Goal: Task Accomplishment & Management: Use online tool/utility

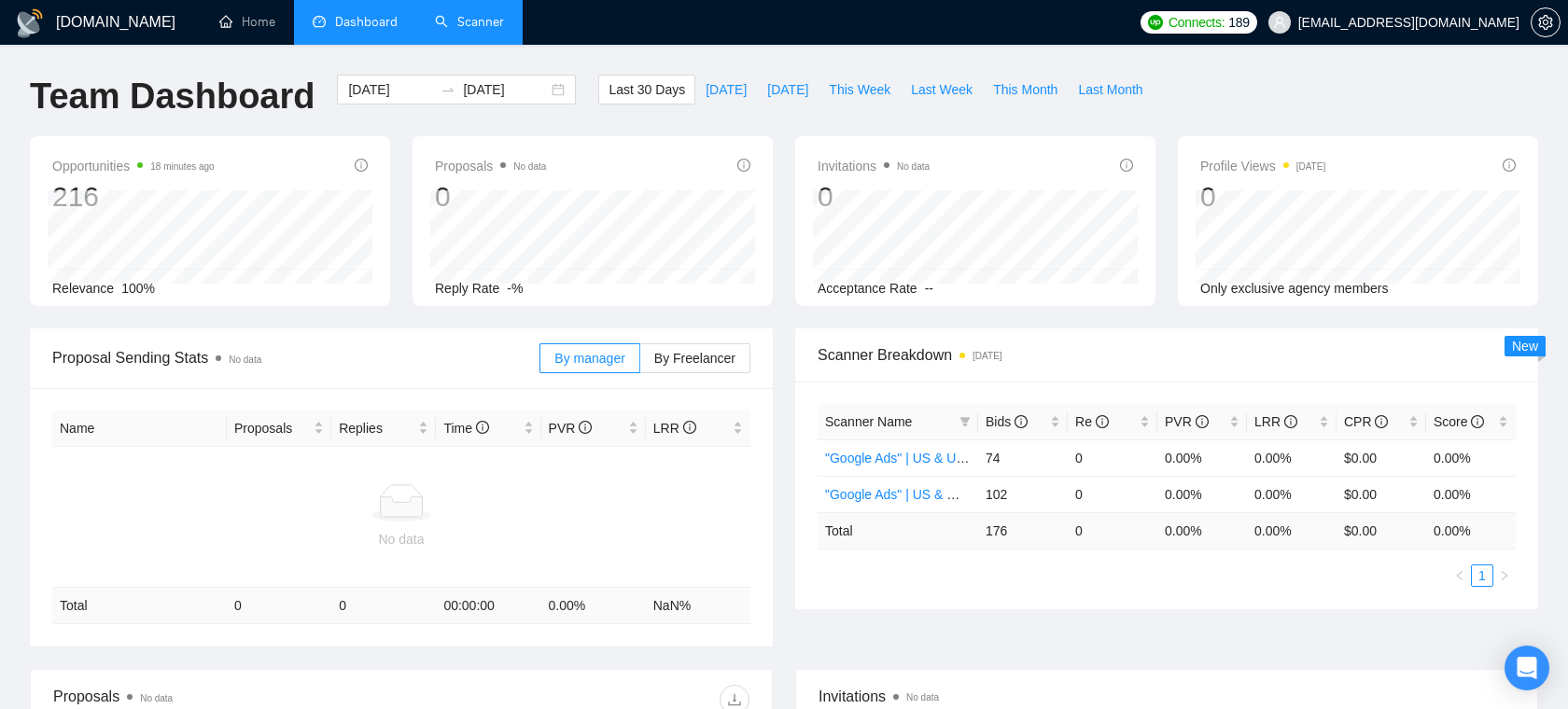
click at [457, 27] on link "Scanner" at bounding box center [469, 22] width 69 height 16
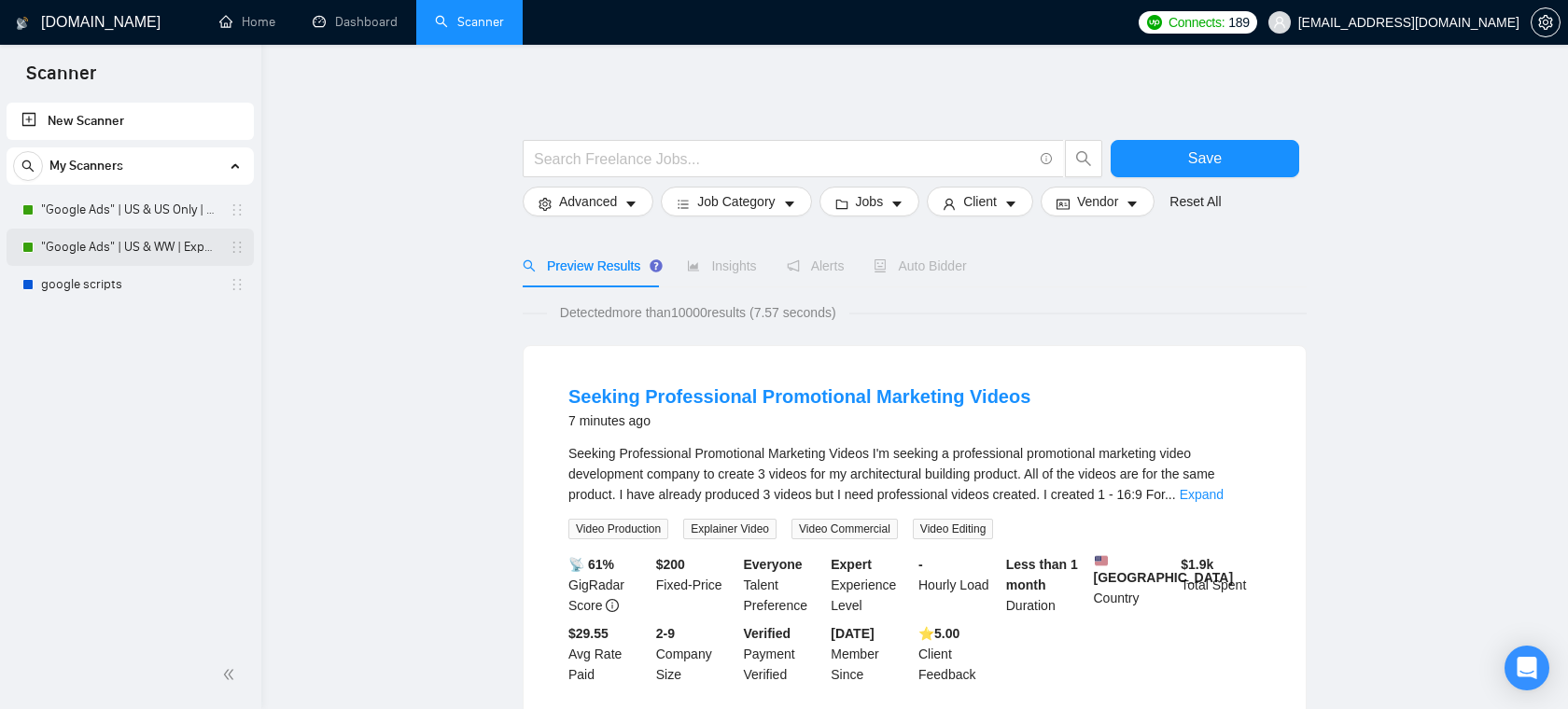
click at [98, 242] on link ""Google Ads" | US & WW | Expert" at bounding box center [130, 248] width 177 height 38
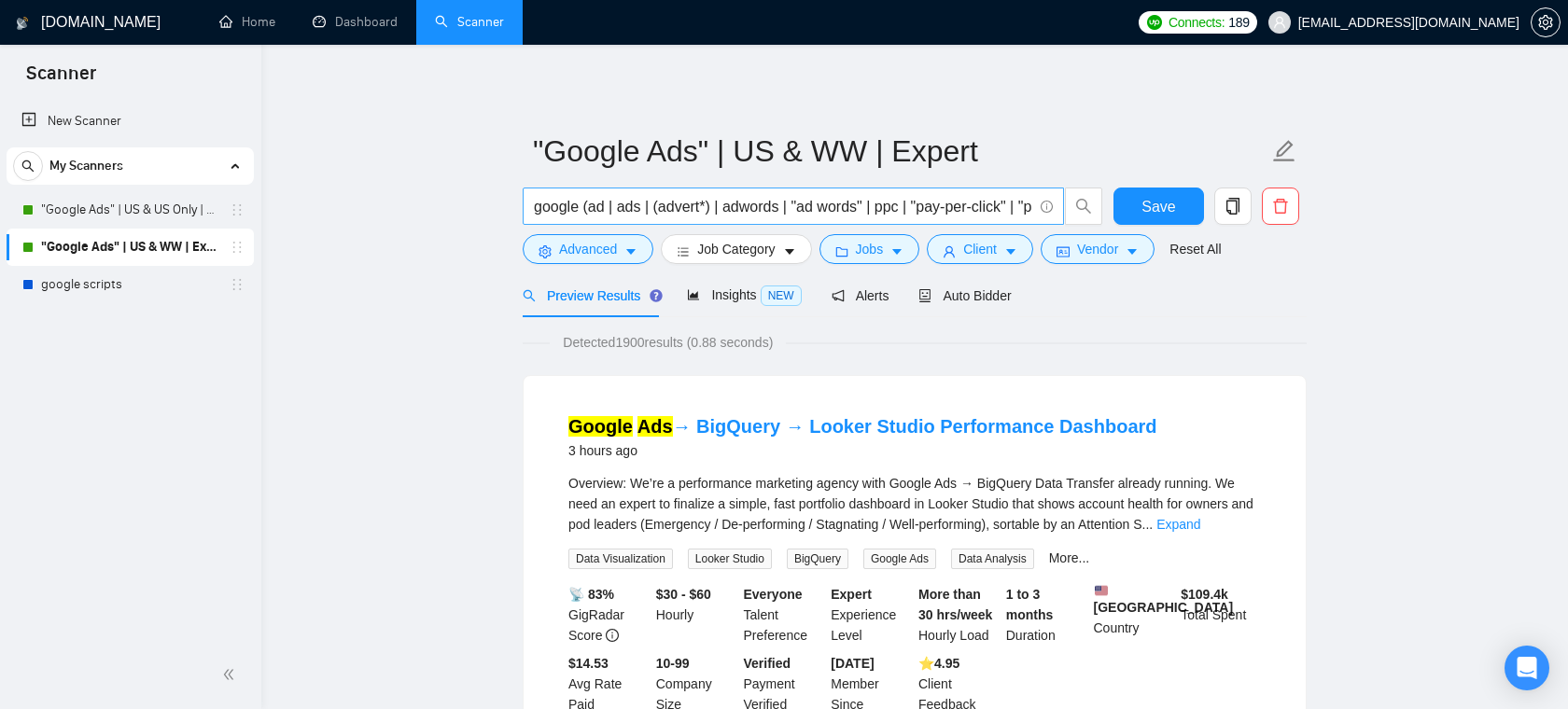
click at [843, 202] on input "google (ad | ads | (advert*) | adwords | "ad words" | ppc | "pay-per-click" | "…" at bounding box center [783, 207] width 499 height 23
drag, startPoint x: 568, startPoint y: 209, endPoint x: 583, endPoint y: 208, distance: 15.0
click at [583, 208] on input "google (ad | ads | (advert*) | adwords | "ad words" | ppc | "pay-per-click" | "…" at bounding box center [783, 207] width 499 height 23
click at [566, 205] on input "google (ad | ads | (advert*) | adwords | "ad words" | ppc | "pay-per-click" | "…" at bounding box center [783, 207] width 499 height 23
drag, startPoint x: 725, startPoint y: 213, endPoint x: 810, endPoint y: 208, distance: 85.1
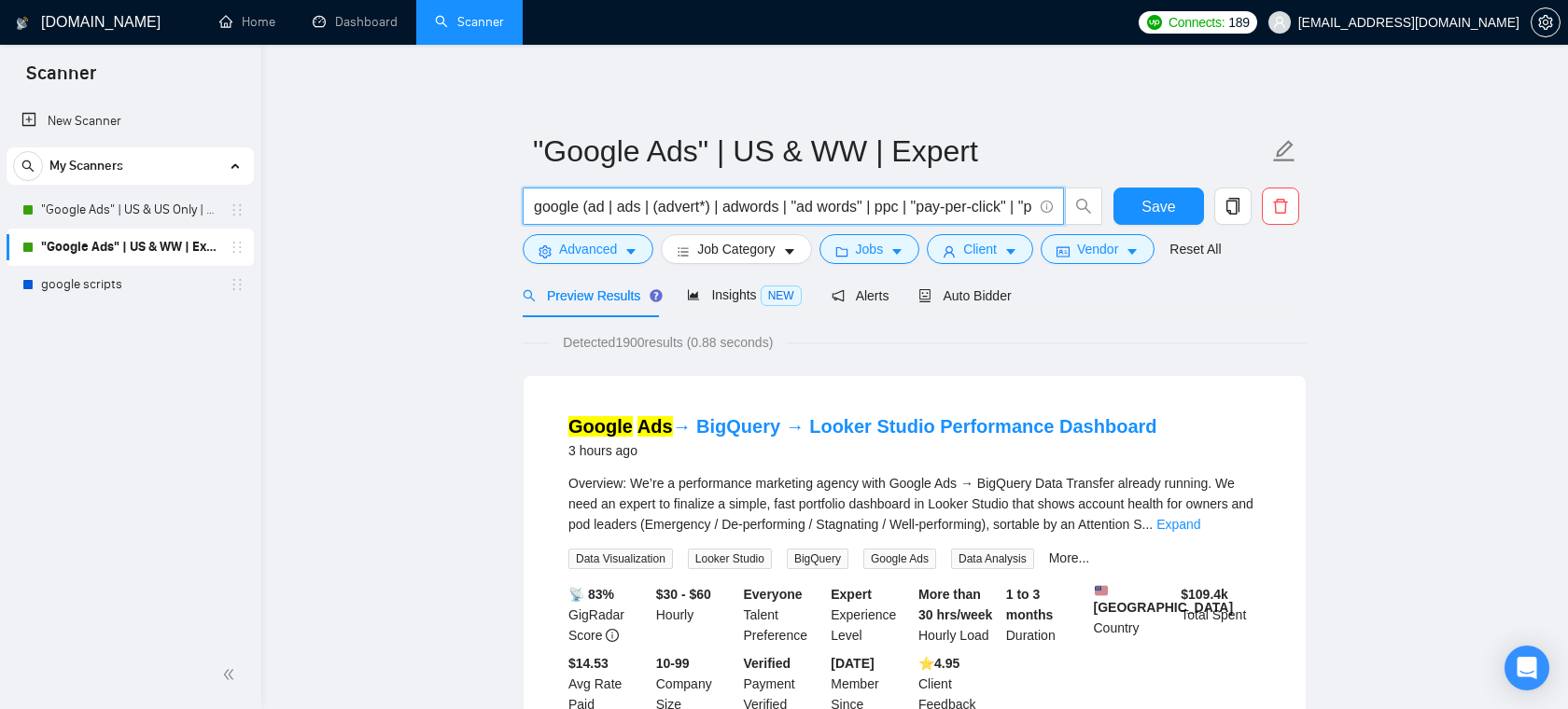
click at [810, 208] on input "google (ad | ads | (advert*) | adwords | "ad words" | ppc | "pay-per-click" | "…" at bounding box center [783, 207] width 499 height 23
click at [824, 214] on input "google (ad | ads | (advert*) | adwords | "ad words" | ppc | "pay-per-click" | "…" at bounding box center [783, 207] width 499 height 23
drag, startPoint x: 915, startPoint y: 209, endPoint x: 500, endPoint y: 211, distance: 415.0
click at [655, 212] on input "google (ad | ads | (advert*) | adwords | "ad words" | ppc | "pay-per-click" | "…" at bounding box center [783, 207] width 499 height 23
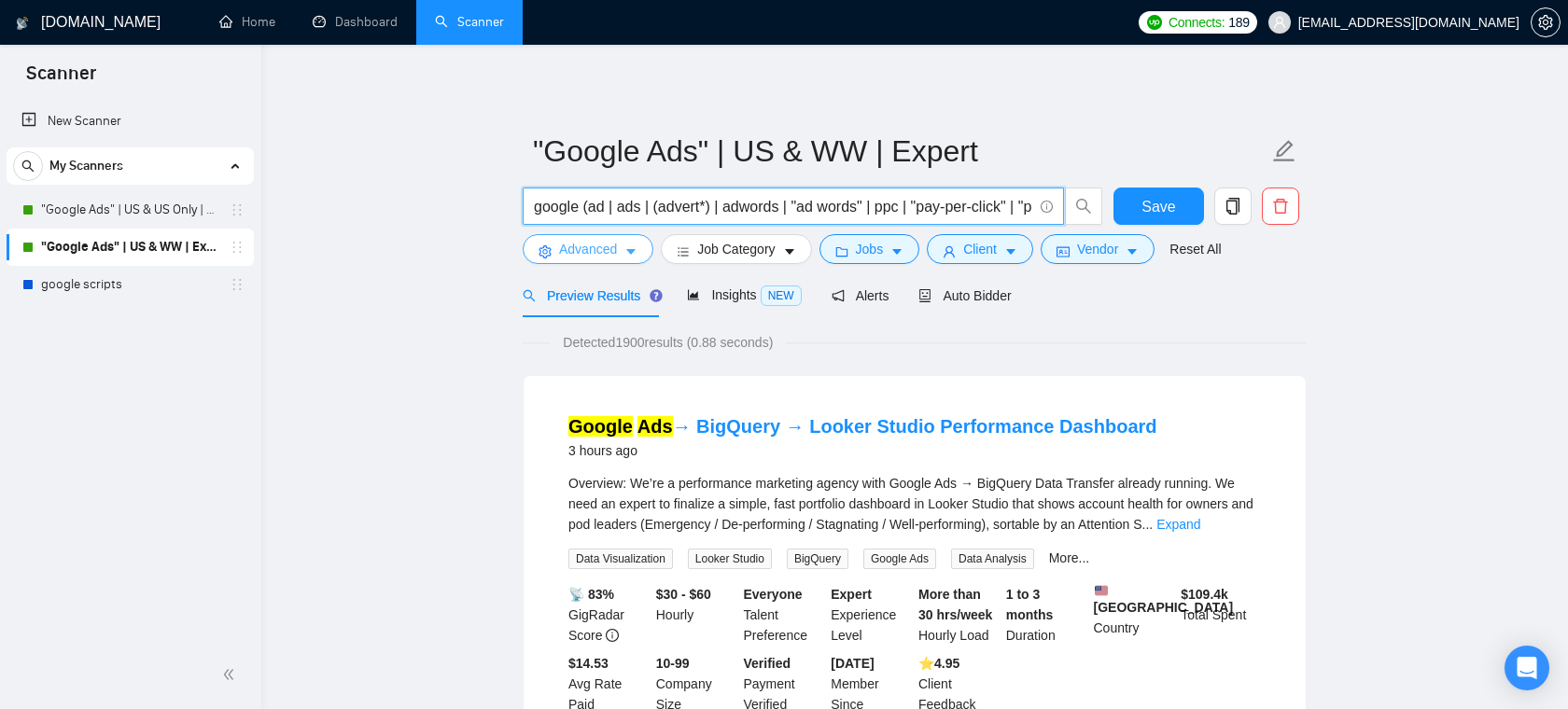
click at [623, 255] on button "Advanced" at bounding box center [588, 250] width 131 height 30
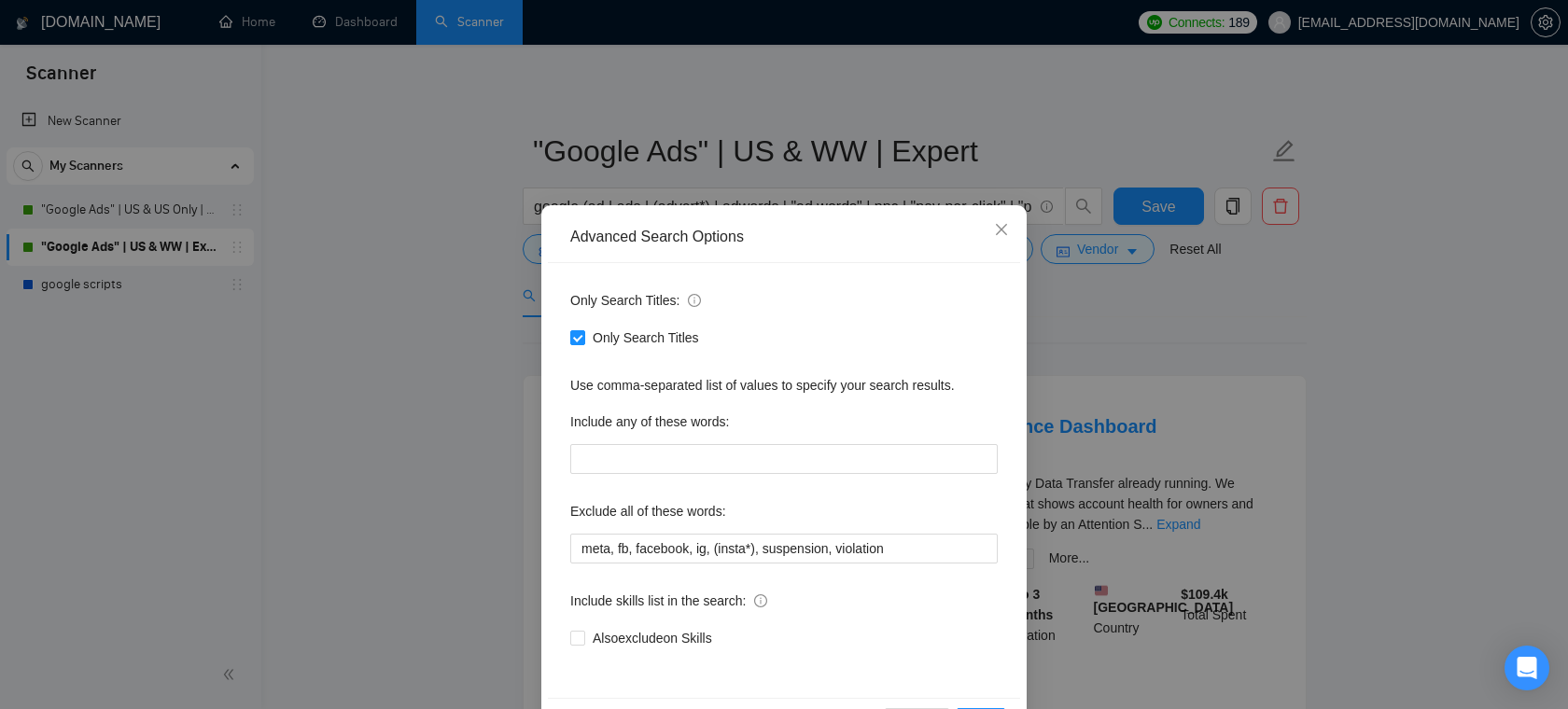
click at [689, 528] on div "Exclude all of these words:" at bounding box center [783, 516] width 427 height 38
click at [684, 547] on input "meta, fb, facebook, ig, (insta*), suspension, violation" at bounding box center [783, 549] width 427 height 30
click at [1007, 229] on icon "close" at bounding box center [1002, 230] width 15 height 15
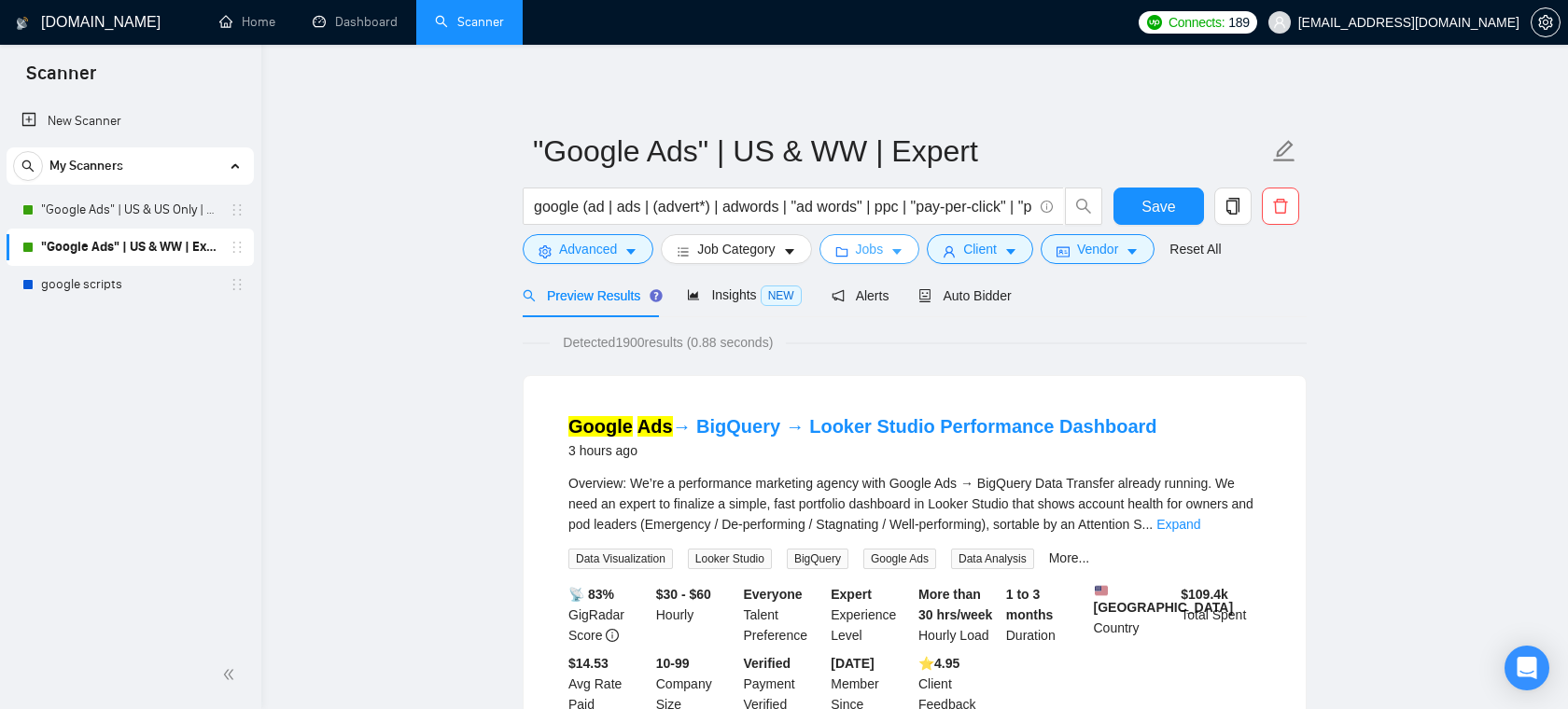
click at [891, 252] on button "Jobs" at bounding box center [869, 250] width 100 height 30
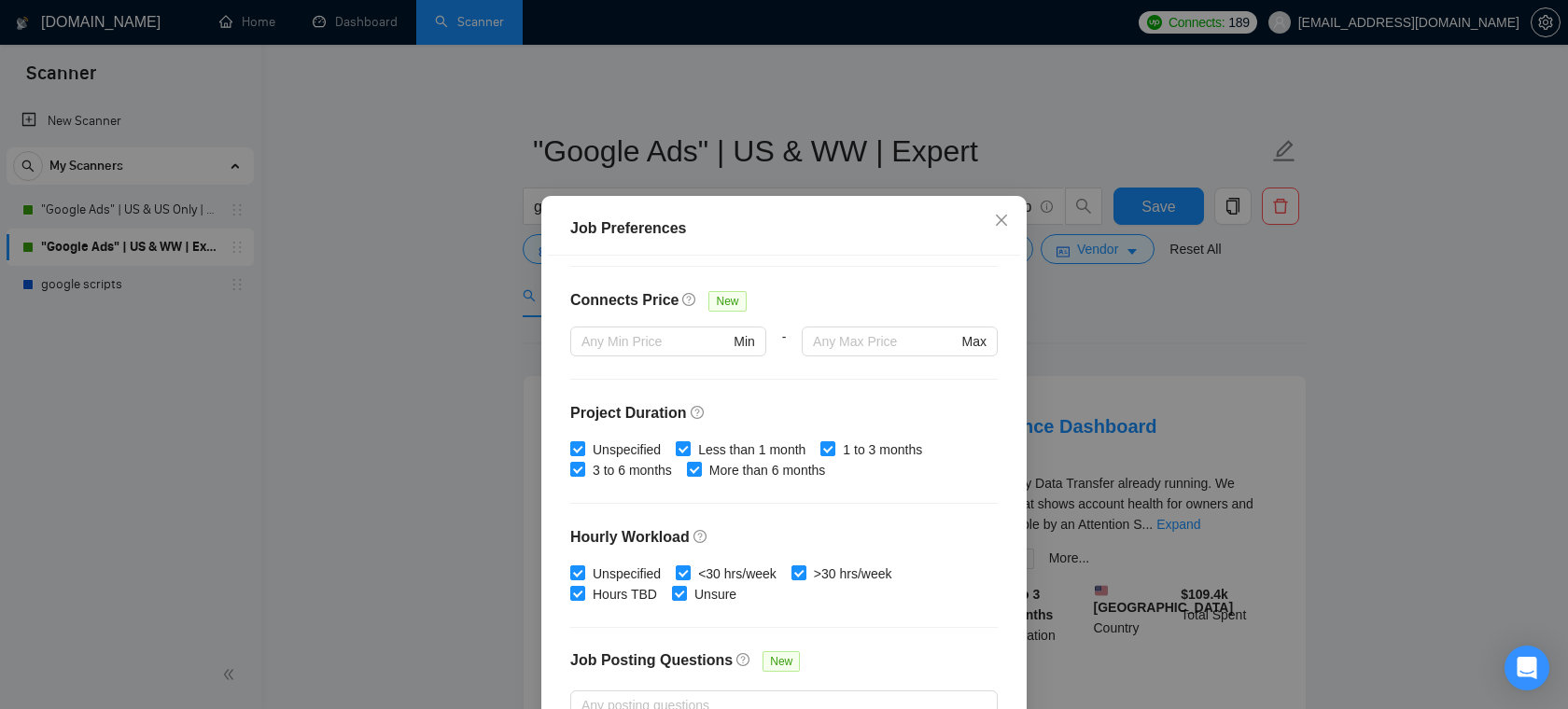
scroll to position [510, 0]
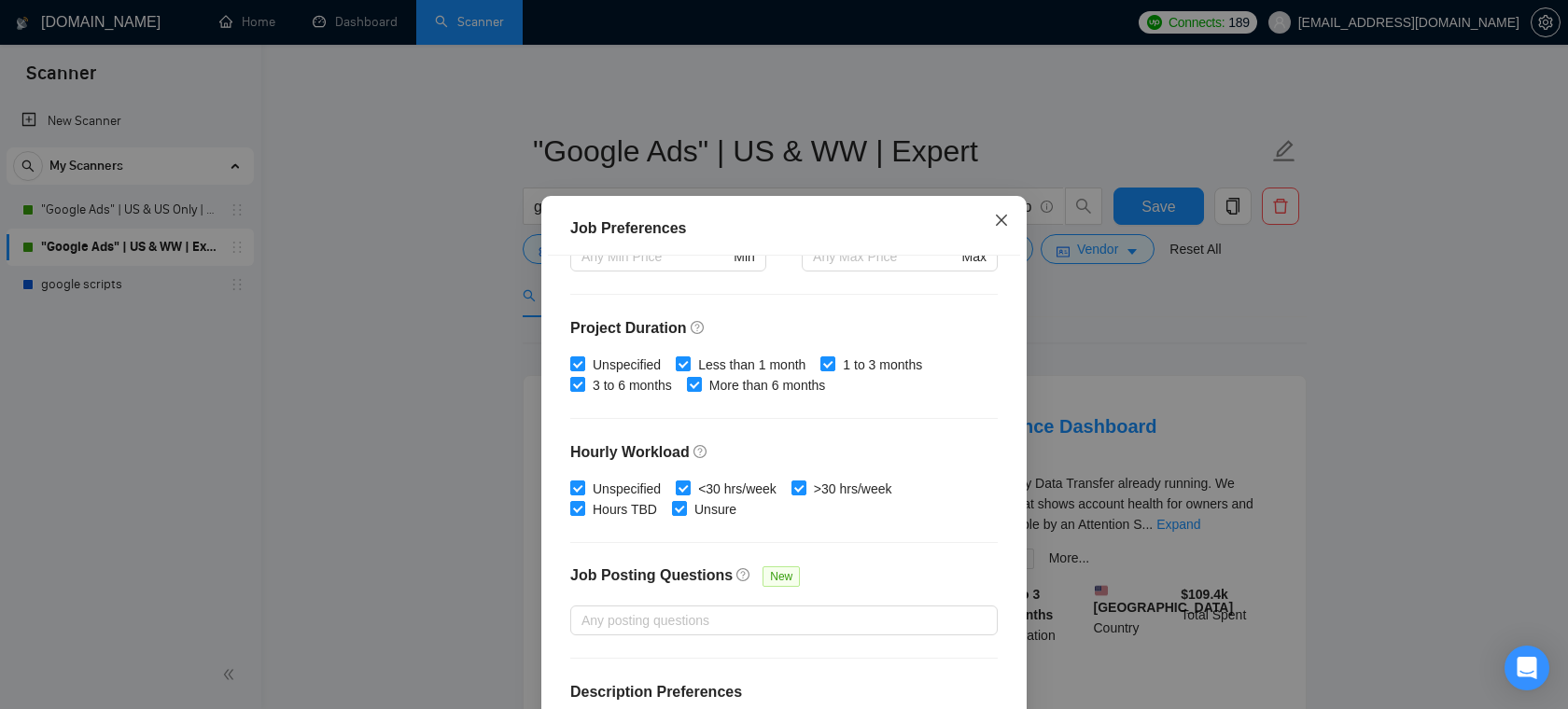
click at [994, 212] on span "Close" at bounding box center [1002, 222] width 51 height 51
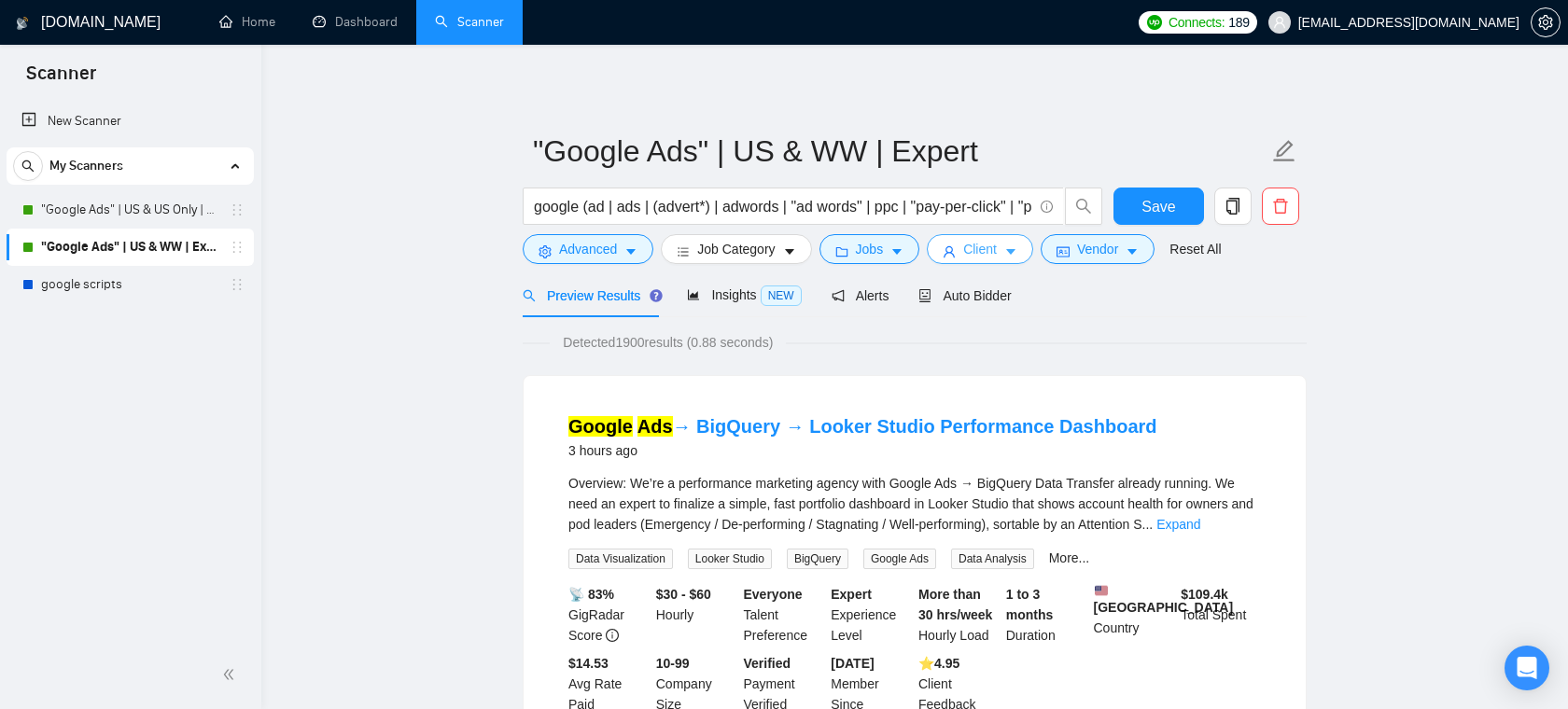
click at [1015, 246] on icon "caret-down" at bounding box center [1011, 252] width 13 height 13
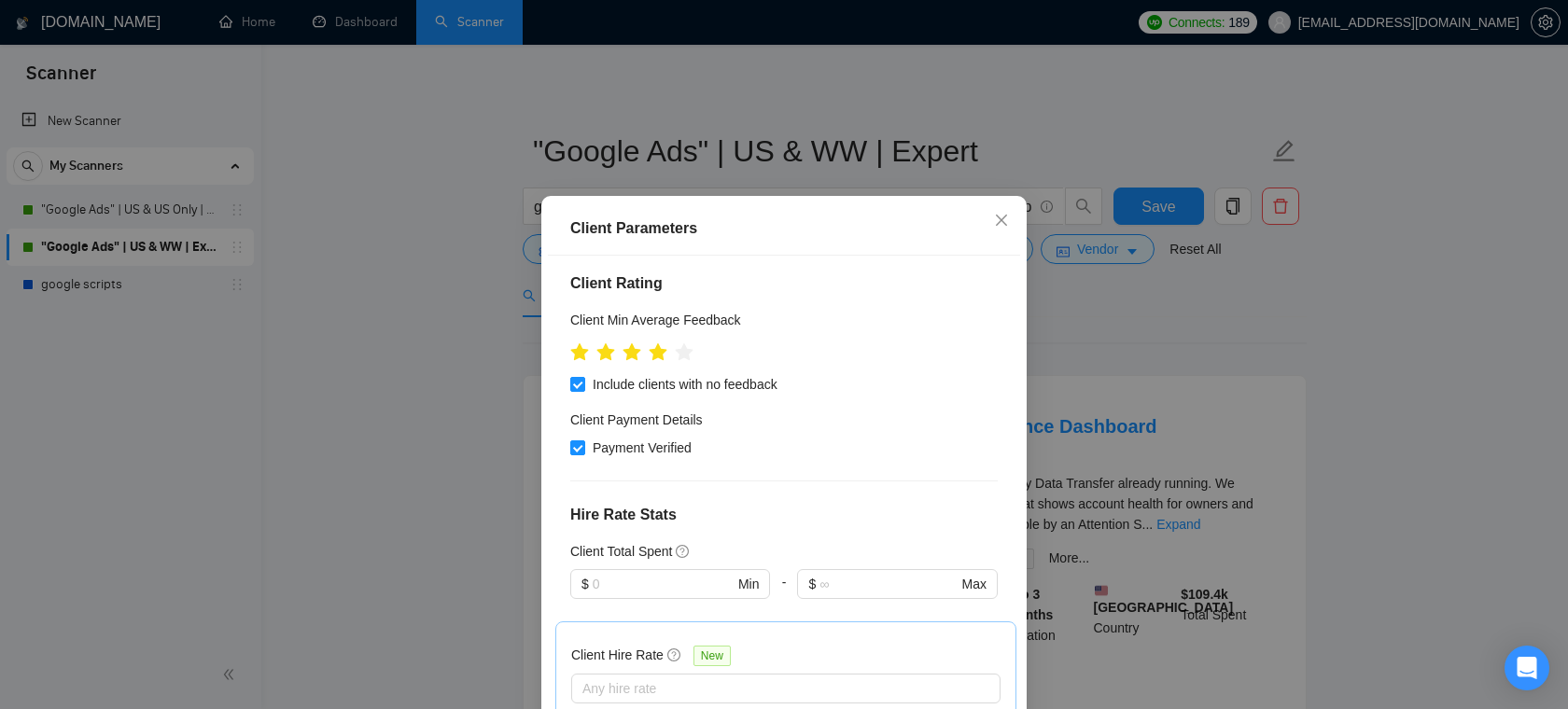
scroll to position [228, 0]
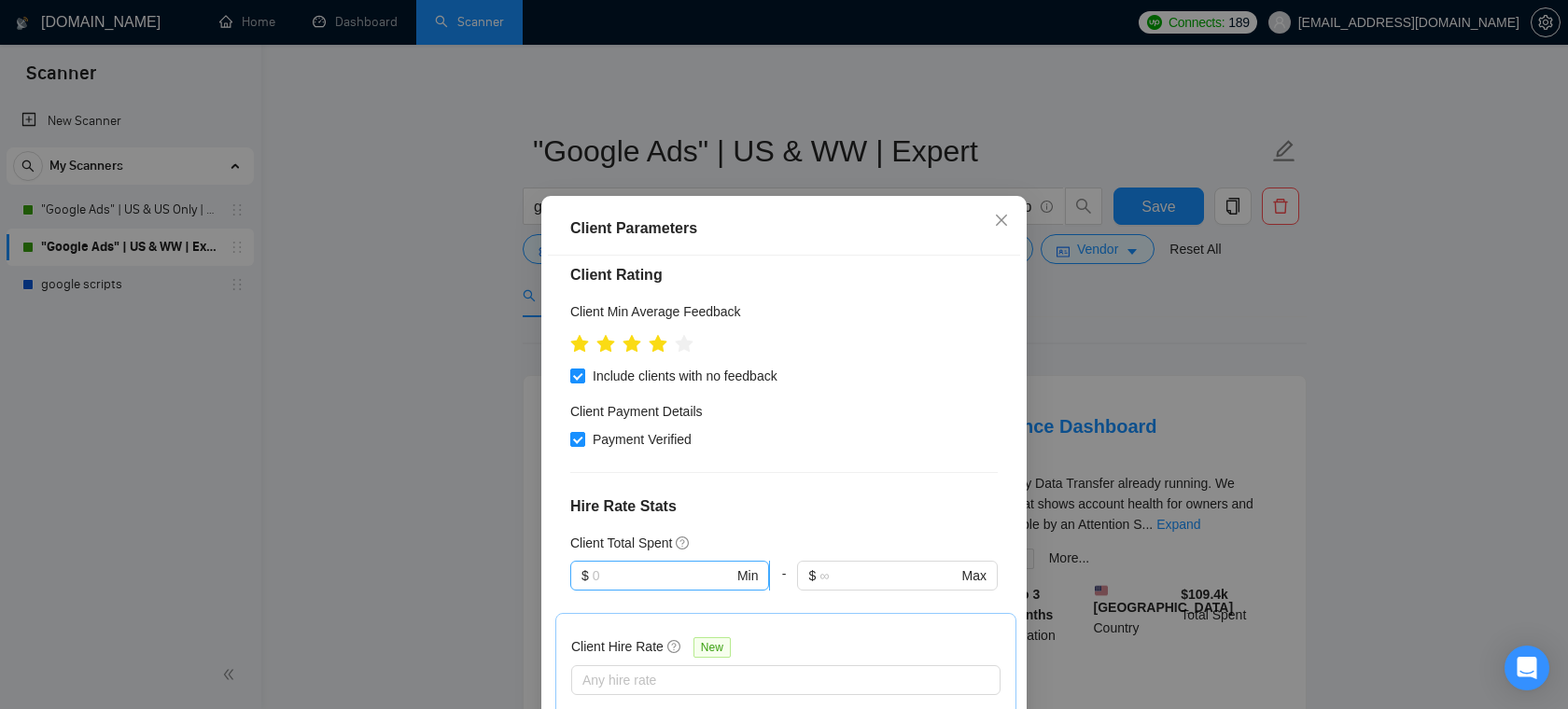
click at [654, 571] on input "text" at bounding box center [663, 576] width 141 height 21
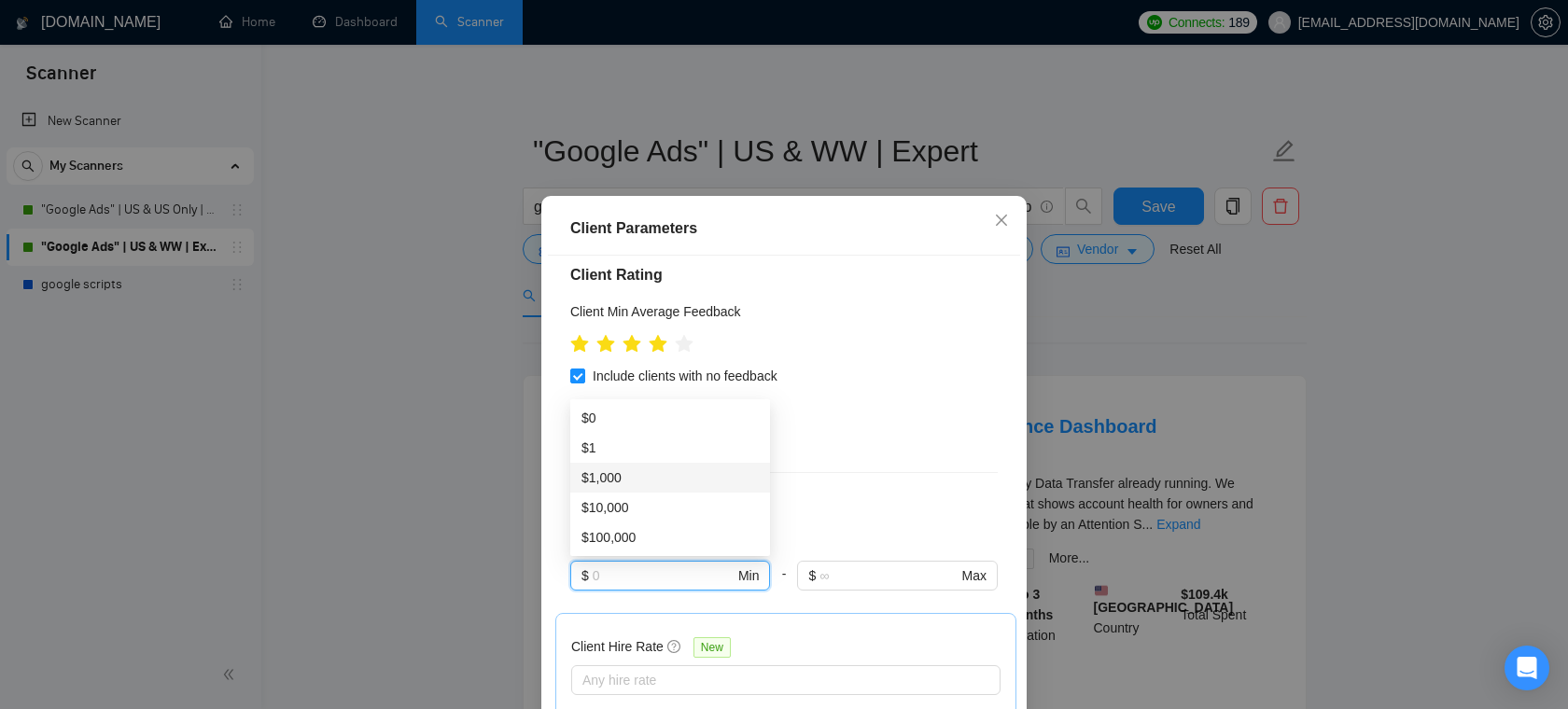
click at [914, 455] on div "Client Location Include Client Countries [GEOGRAPHIC_DATA] Exclude Client Count…" at bounding box center [783, 503] width 472 height 497
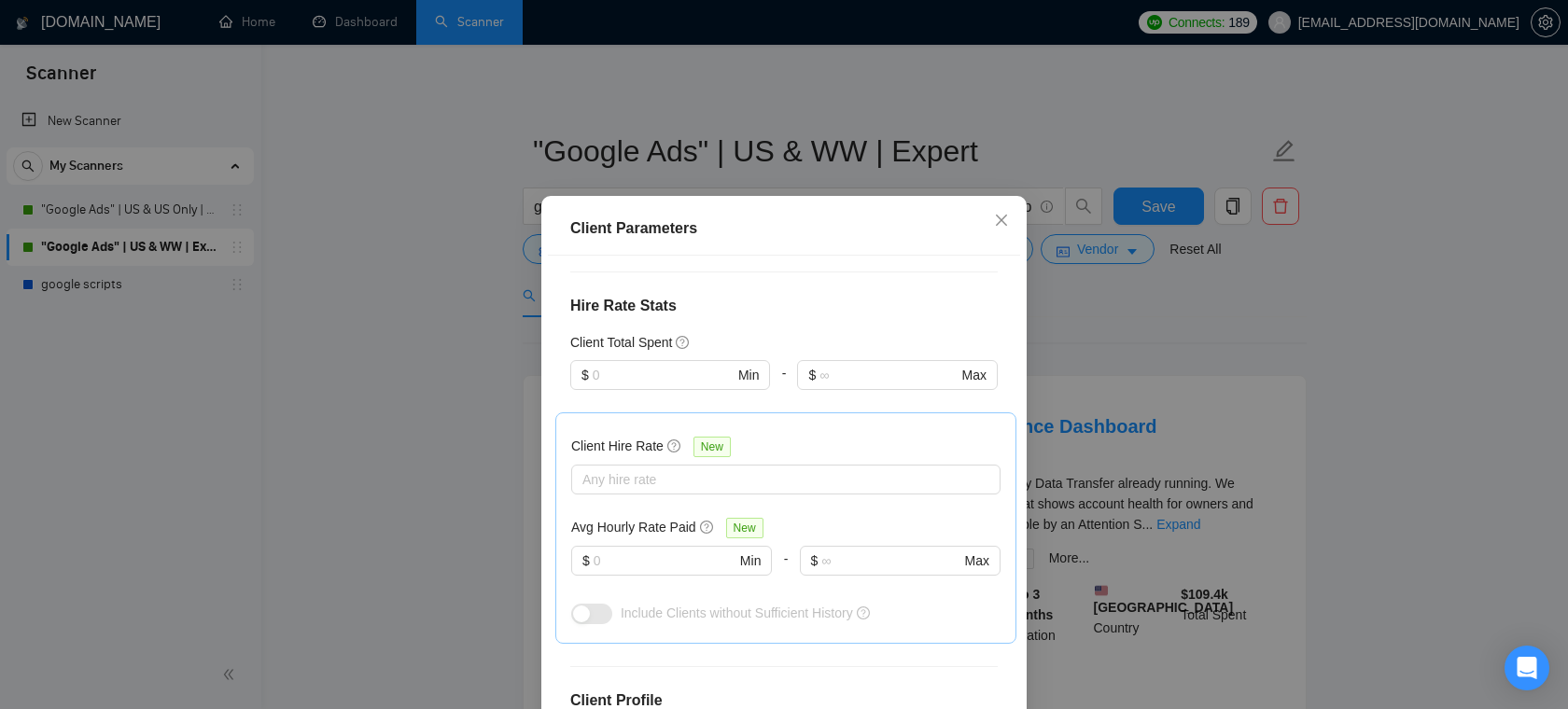
scroll to position [429, 0]
click at [757, 475] on div at bounding box center [776, 479] width 401 height 23
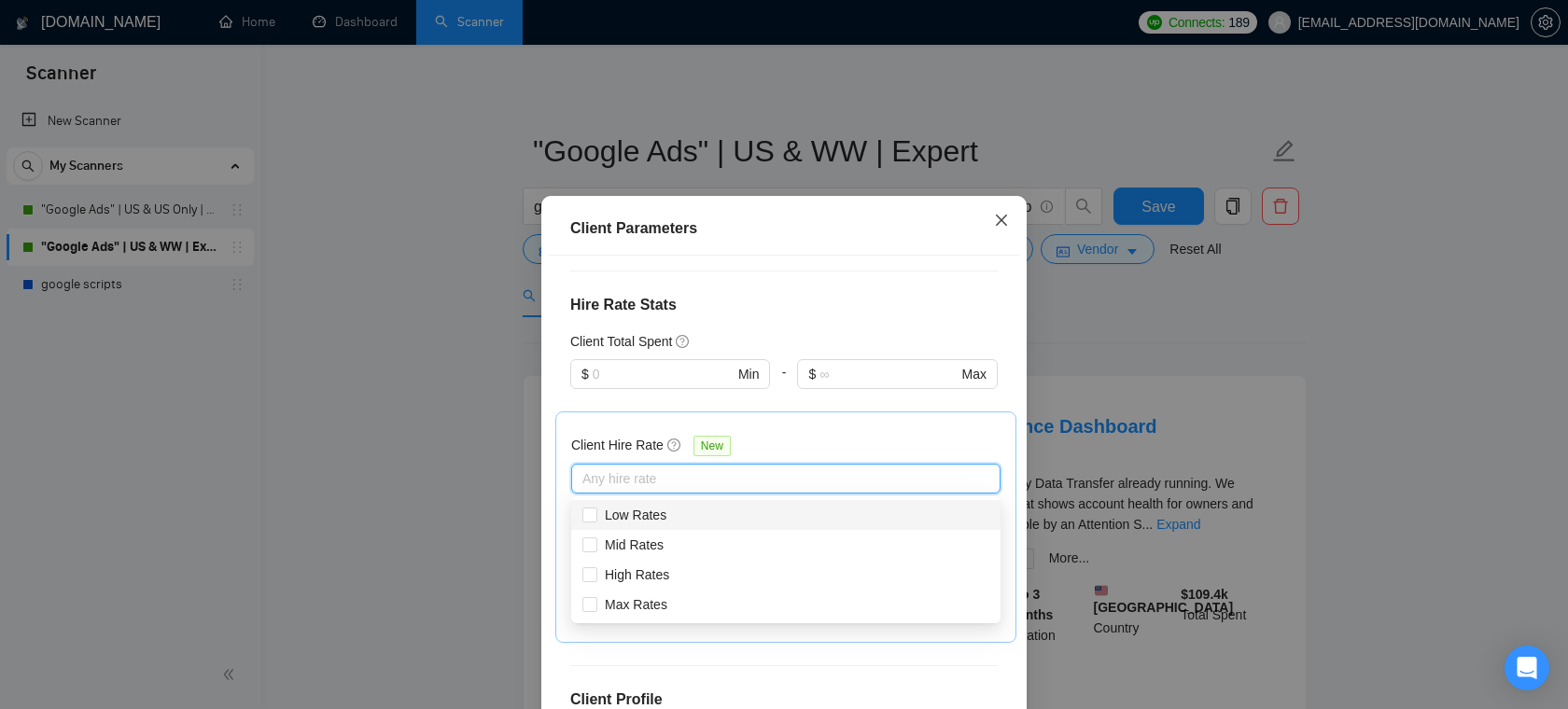
click at [1001, 208] on span "Close" at bounding box center [1002, 222] width 51 height 51
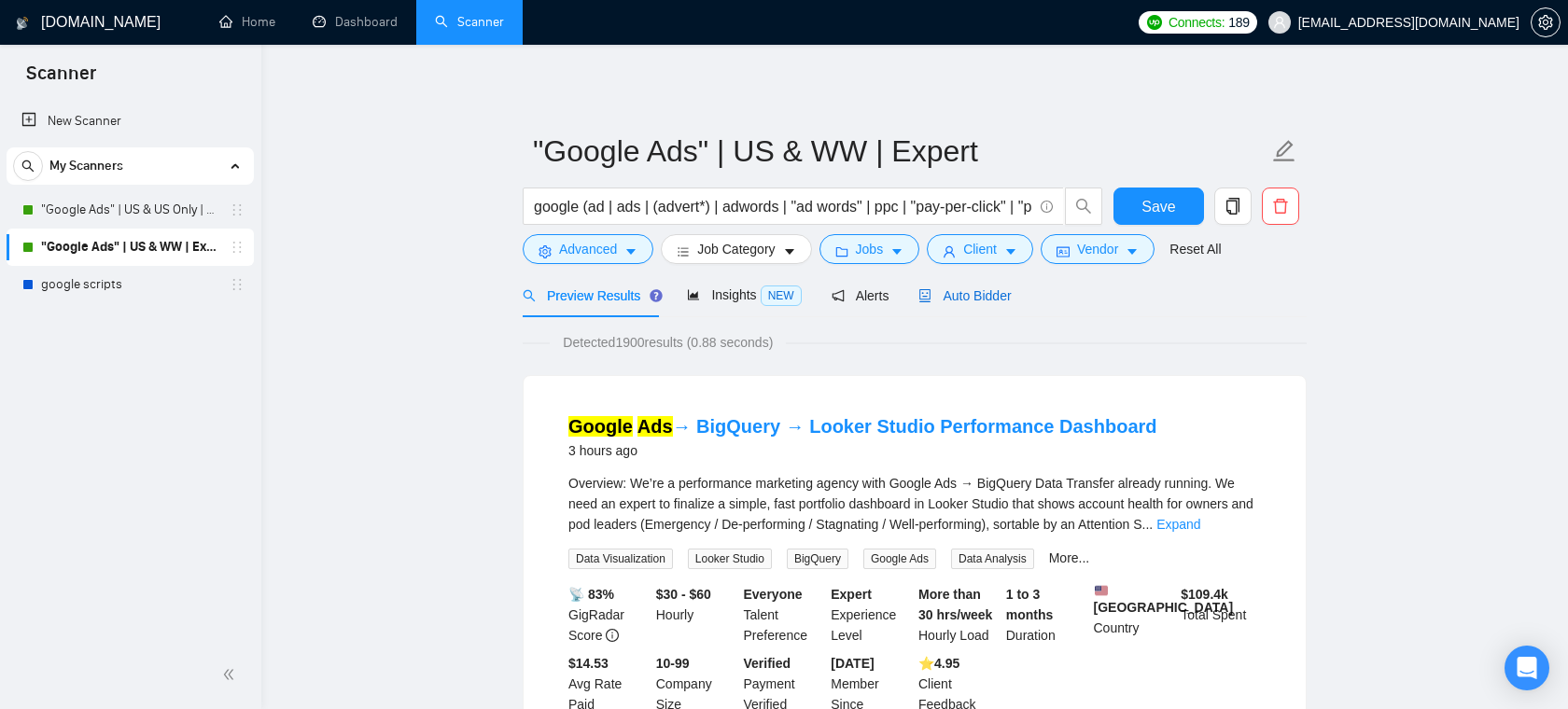
click at [959, 288] on span "Auto Bidder" at bounding box center [964, 296] width 92 height 15
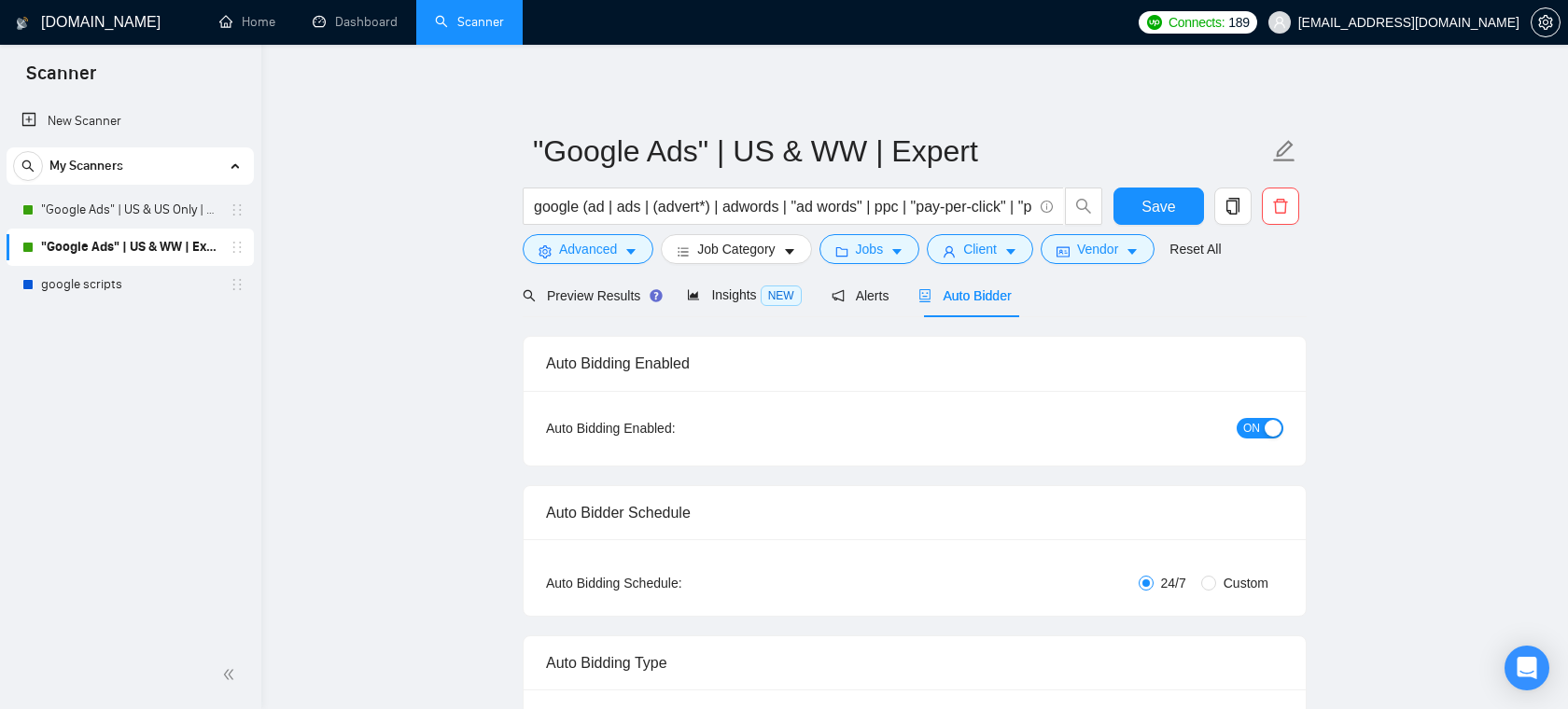
checkbox input "true"
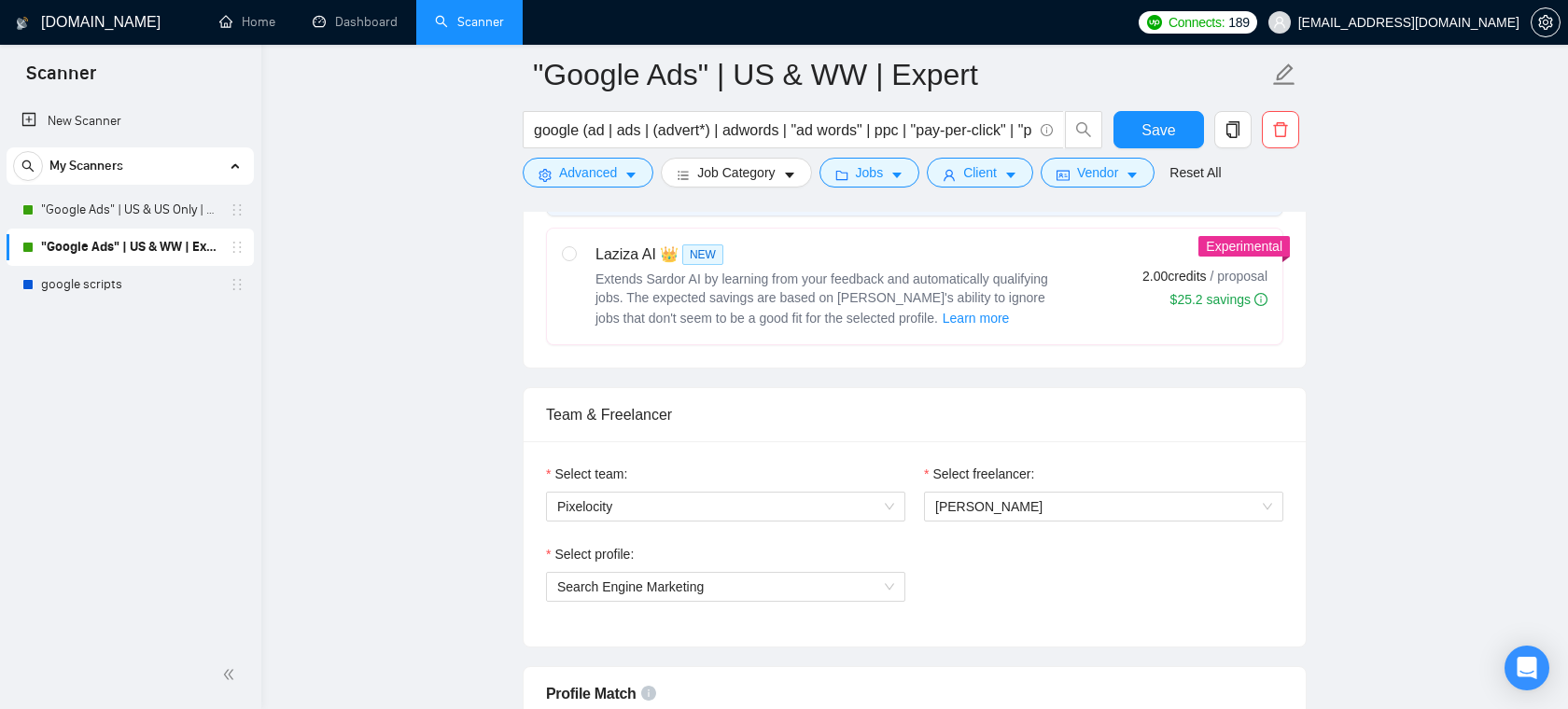
scroll to position [781, 0]
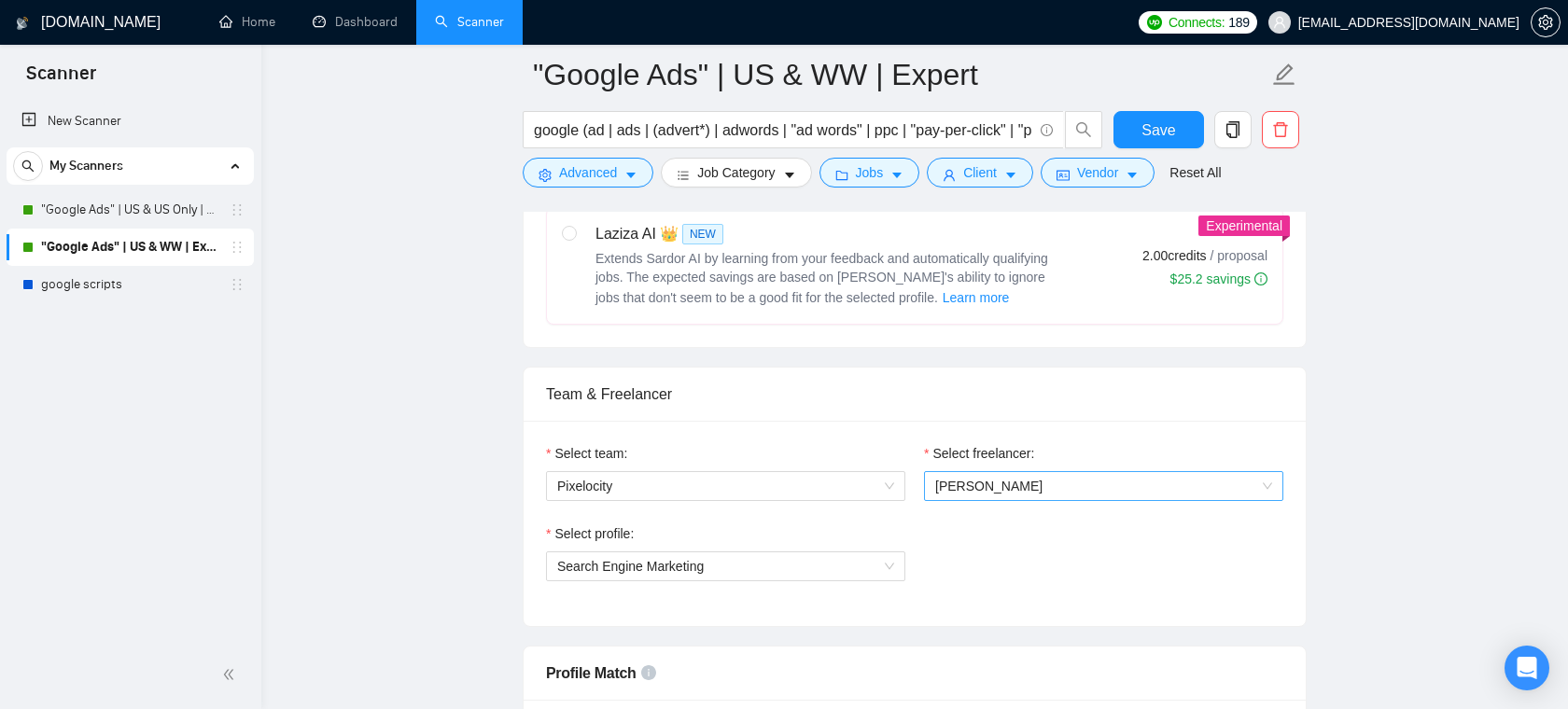
click at [990, 487] on span "[PERSON_NAME]" at bounding box center [989, 486] width 107 height 15
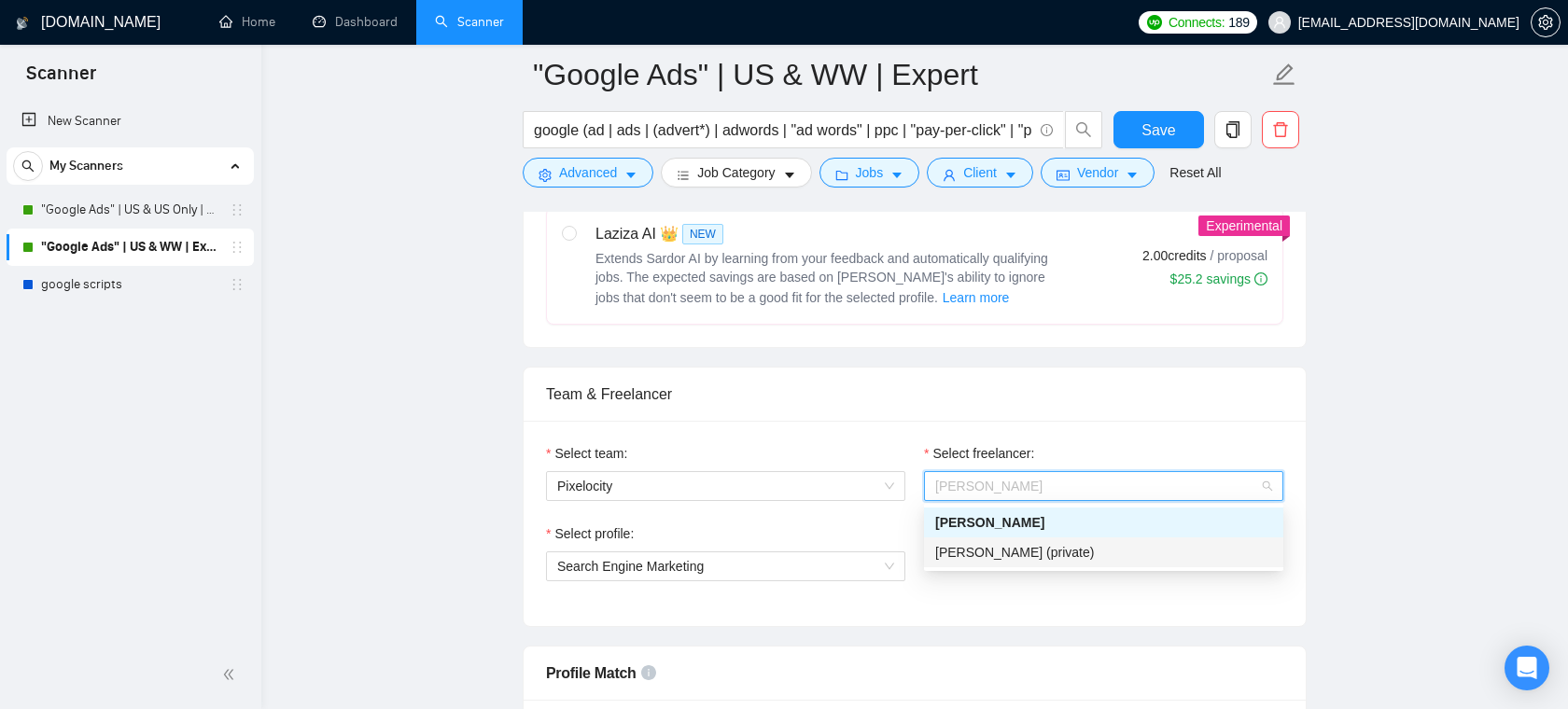
click at [714, 409] on div "Team & Freelancer" at bounding box center [915, 394] width 737 height 54
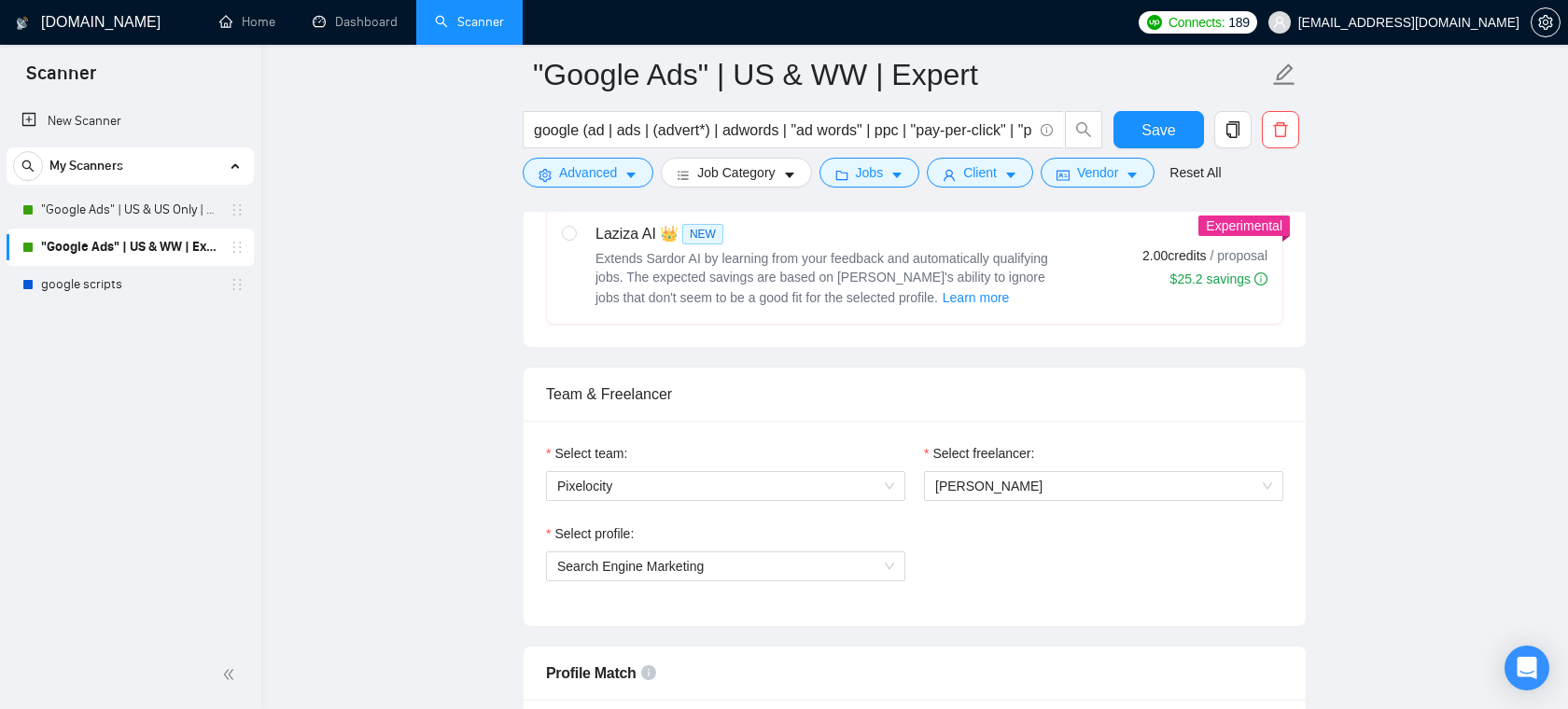
scroll to position [880, 0]
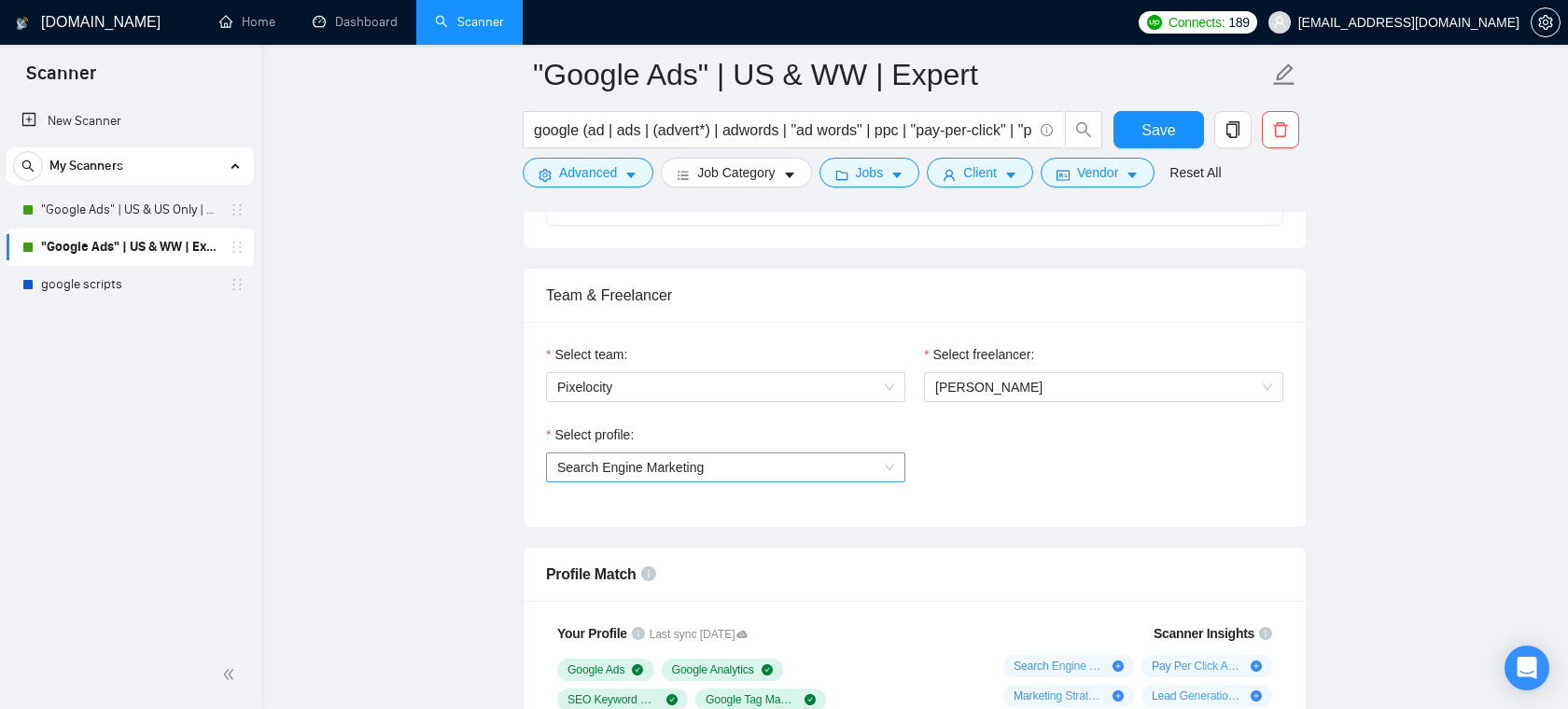
click at [738, 470] on span "Search Engine Marketing" at bounding box center [725, 468] width 337 height 28
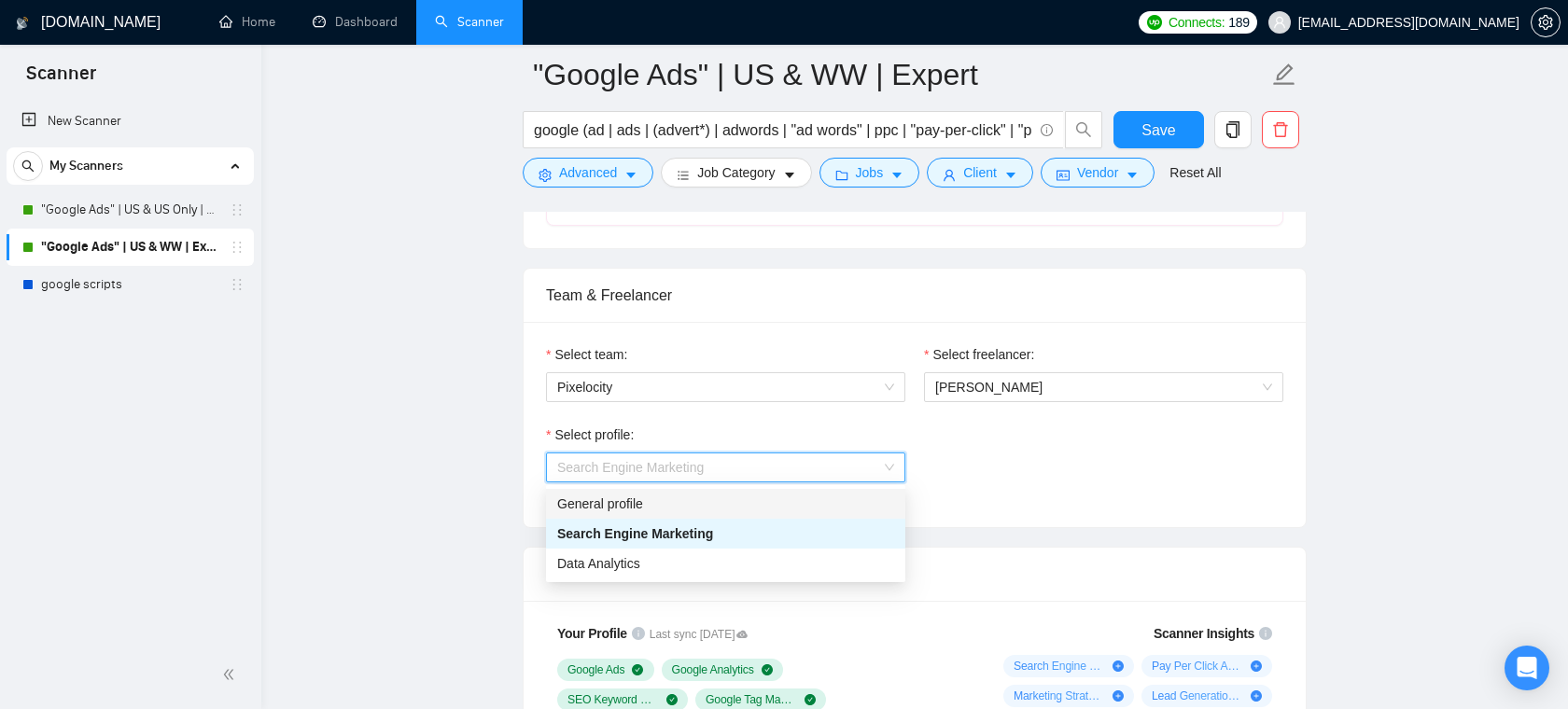
click at [964, 465] on div "Select profile: Search Engine Marketing" at bounding box center [915, 464] width 756 height 80
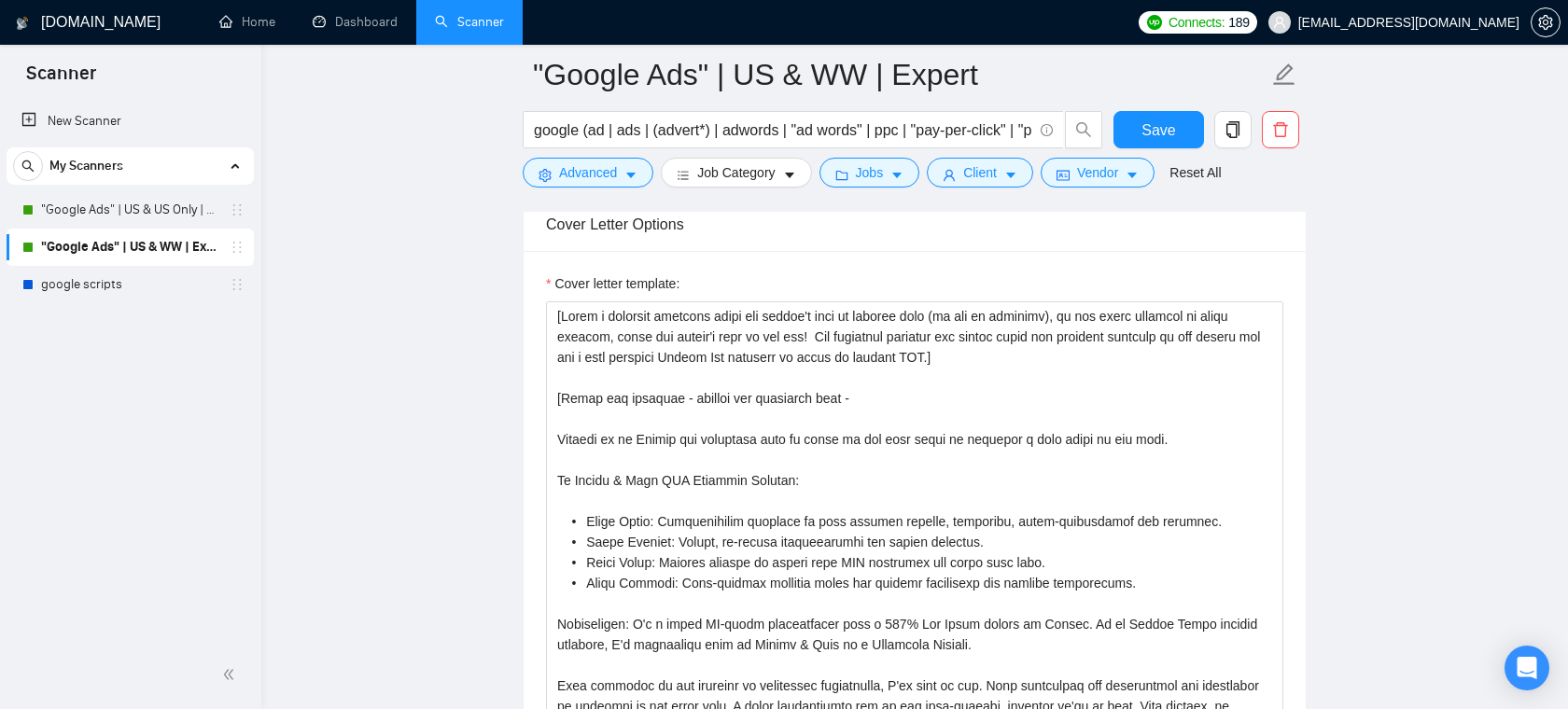
scroll to position [2050, 0]
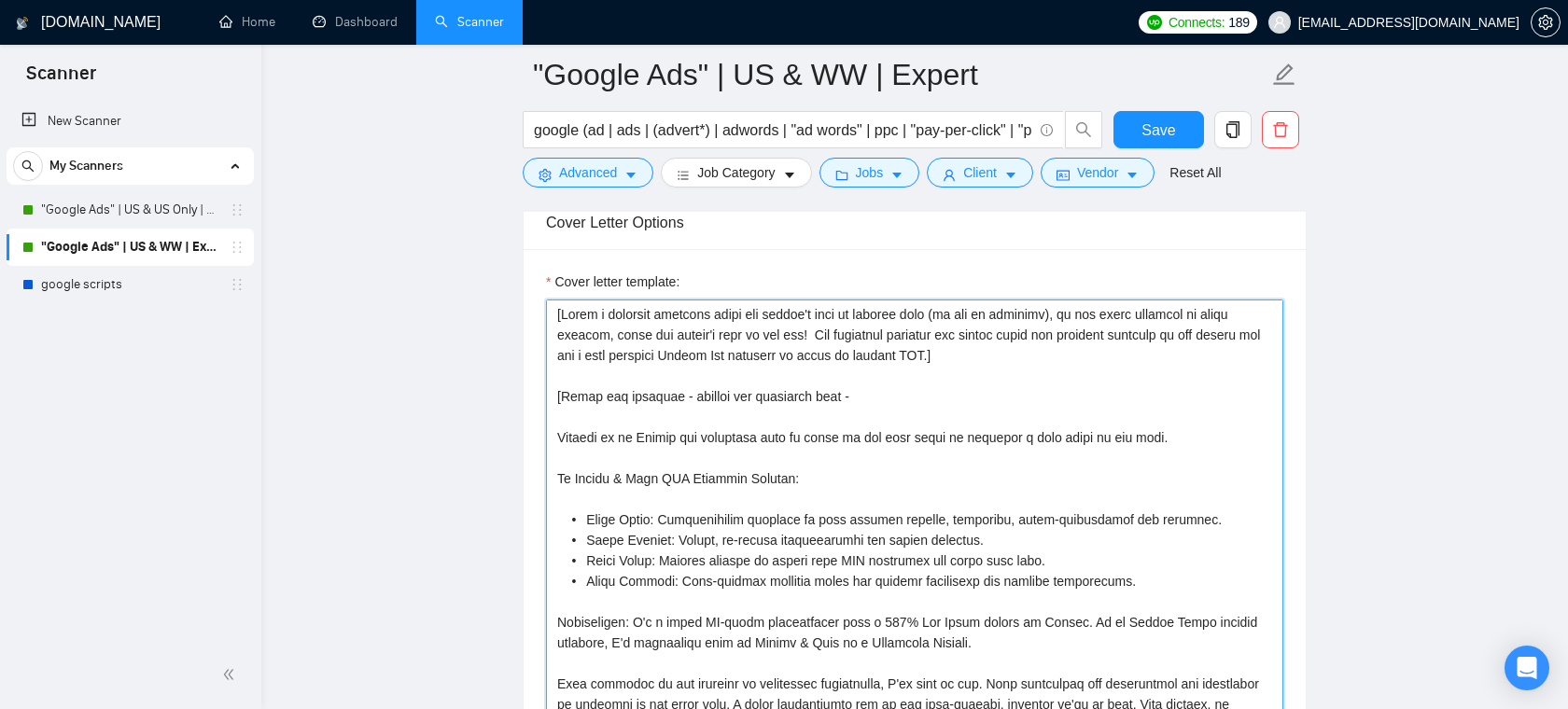
click at [804, 428] on textarea "Cover letter template:" at bounding box center [915, 509] width 737 height 420
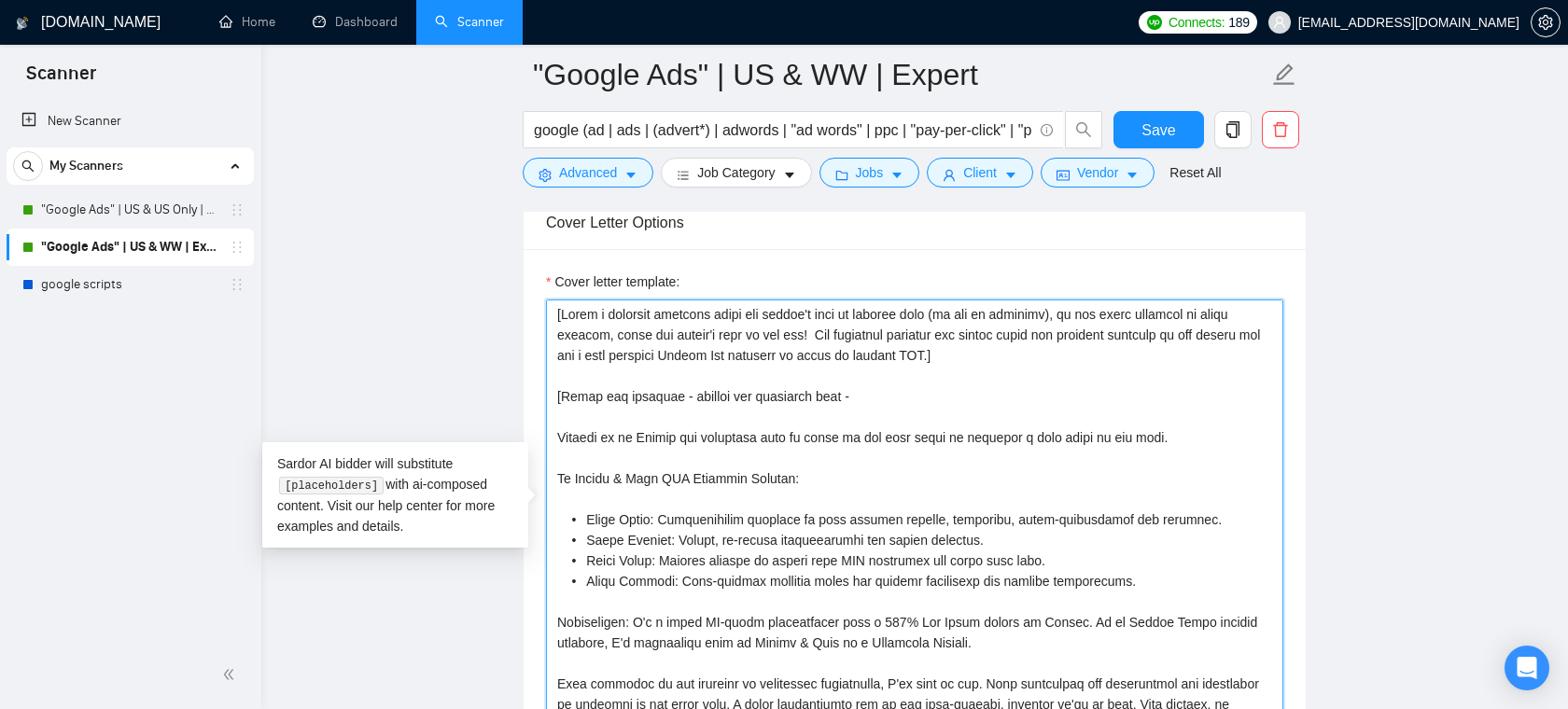
click at [856, 399] on textarea "Cover letter template:" at bounding box center [915, 509] width 737 height 420
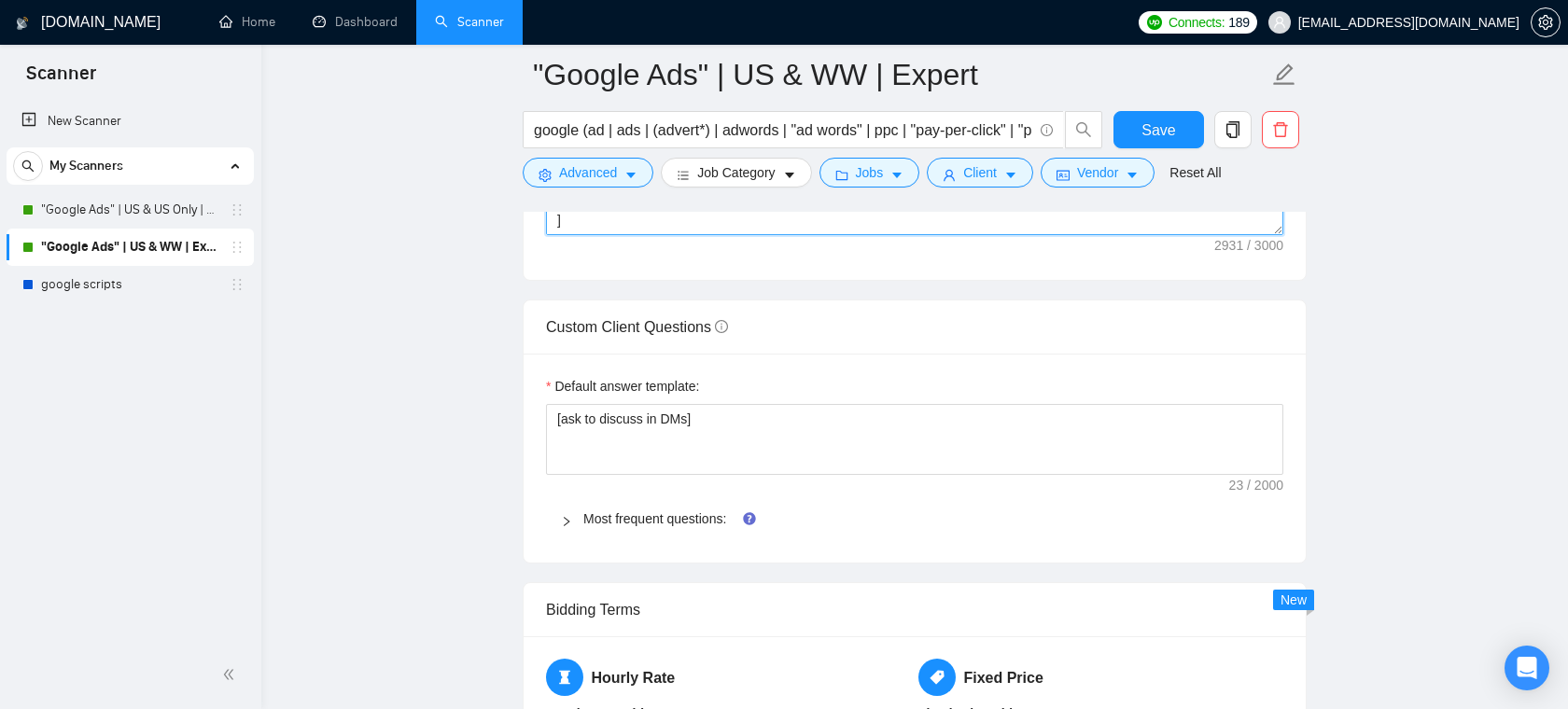
scroll to position [2553, 0]
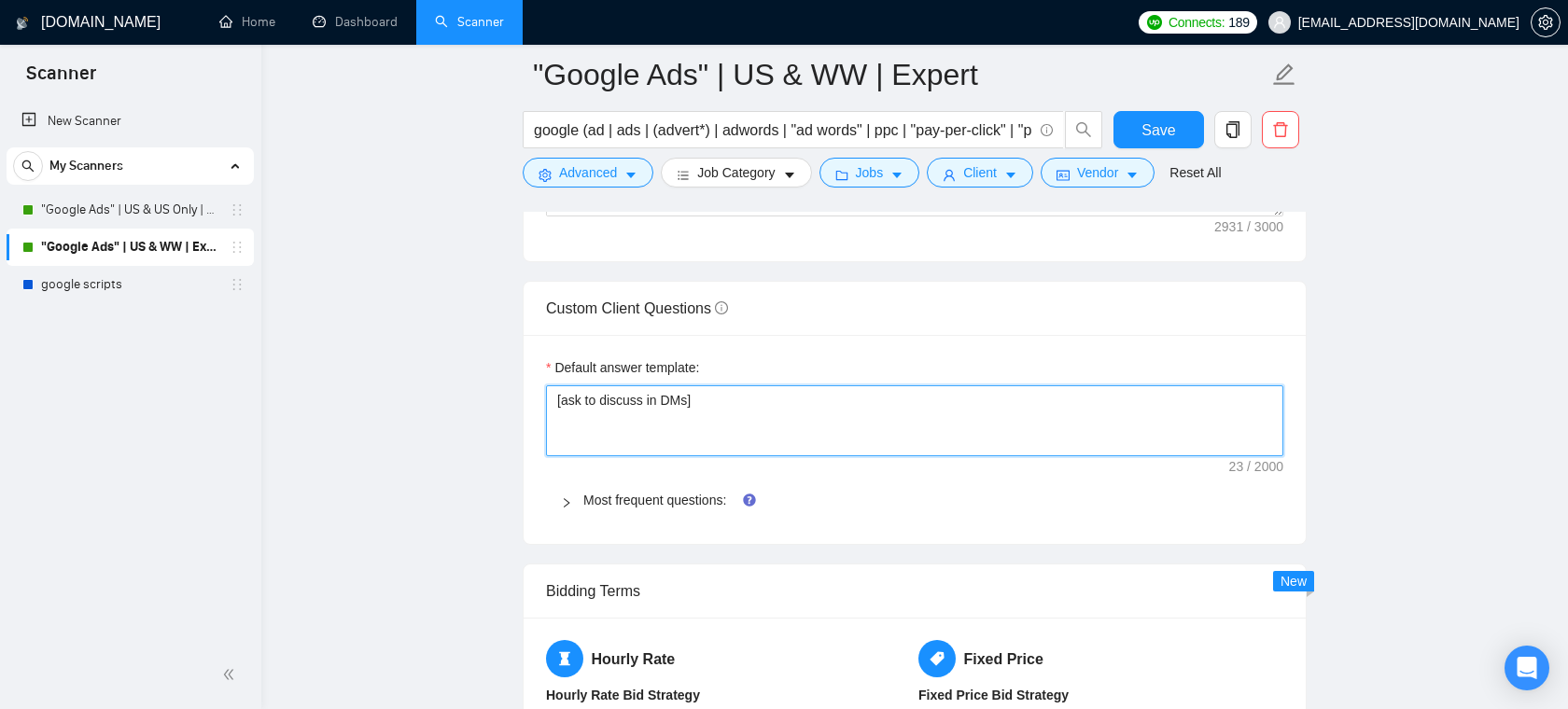
click at [770, 423] on textarea "[ask to discuss in DMs]" at bounding box center [915, 422] width 737 height 71
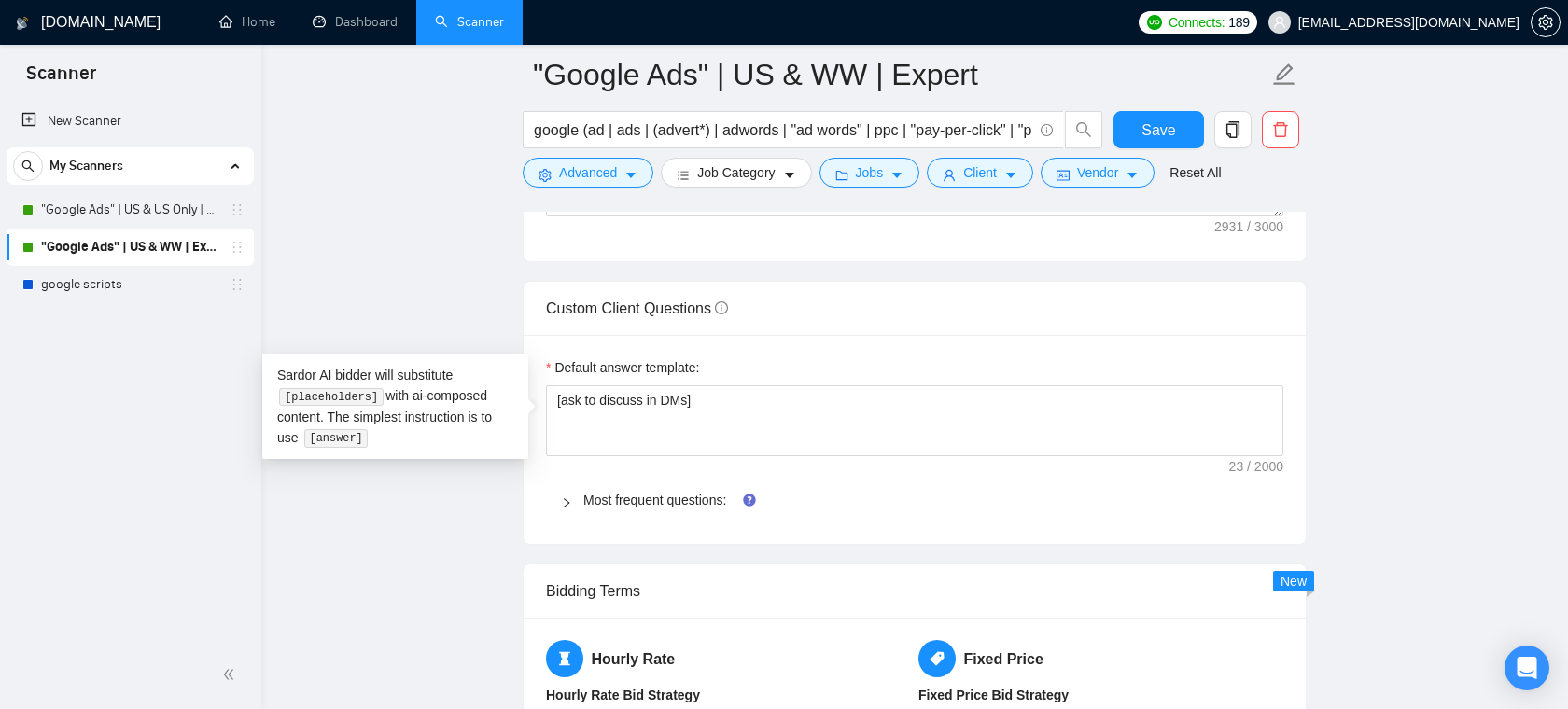
click at [634, 509] on span "Most frequent questions:" at bounding box center [926, 501] width 685 height 21
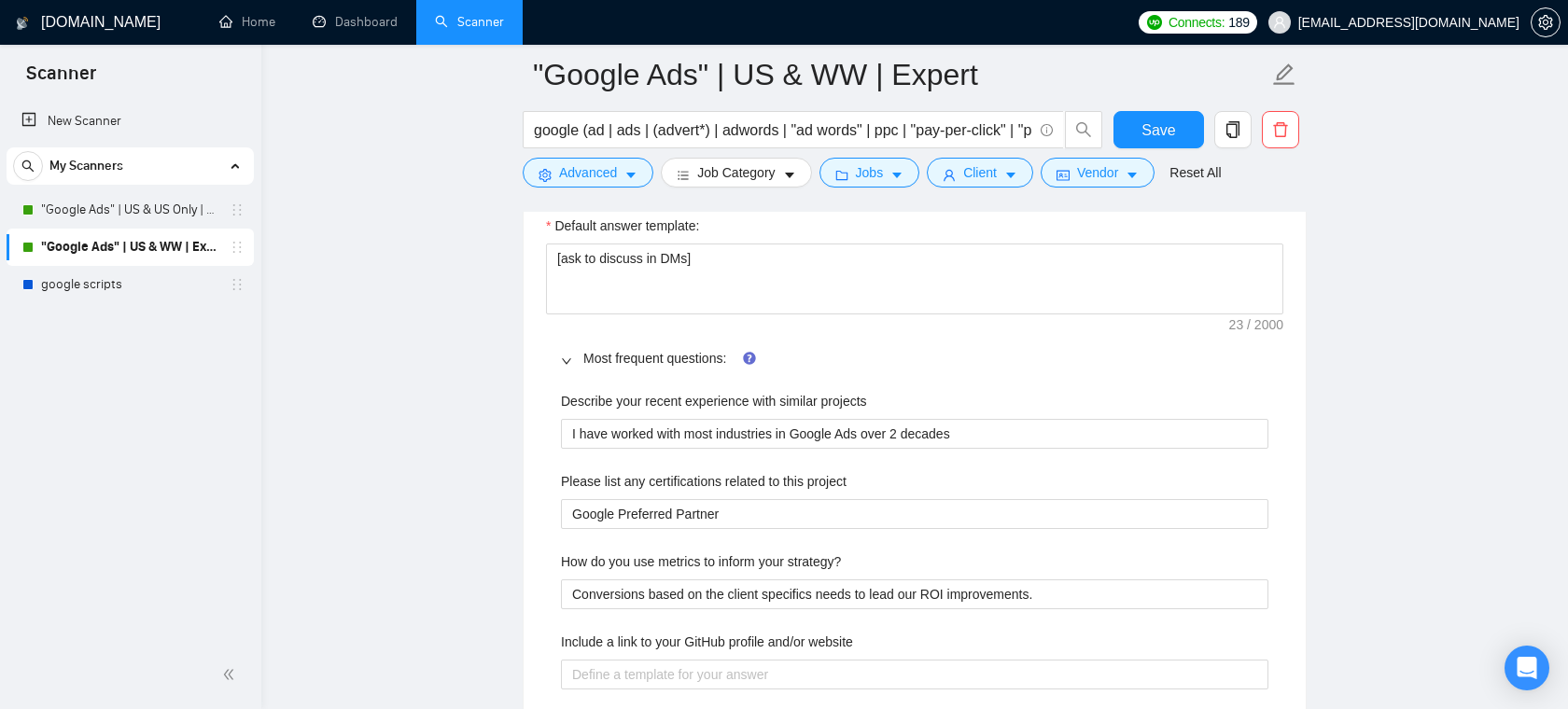
scroll to position [2704, 0]
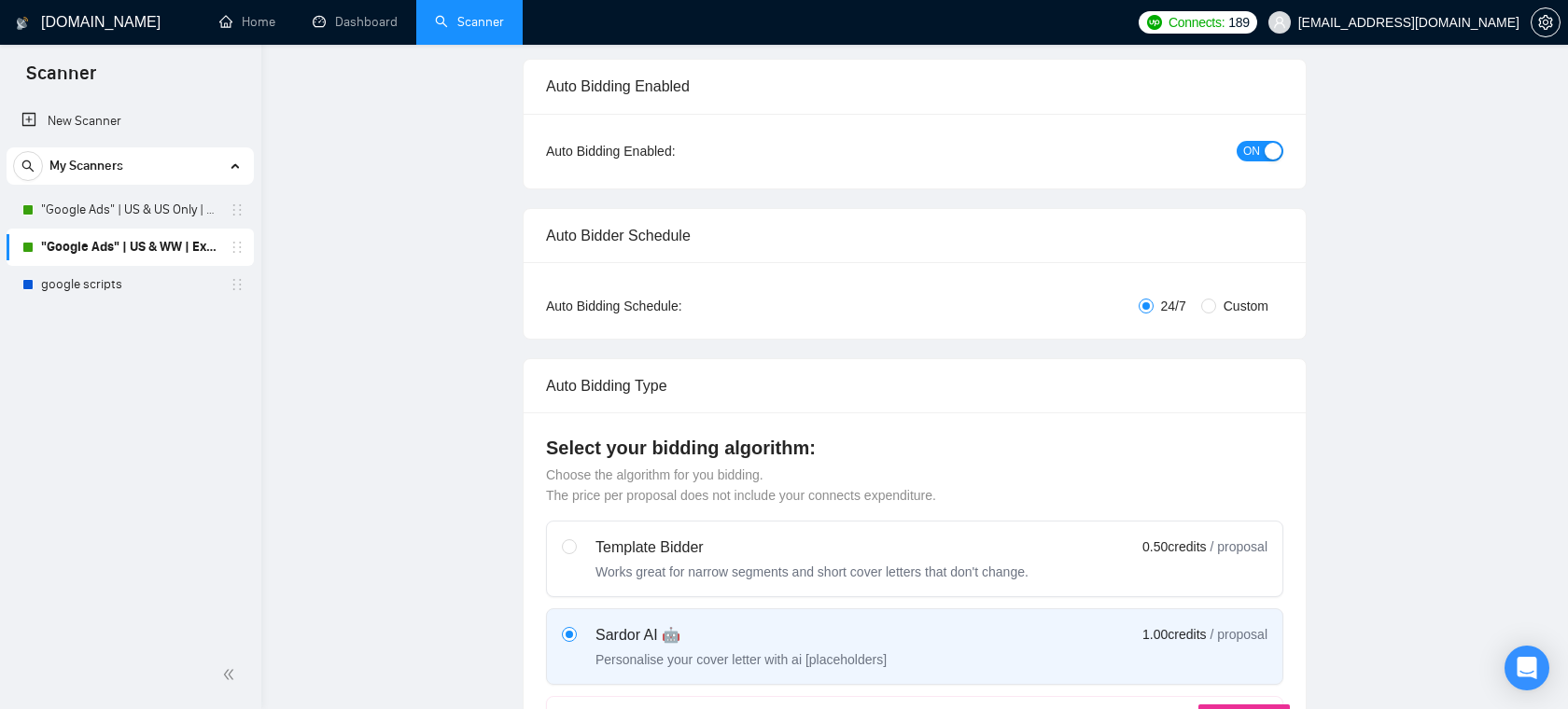
scroll to position [0, 0]
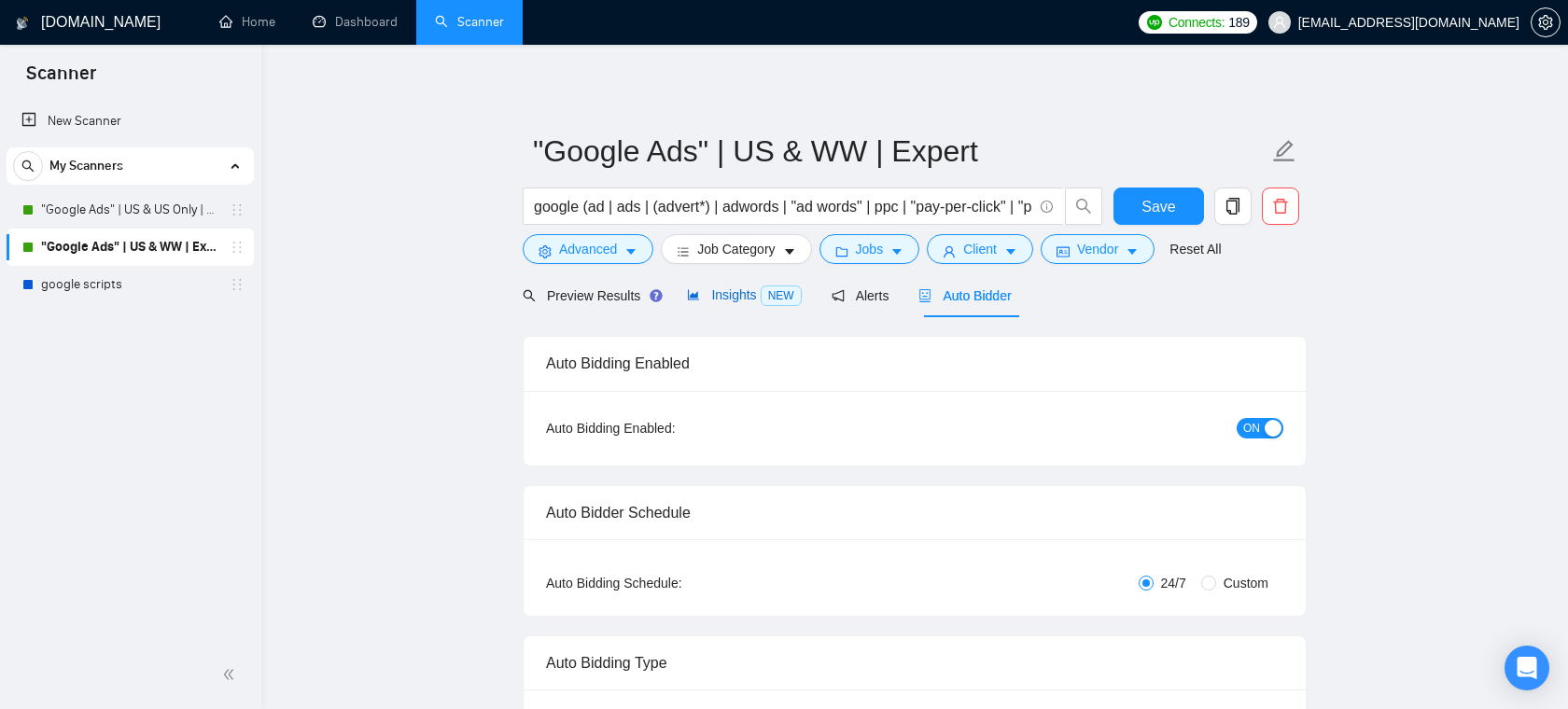
click at [754, 291] on span "Insights NEW" at bounding box center [744, 295] width 114 height 15
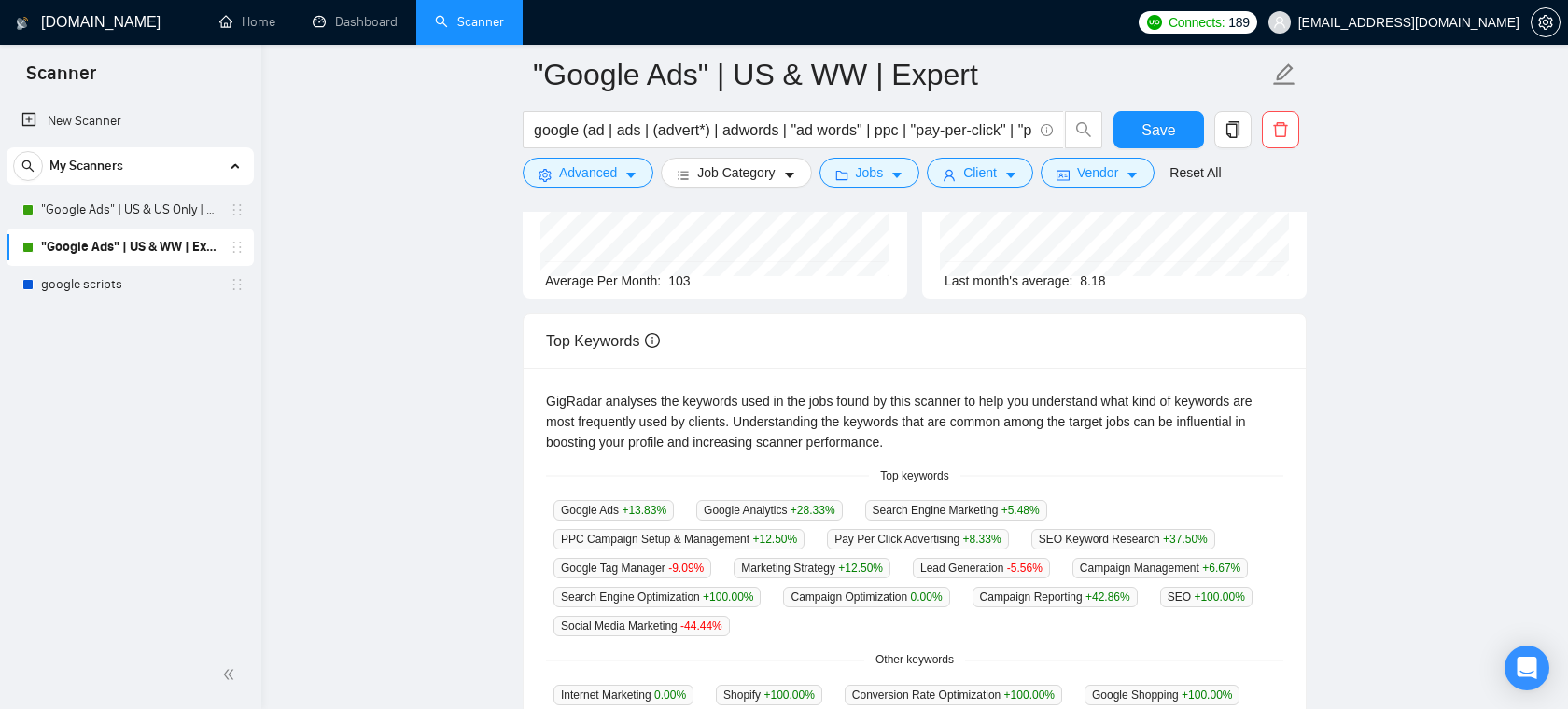
scroll to position [266, 0]
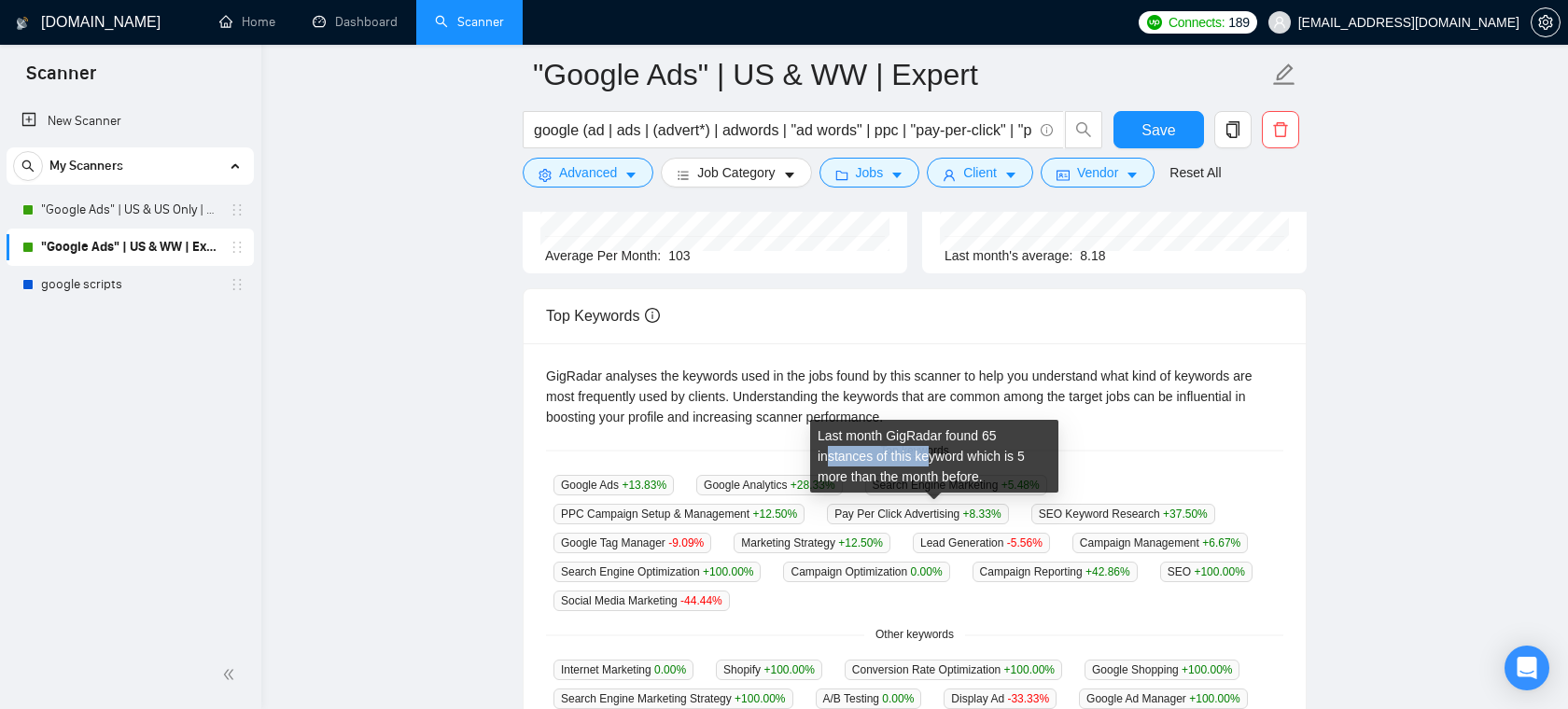
drag, startPoint x: 830, startPoint y: 450, endPoint x: 934, endPoint y: 455, distance: 104.1
click at [934, 455] on div "Last month GigRadar found 65 instances of this keyword which is 5 more than the…" at bounding box center [934, 456] width 248 height 73
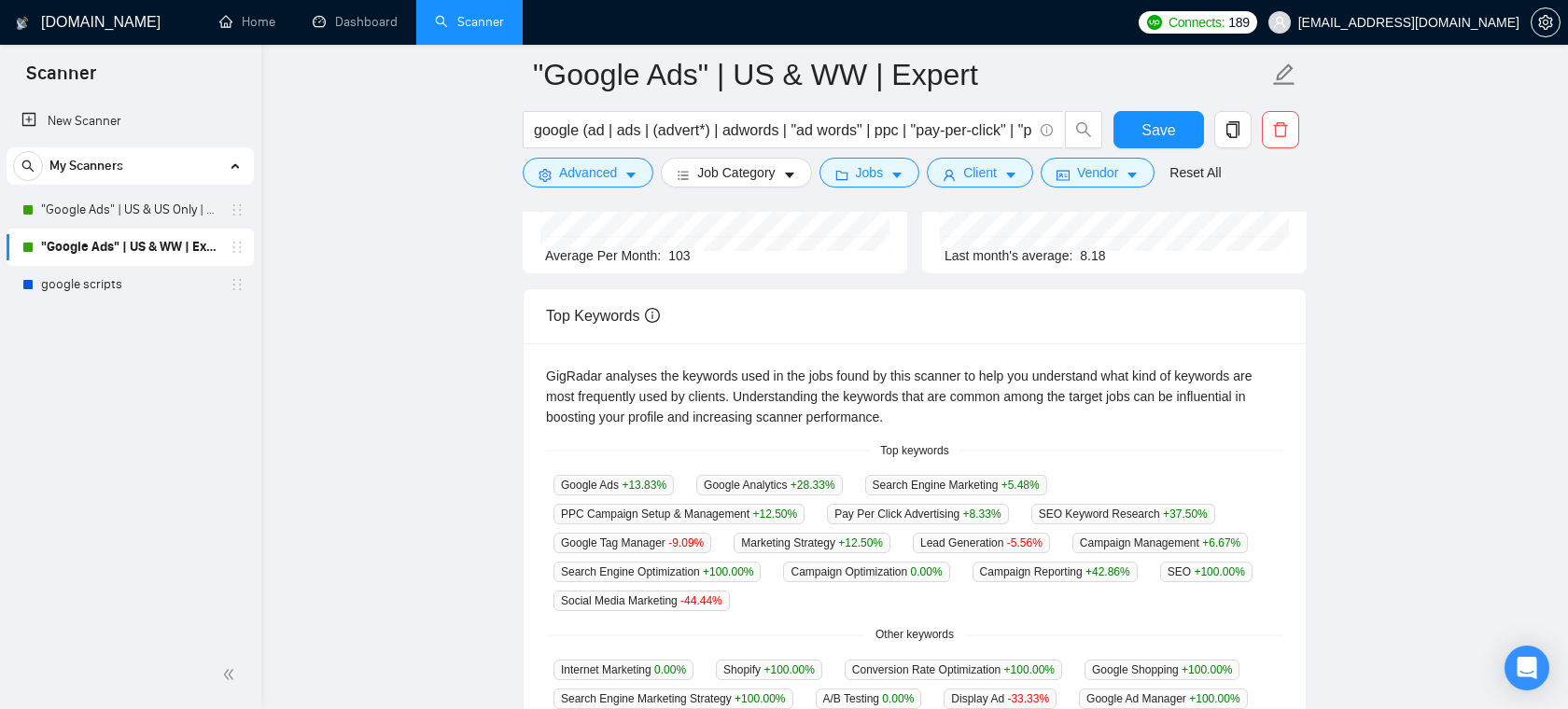
click at [1108, 420] on div "GigRadar analyses the keywords used in the jobs found by this scanner to help y…" at bounding box center [915, 397] width 737 height 62
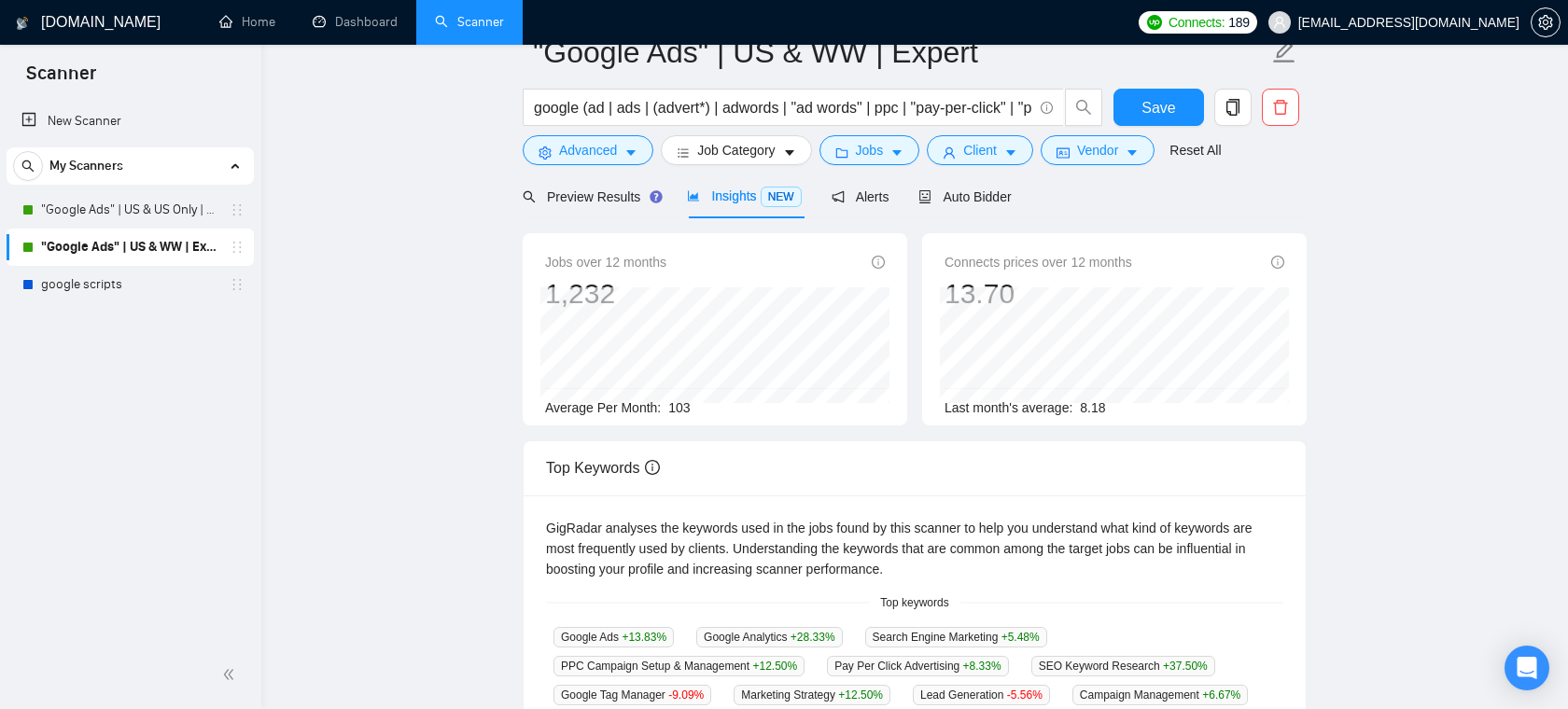
scroll to position [41, 0]
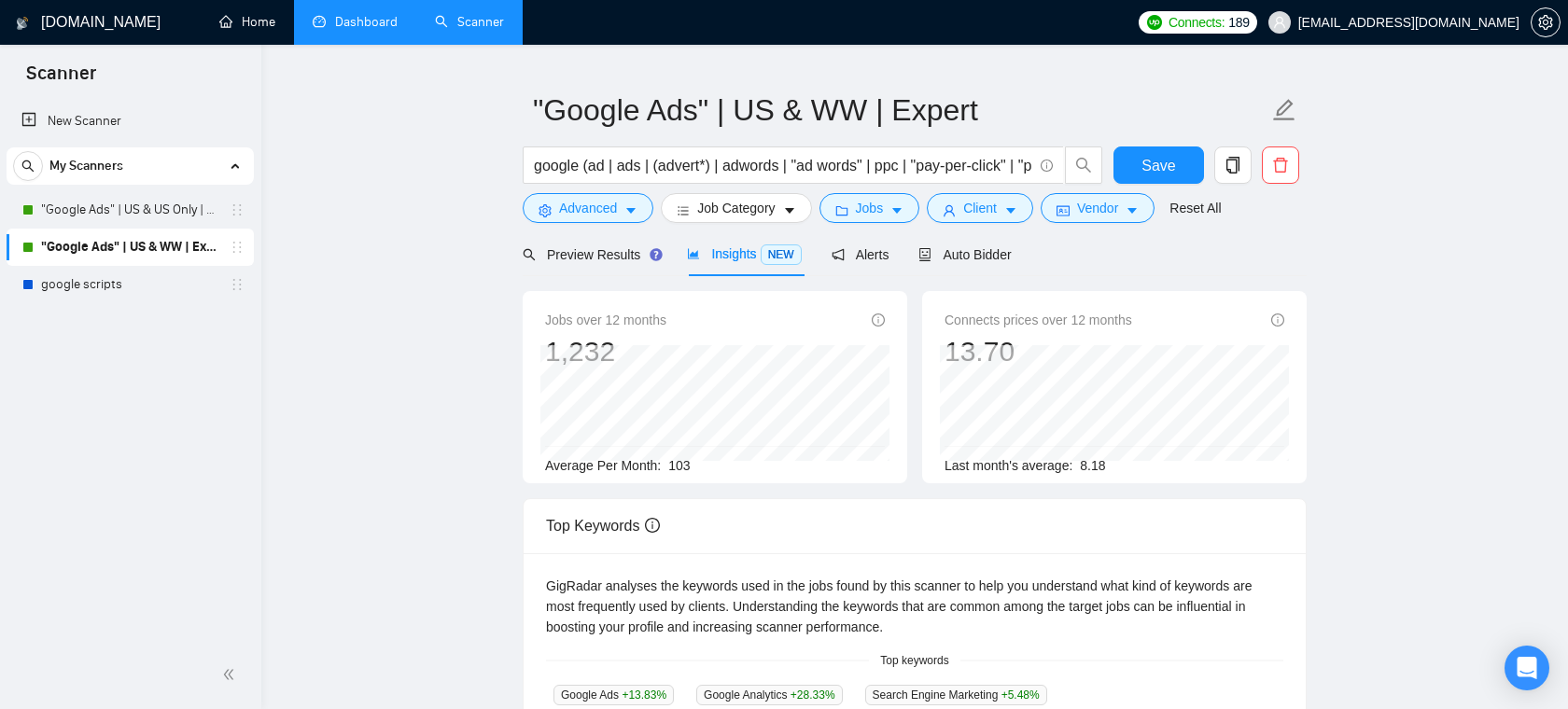
click at [364, 17] on link "Dashboard" at bounding box center [355, 22] width 85 height 16
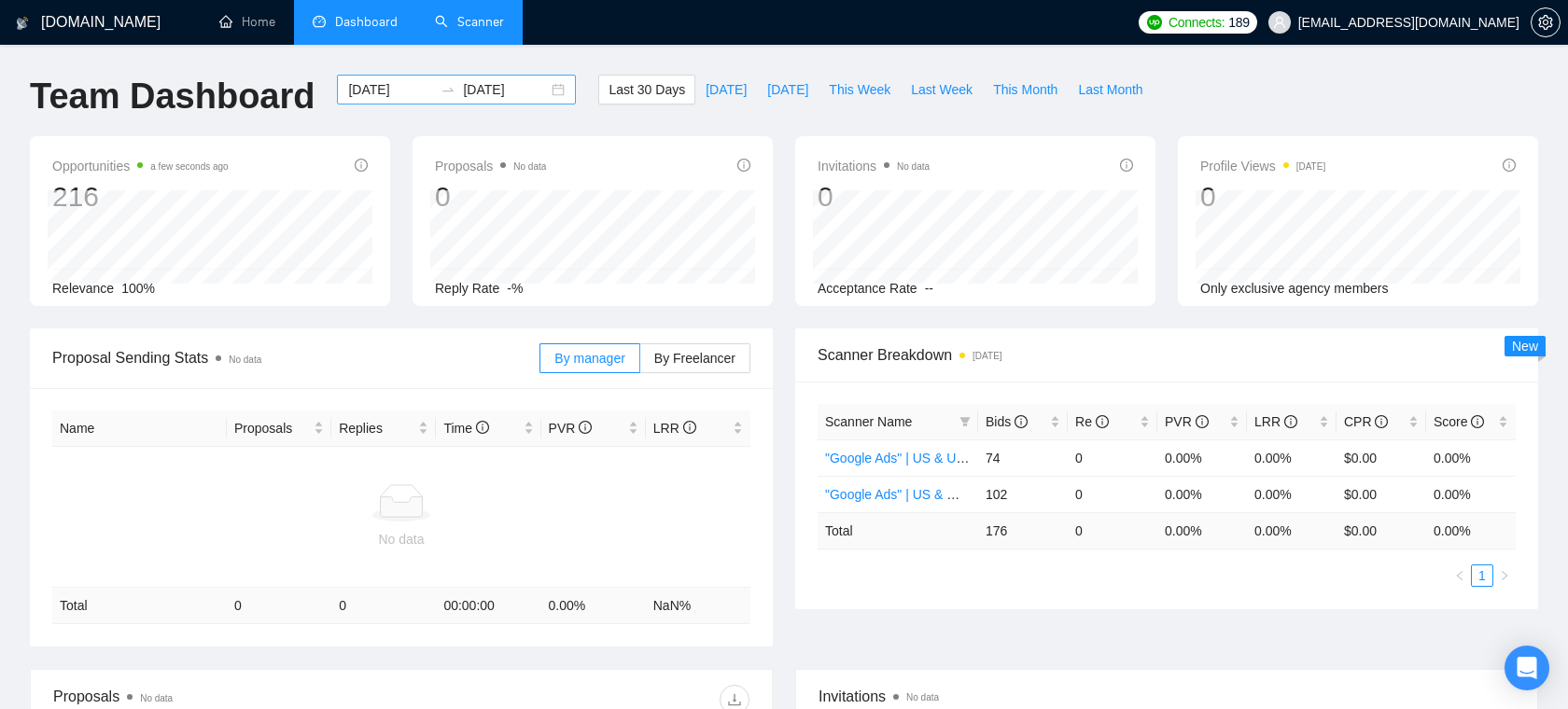
click at [371, 90] on input "[DATE]" at bounding box center [391, 89] width 85 height 21
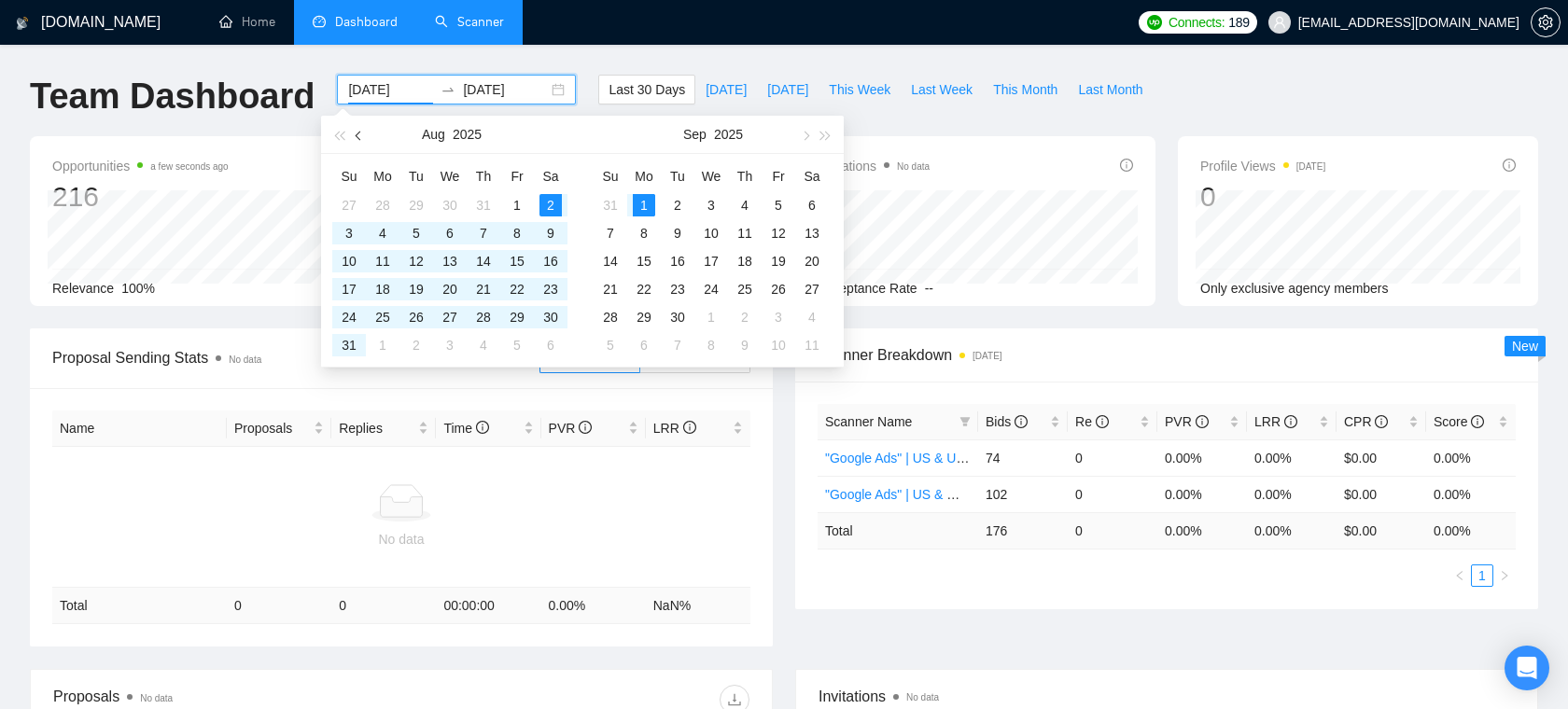
click at [363, 139] on button "button" at bounding box center [360, 134] width 21 height 38
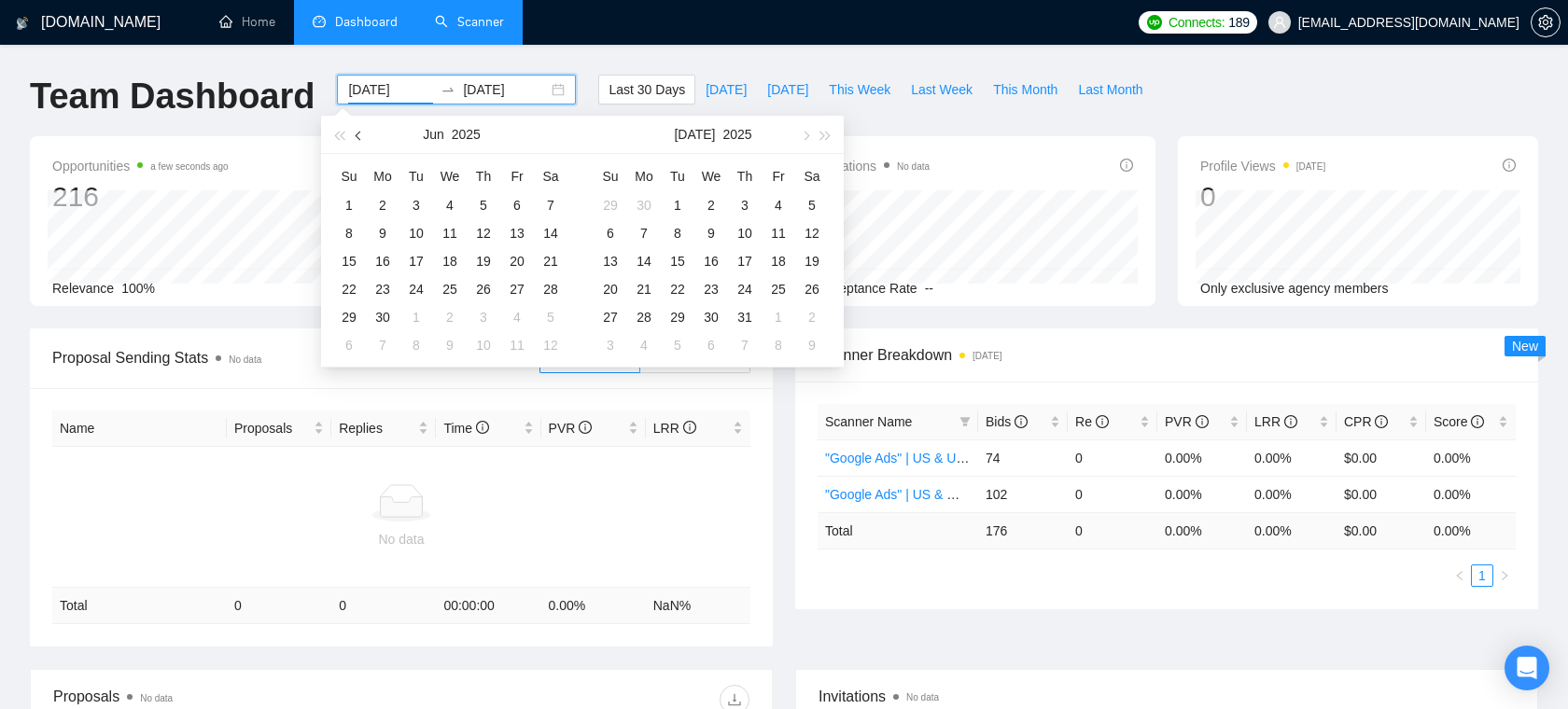
click at [363, 139] on button "button" at bounding box center [360, 134] width 21 height 38
type input "[DATE]"
click at [410, 203] on div "1" at bounding box center [416, 206] width 23 height 23
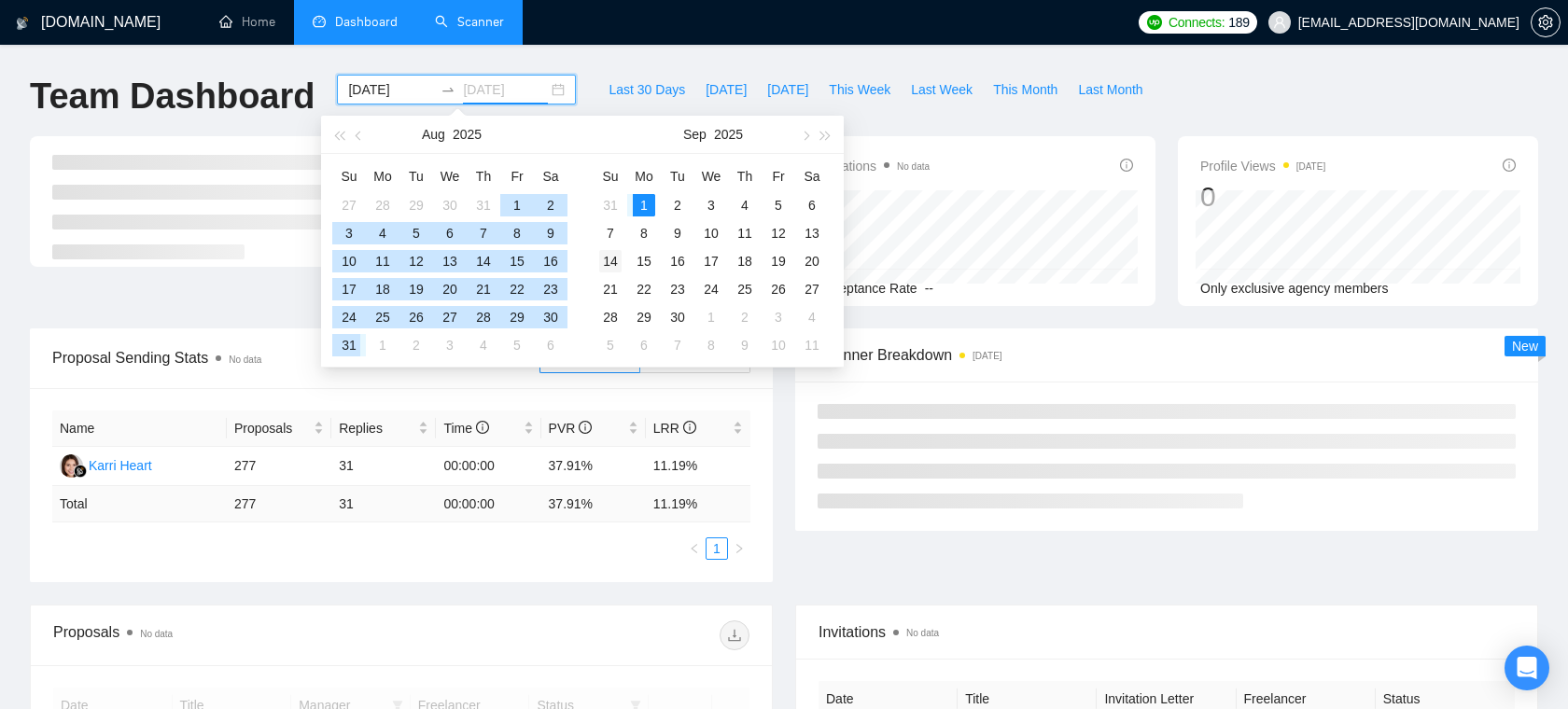
type input "[DATE]"
click at [618, 271] on td "14" at bounding box center [610, 261] width 34 height 28
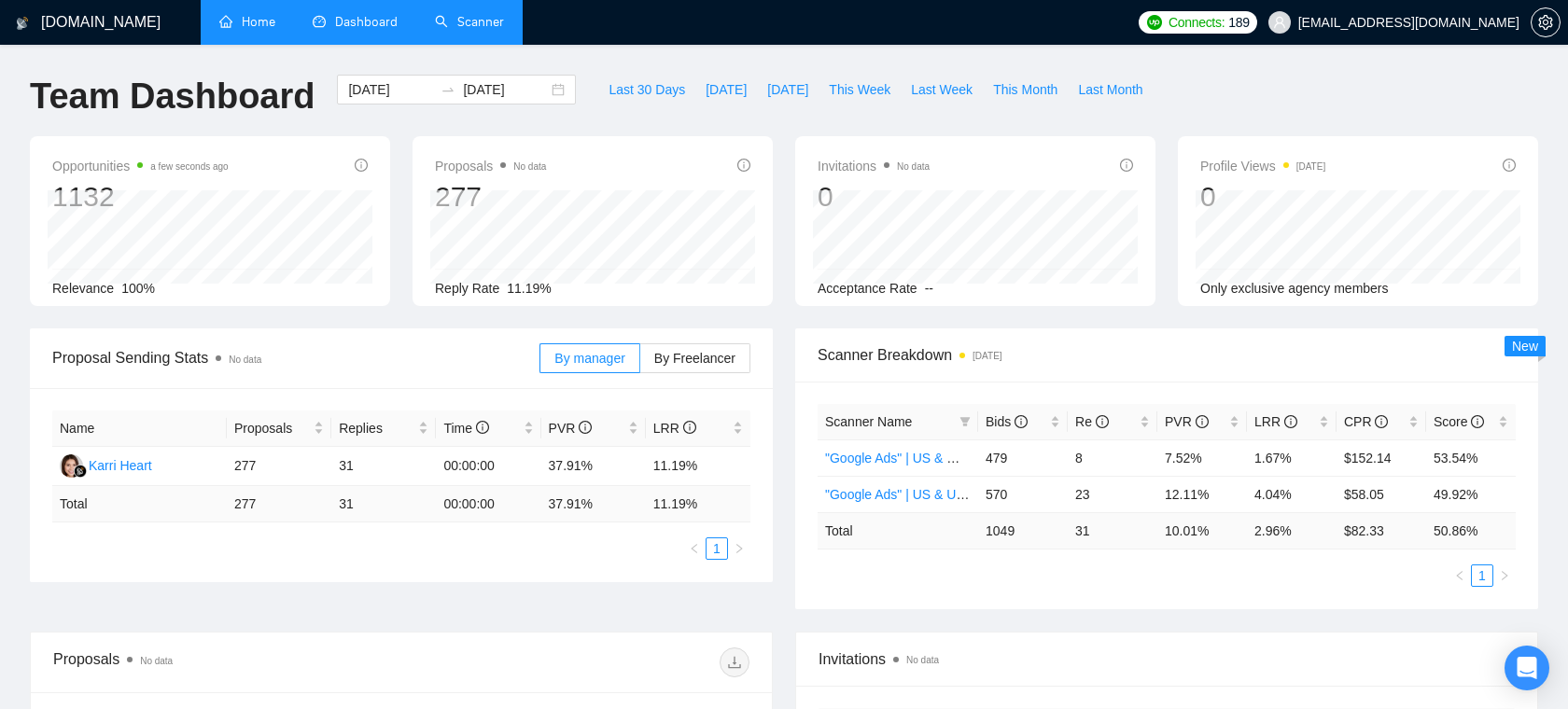
click at [220, 28] on link "Home" at bounding box center [248, 22] width 56 height 16
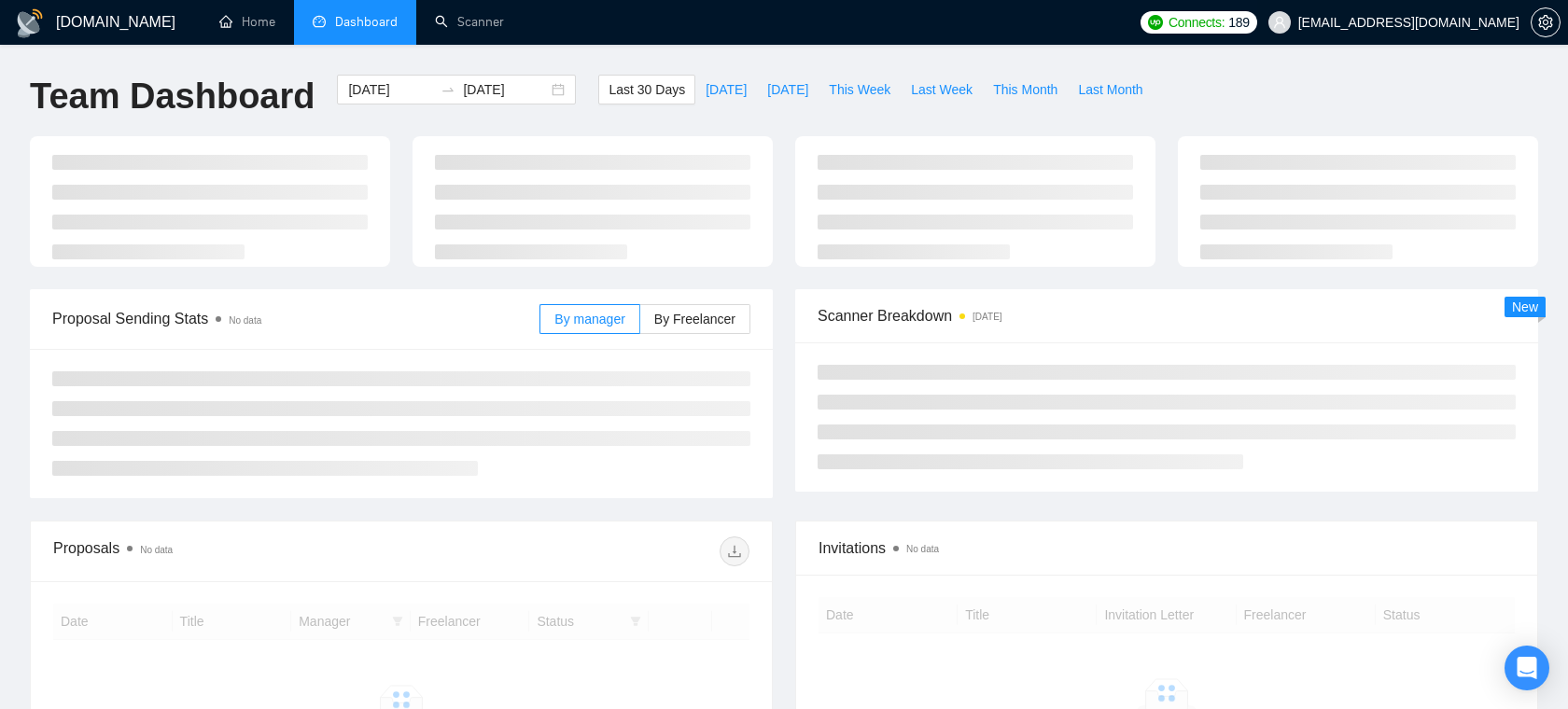
click at [1445, 23] on span "[EMAIL_ADDRESS][DOMAIN_NAME]" at bounding box center [1409, 23] width 222 height 0
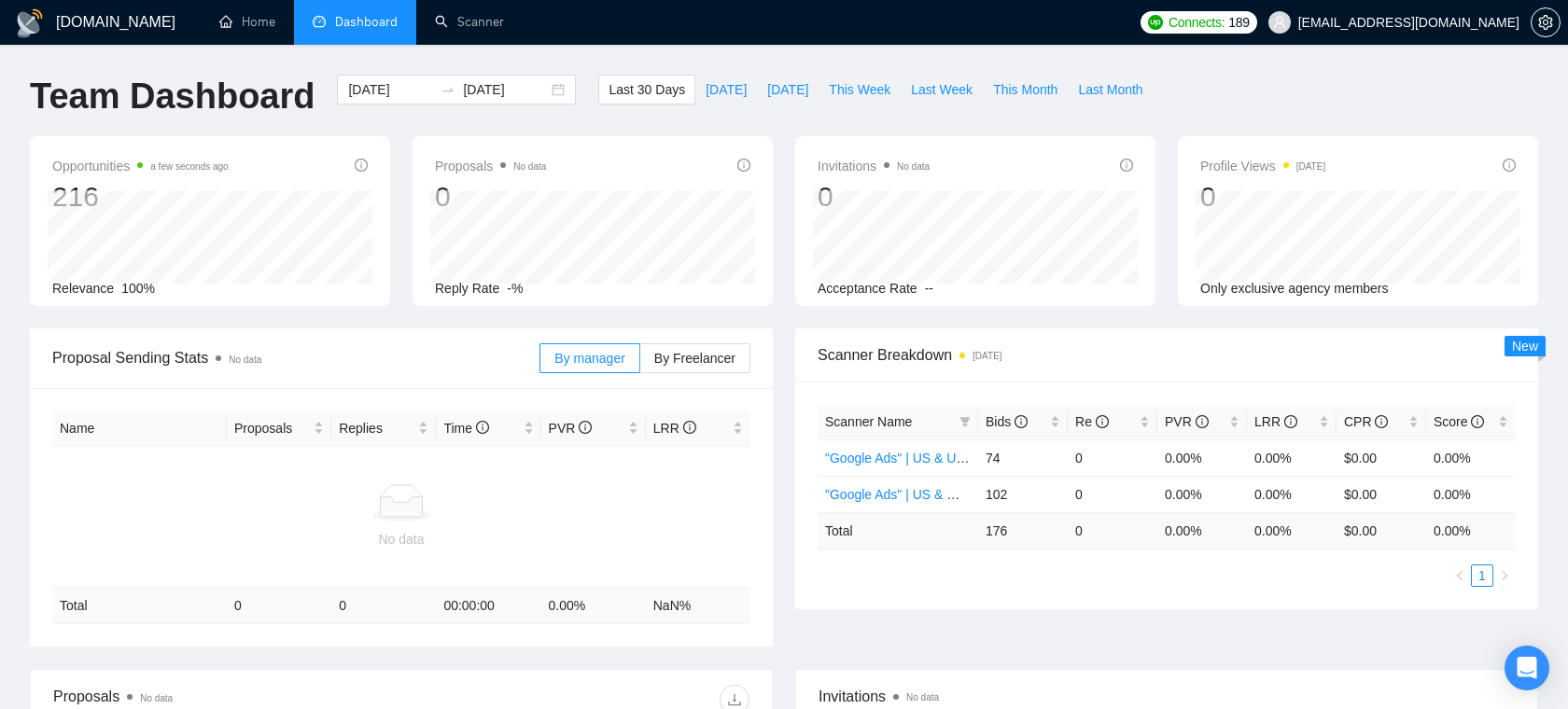
click at [1476, 13] on span "[EMAIL_ADDRESS][DOMAIN_NAME]" at bounding box center [1393, 23] width 273 height 60
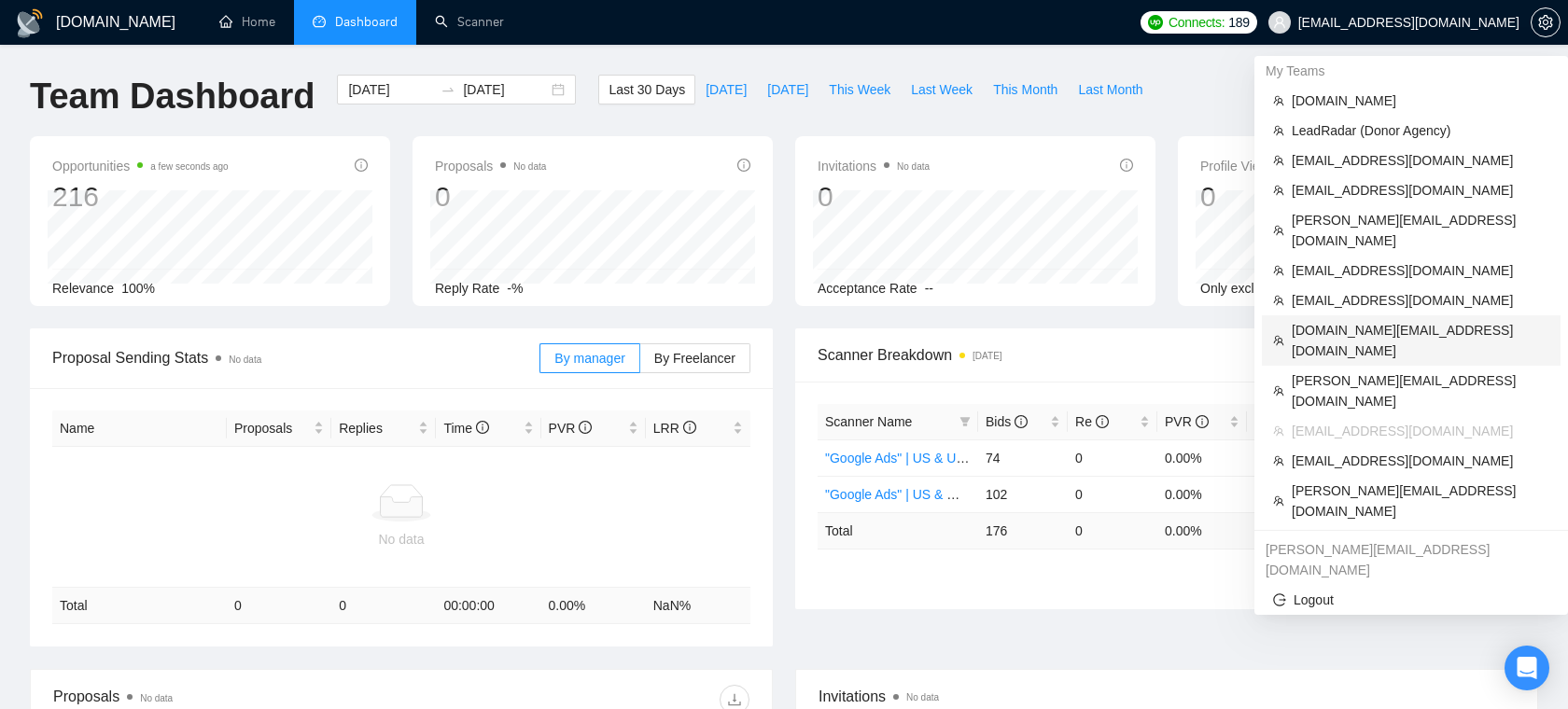
click at [1380, 320] on span "[DOMAIN_NAME][EMAIL_ADDRESS][DOMAIN_NAME]" at bounding box center [1421, 341] width 257 height 41
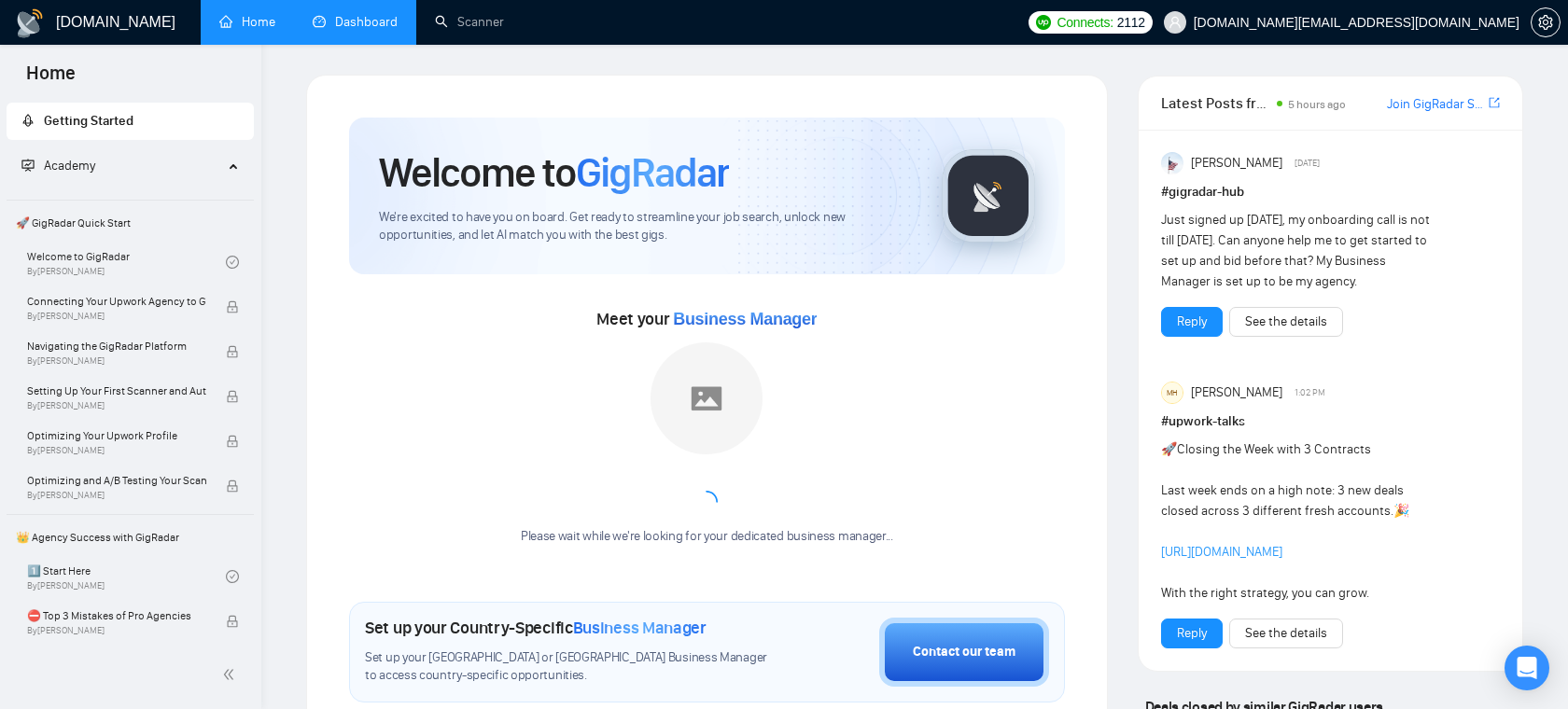
click at [339, 28] on link "Dashboard" at bounding box center [355, 22] width 85 height 16
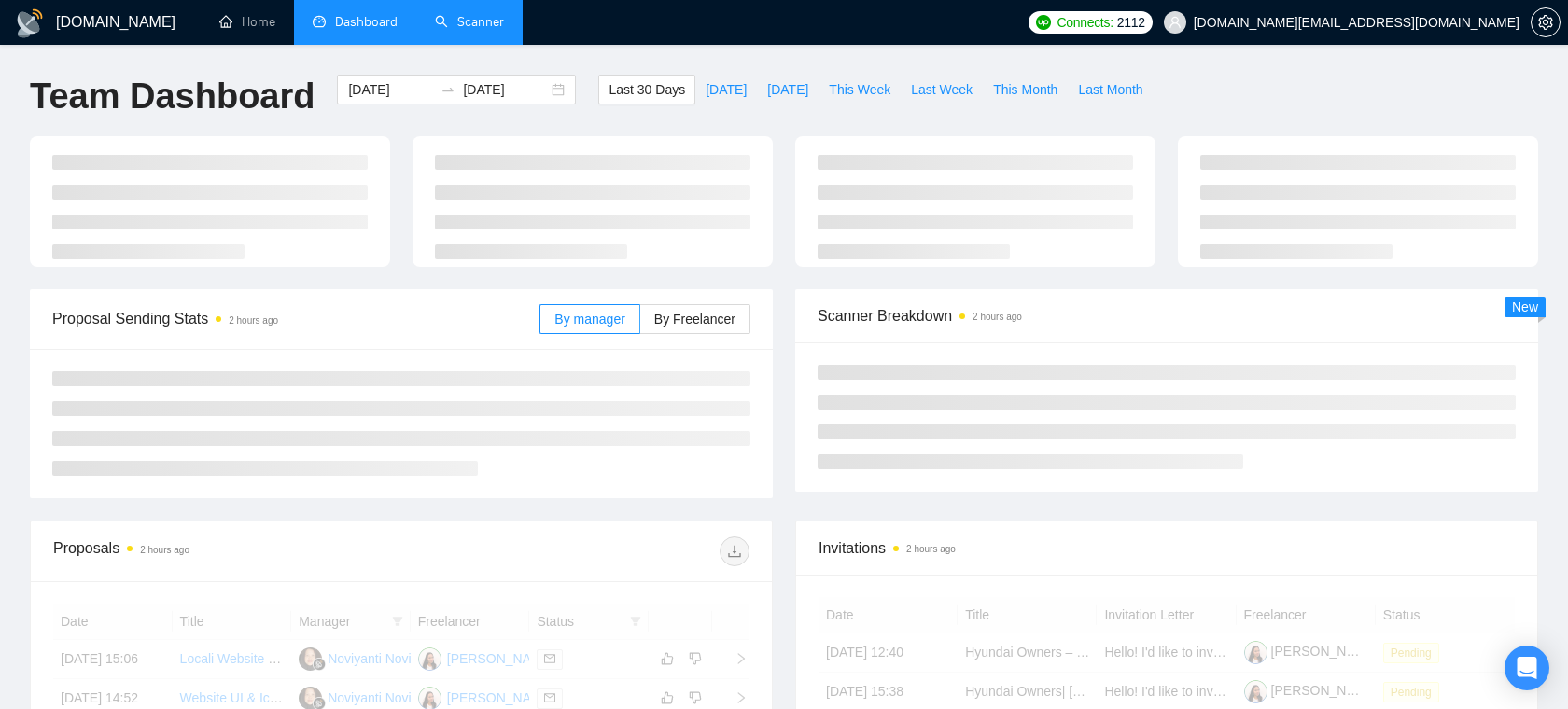
click at [477, 26] on link "Scanner" at bounding box center [469, 22] width 69 height 16
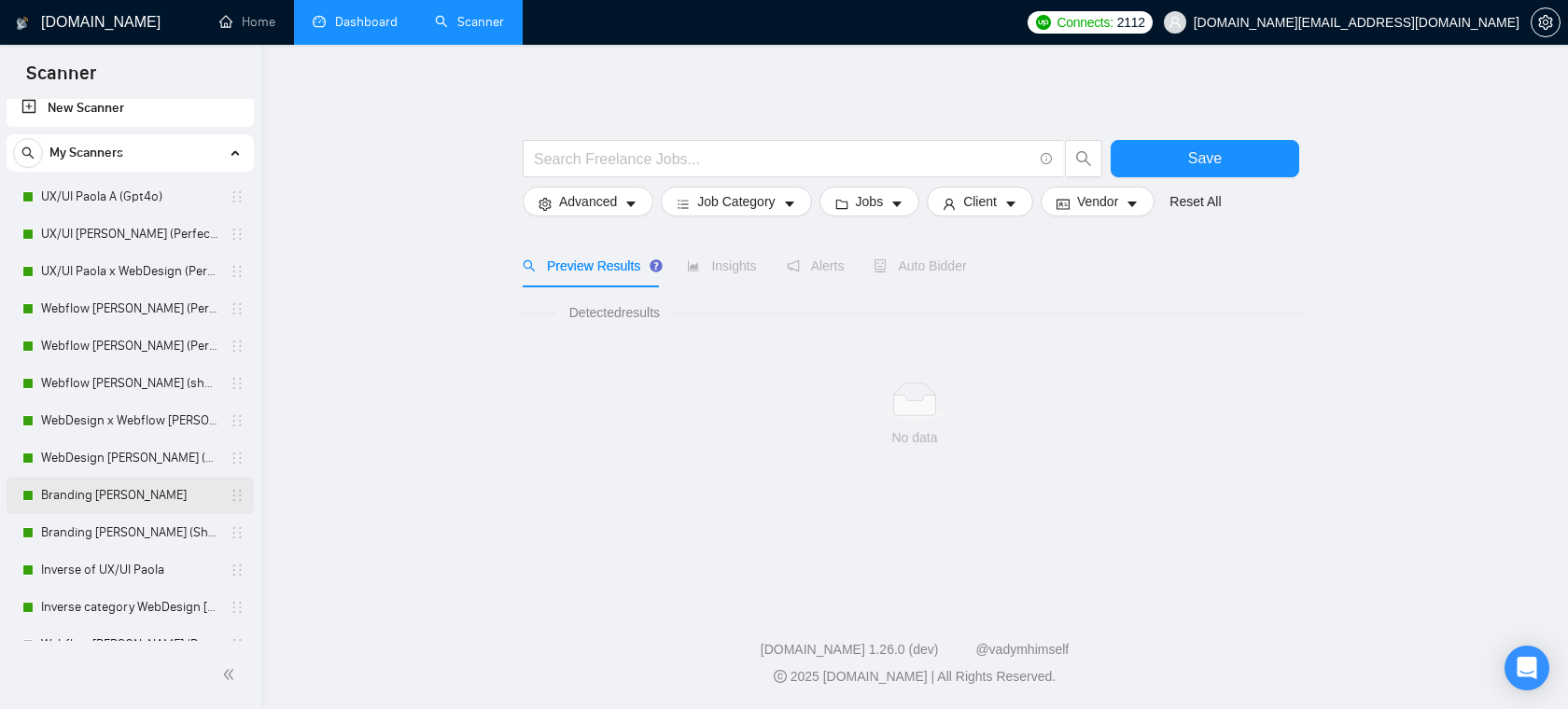
scroll to position [16, 0]
click at [115, 201] on link "UX/UI Paola A (Gpt4o)" at bounding box center [130, 194] width 177 height 38
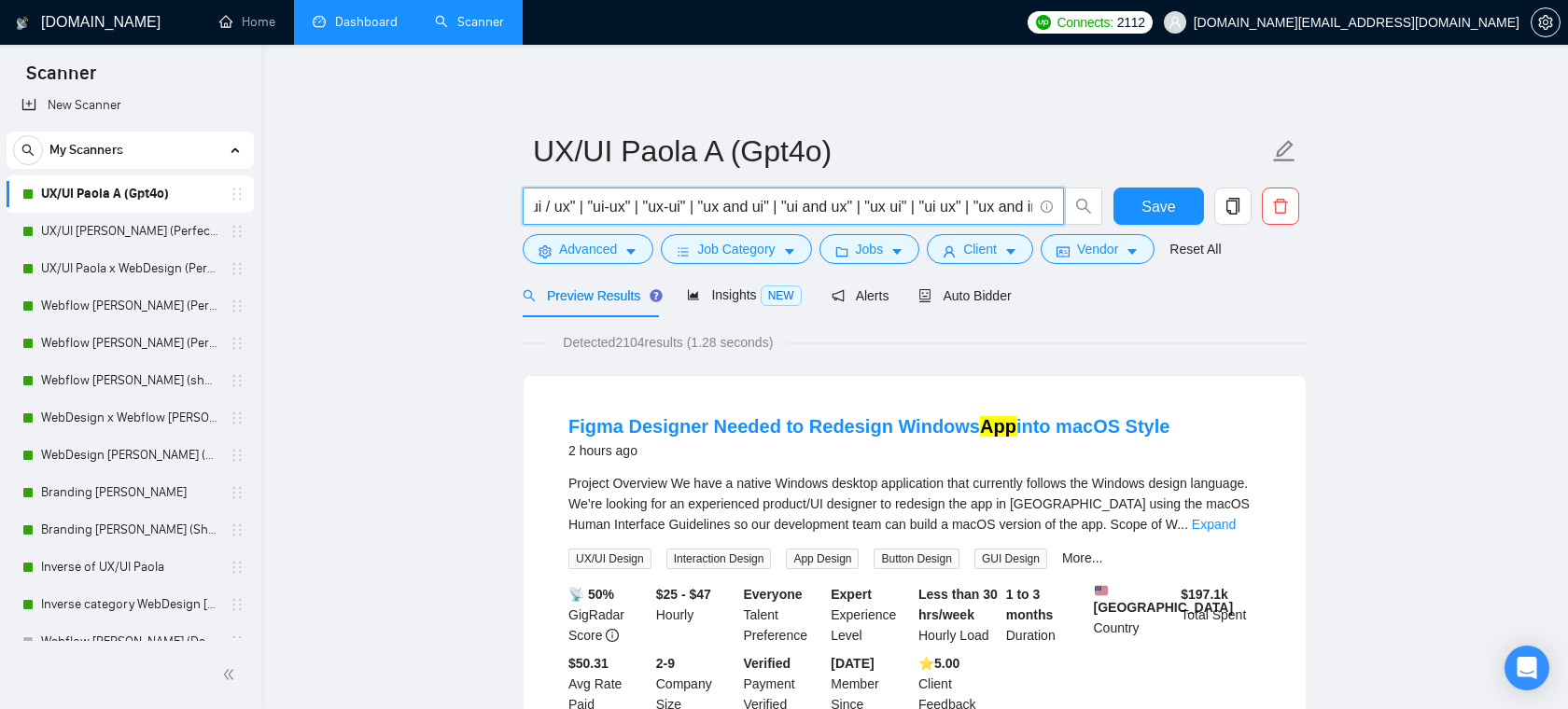
drag, startPoint x: 776, startPoint y: 208, endPoint x: 1027, endPoint y: 204, distance: 251.0
click at [1027, 204] on input "webapp* | saas | app* | UI/UX | UX/UI | UIUX | UXUI | ux | ui | U/X | XU | "ux …" at bounding box center [783, 207] width 499 height 23
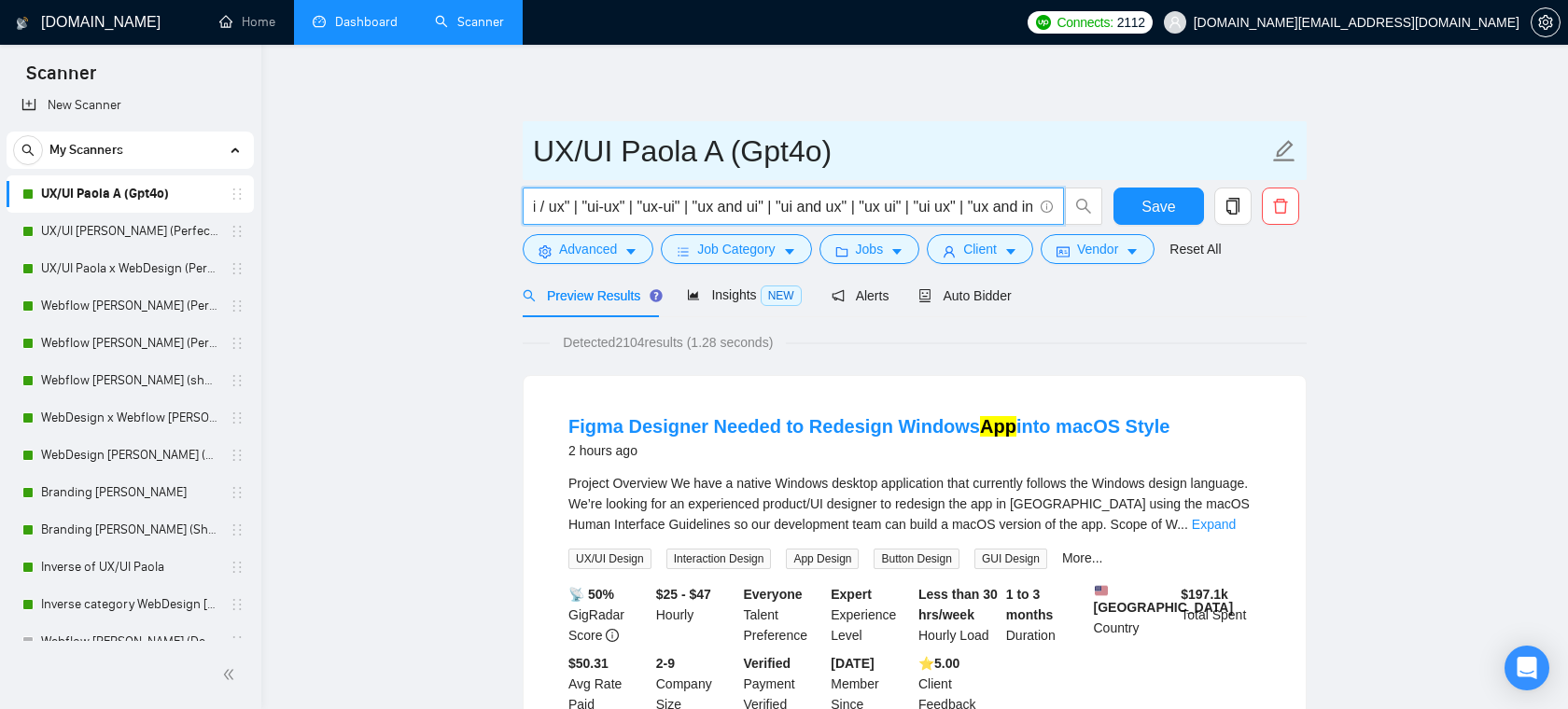
click at [988, 135] on input "UX/UI Paola A (Gpt4o)" at bounding box center [900, 151] width 735 height 47
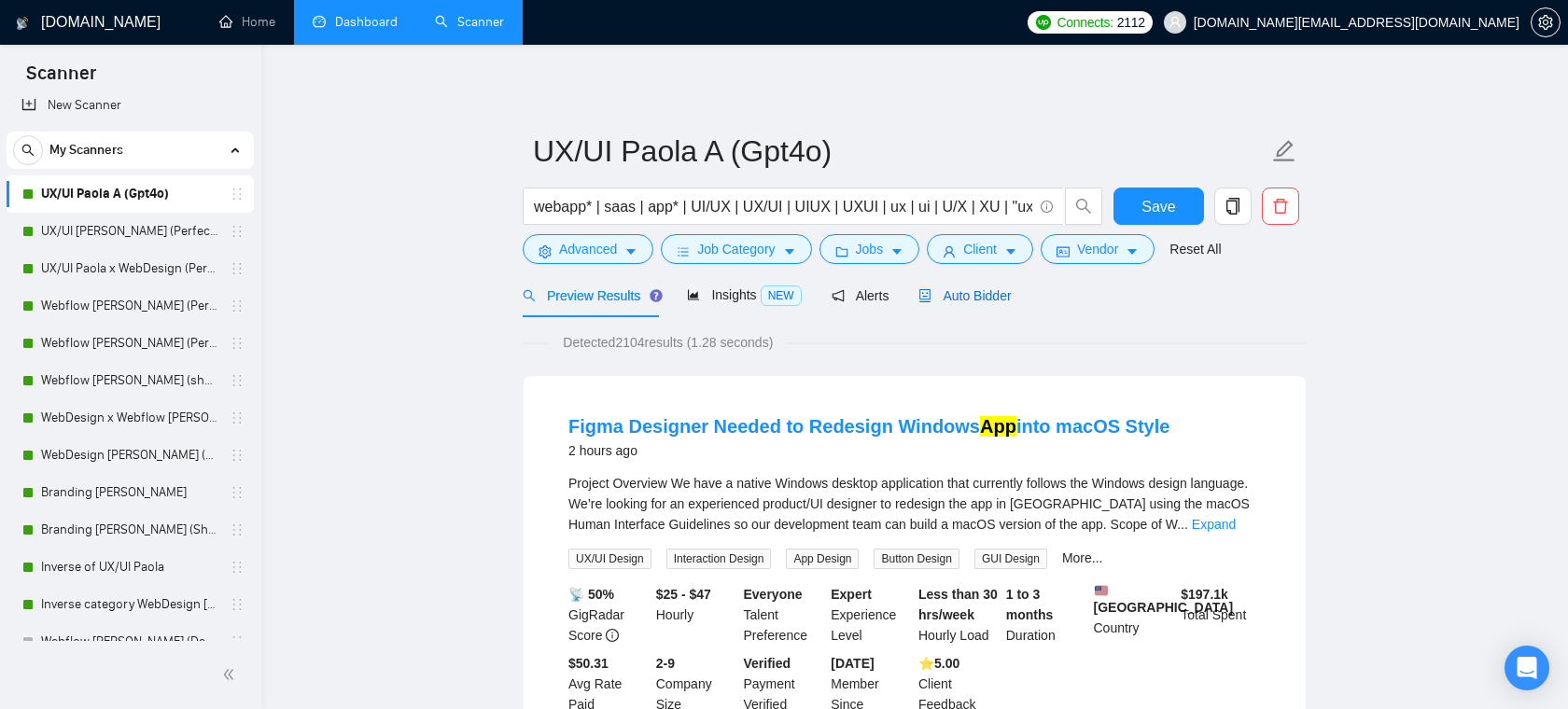
click at [978, 288] on span "Auto Bidder" at bounding box center [964, 296] width 92 height 15
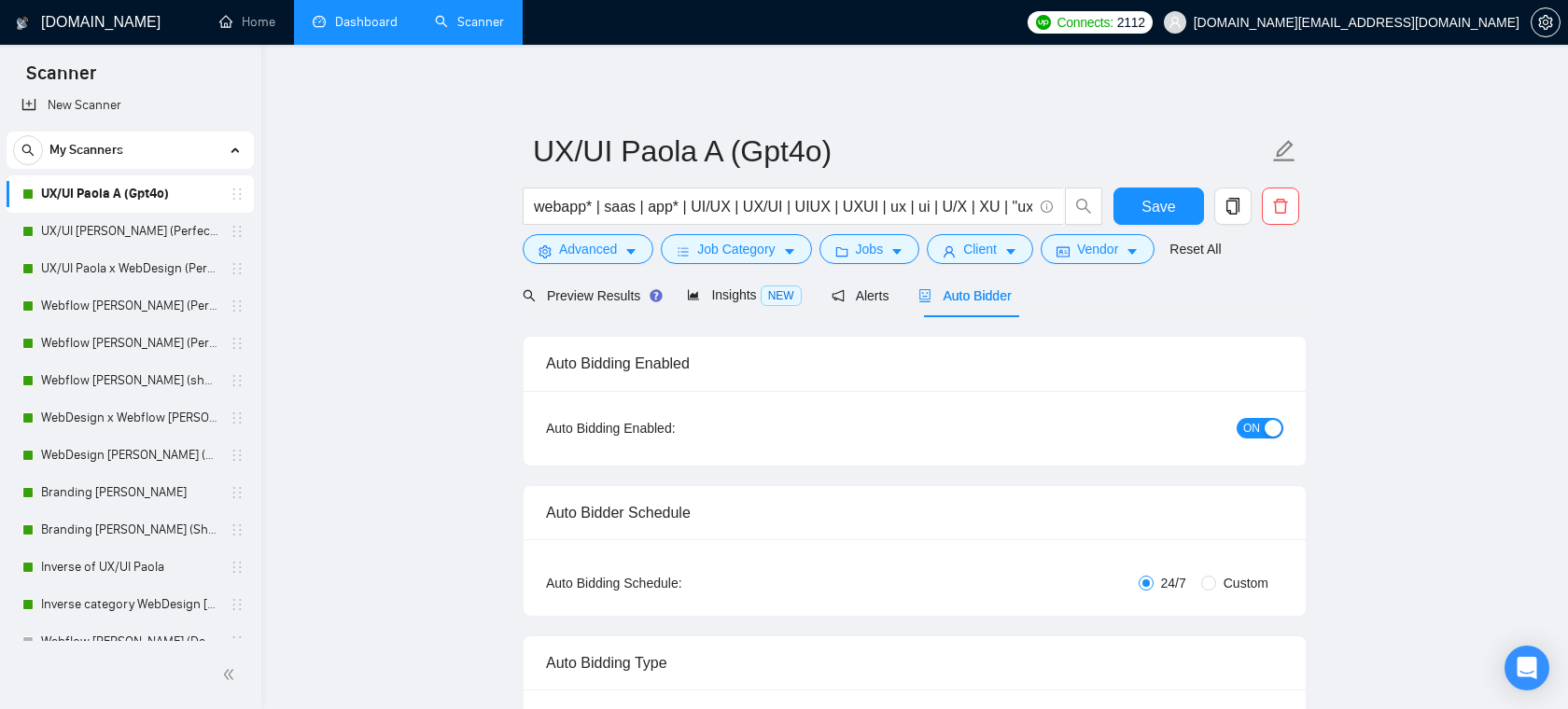
radio input "false"
radio input "true"
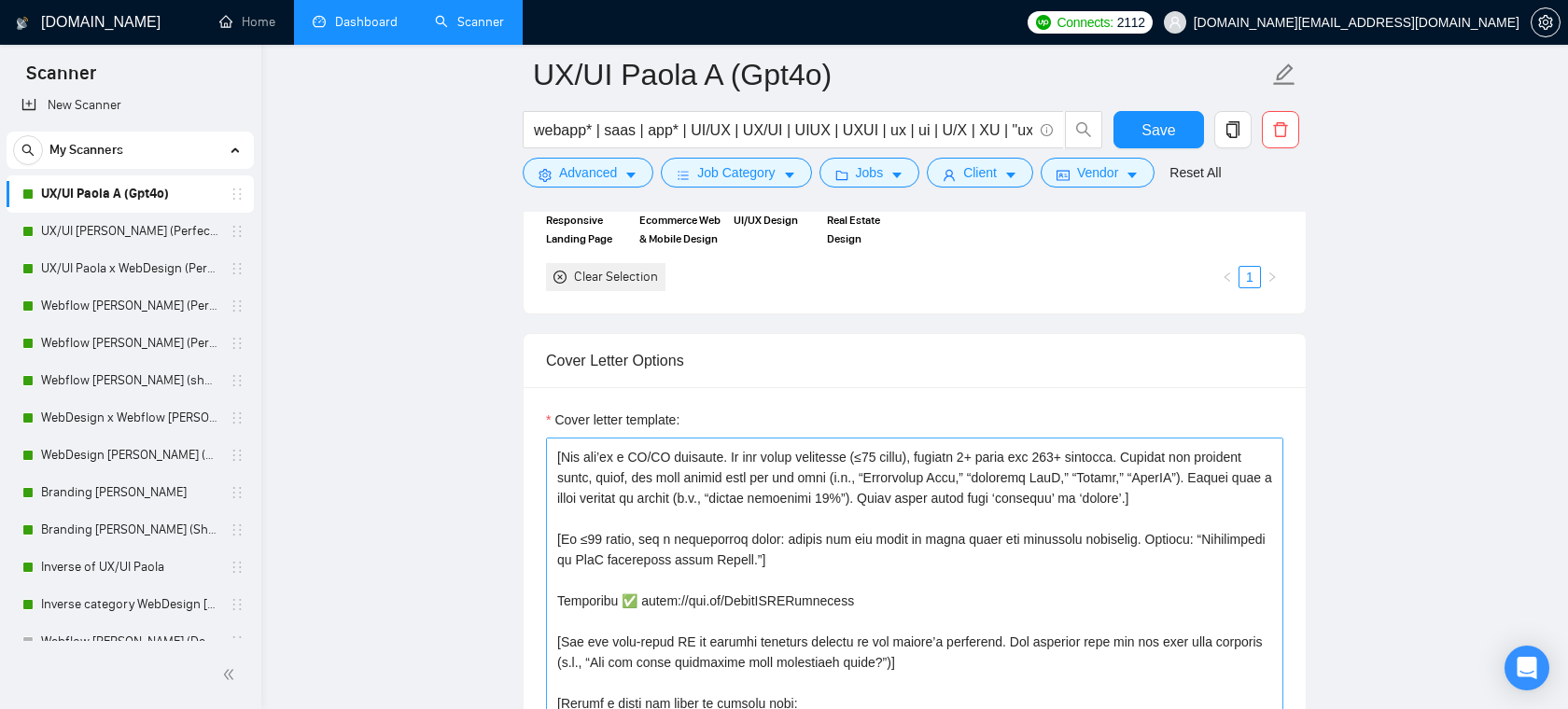
scroll to position [47, 0]
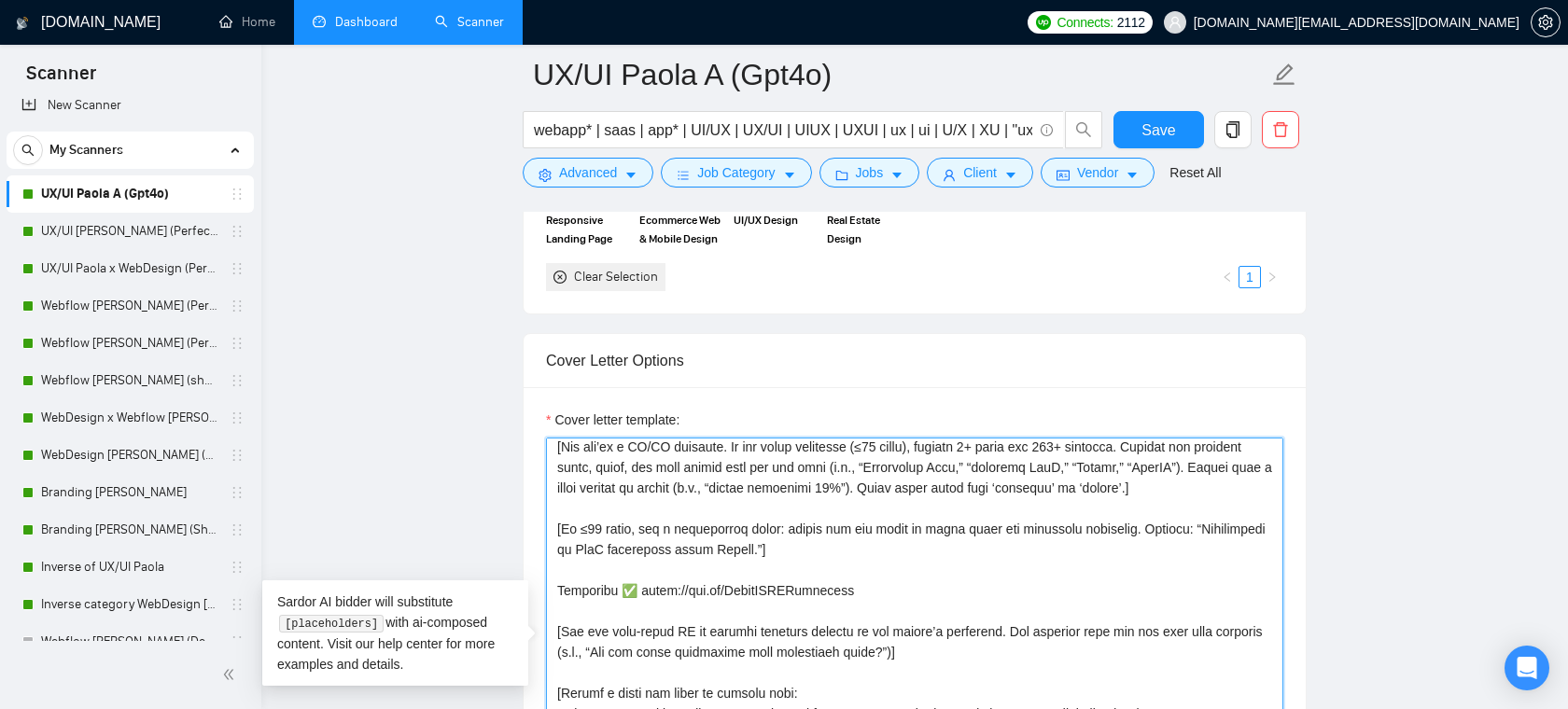
drag, startPoint x: 838, startPoint y: 607, endPoint x: 547, endPoint y: 605, distance: 291.0
click at [547, 605] on textarea "Cover letter template:" at bounding box center [915, 647] width 737 height 420
click at [919, 604] on textarea "Cover letter template:" at bounding box center [915, 647] width 737 height 420
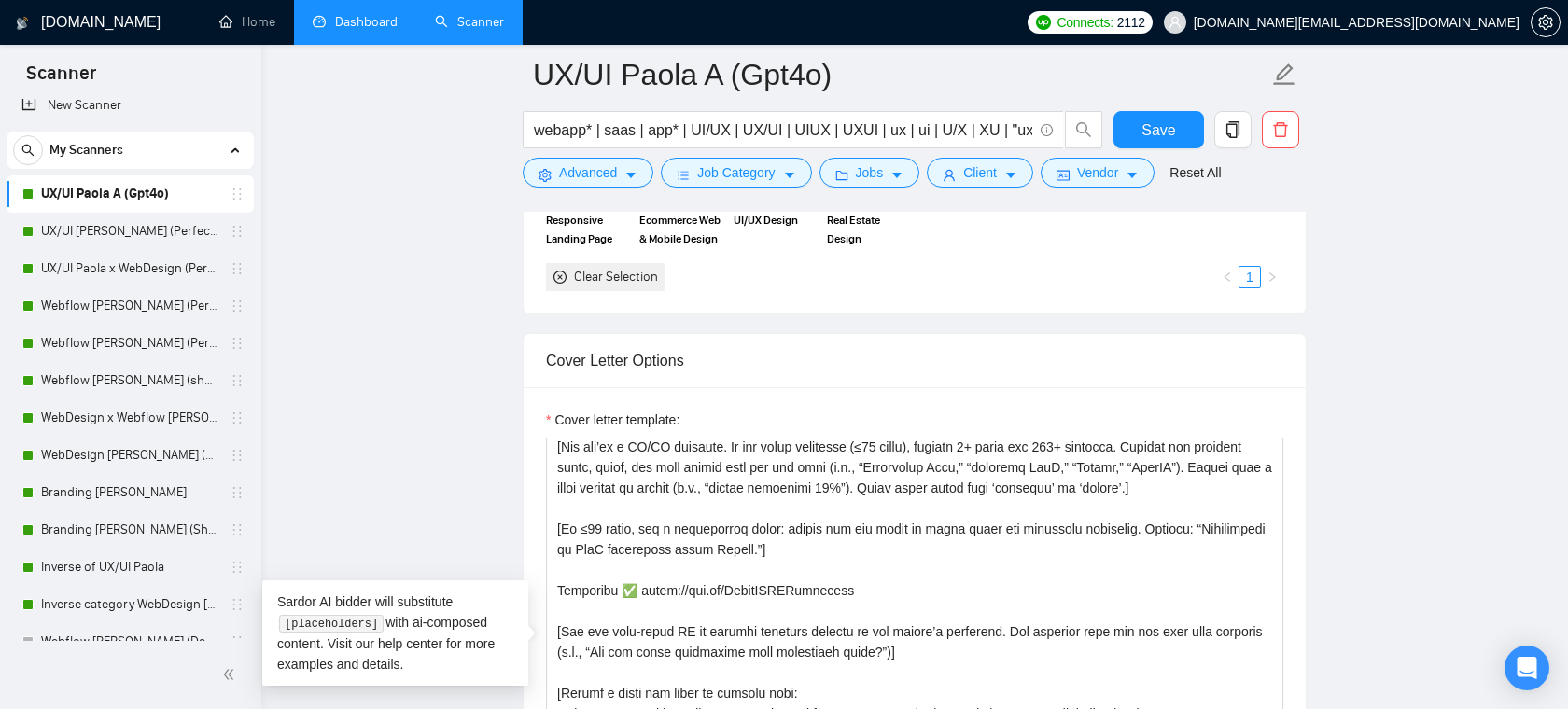
click at [381, 244] on main "UX/UI Paola A (Gpt4o) webapp* | saas | app* | UI/UX | UX/UI | UIUX | UXUI | ux …" at bounding box center [915, 649] width 1247 height 5695
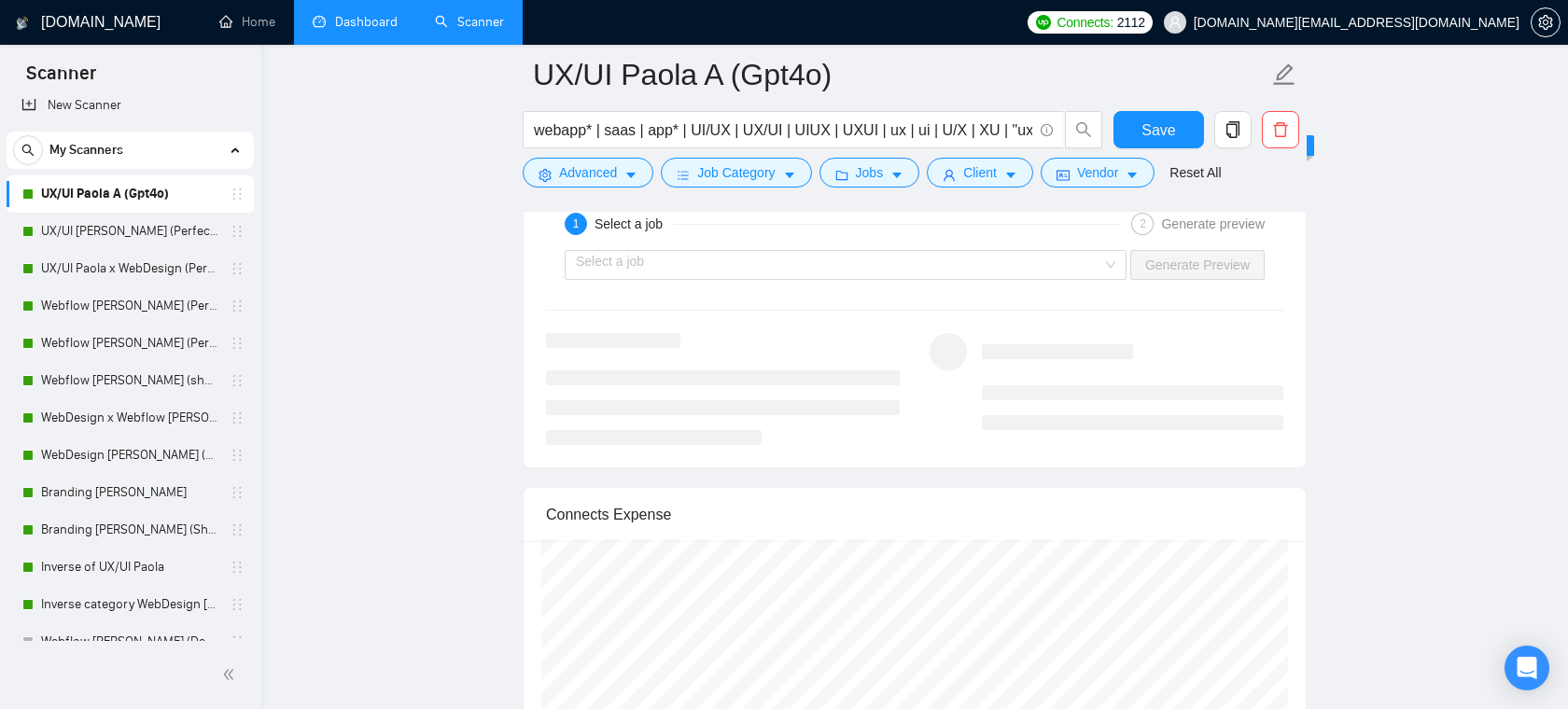
scroll to position [3944, 0]
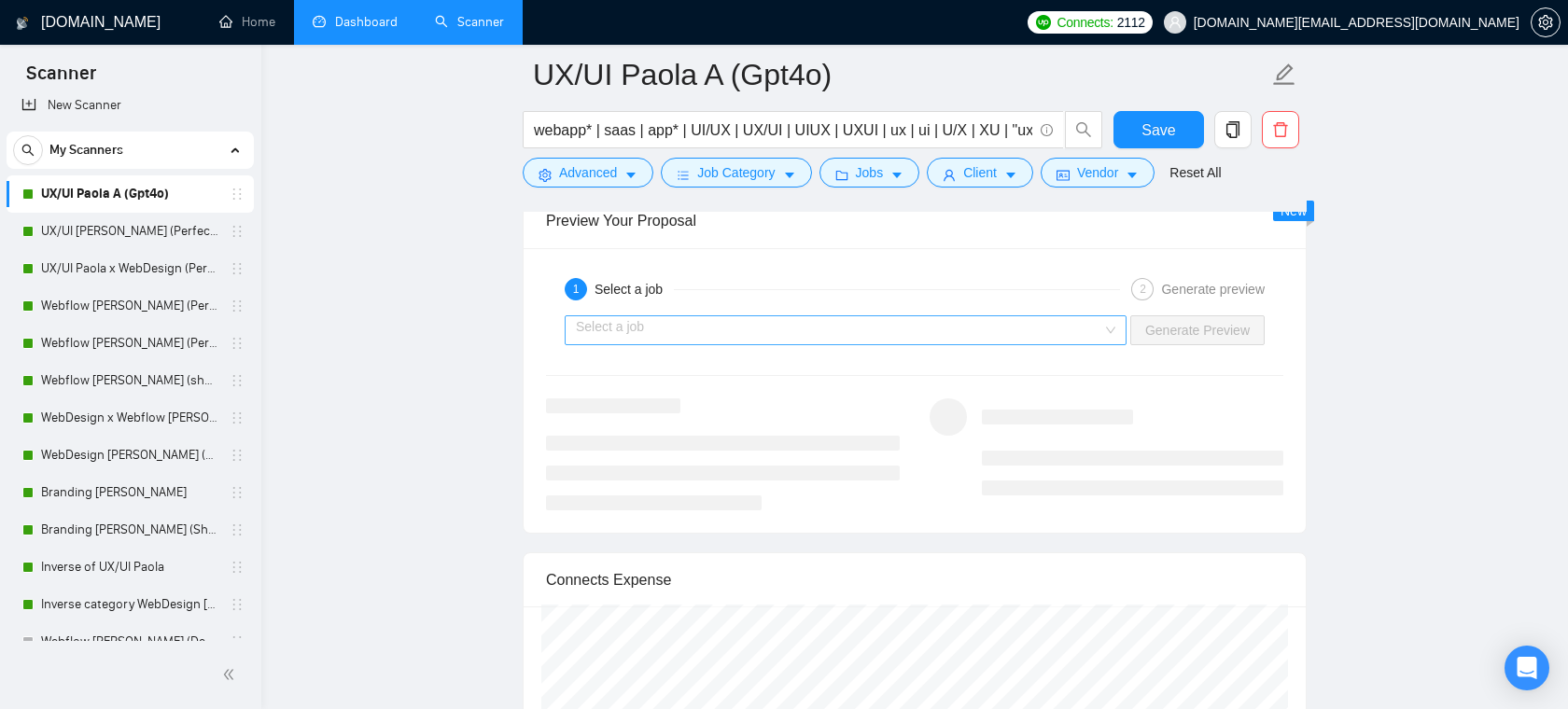
click at [1070, 332] on input "search" at bounding box center [838, 331] width 527 height 28
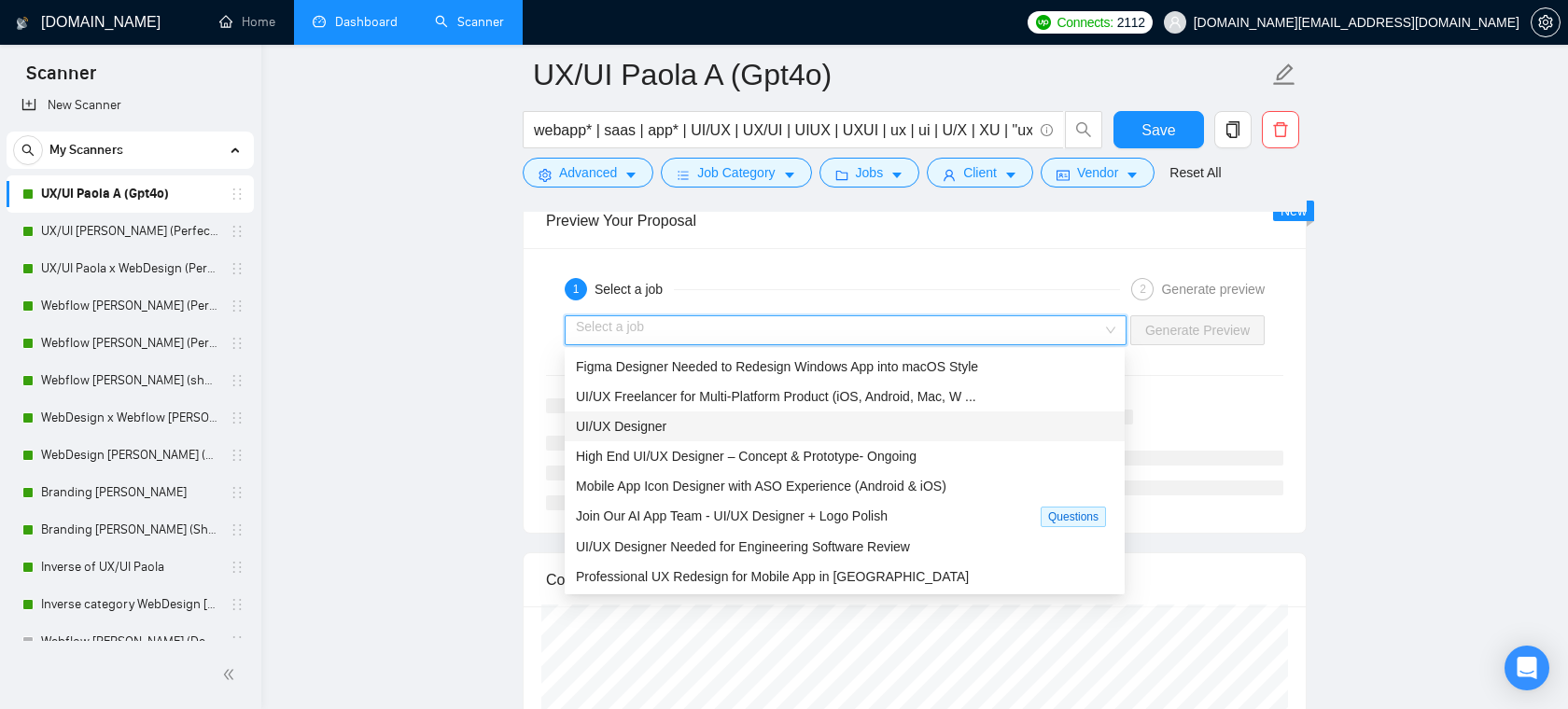
click at [801, 428] on div "UI/UX Designer" at bounding box center [844, 426] width 538 height 21
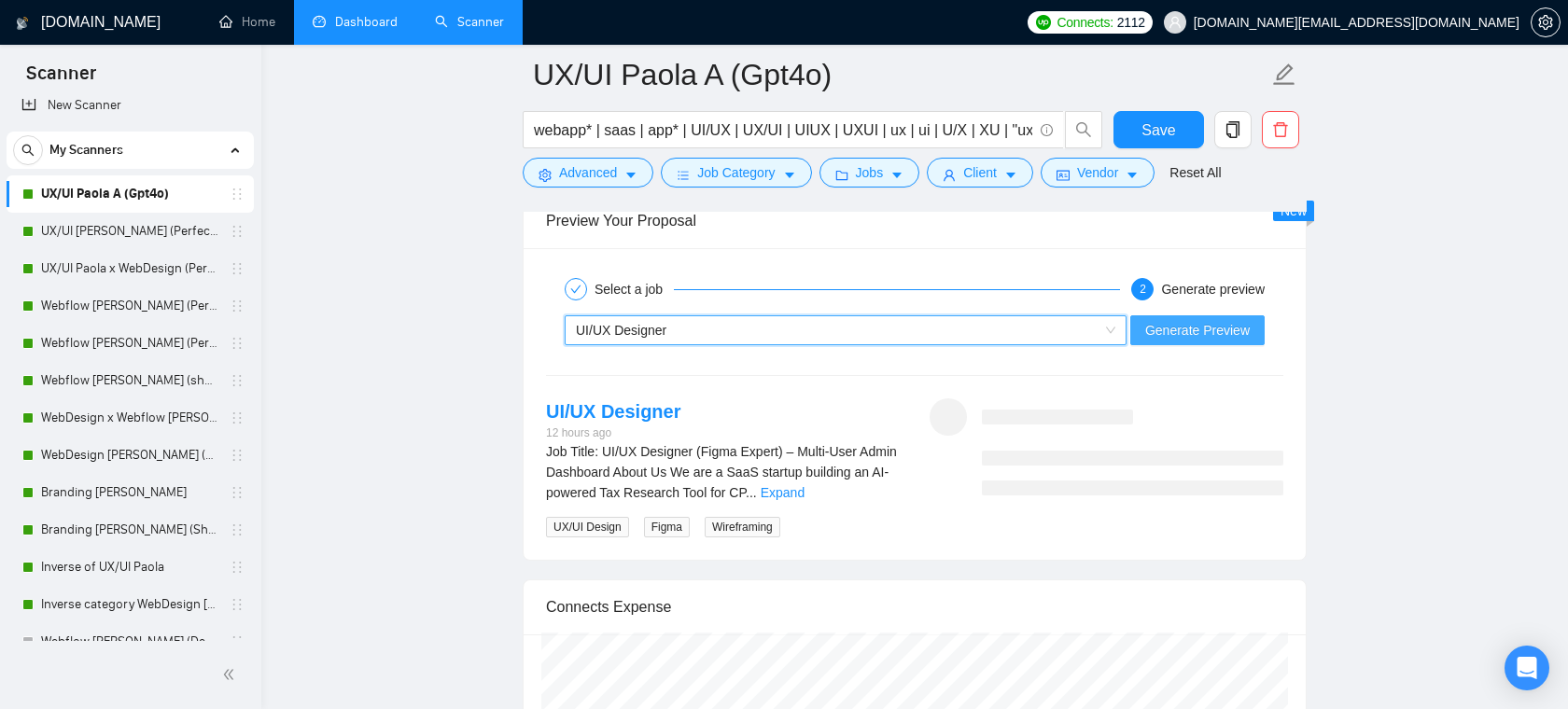
click at [1187, 331] on span "Generate Preview" at bounding box center [1197, 331] width 104 height 21
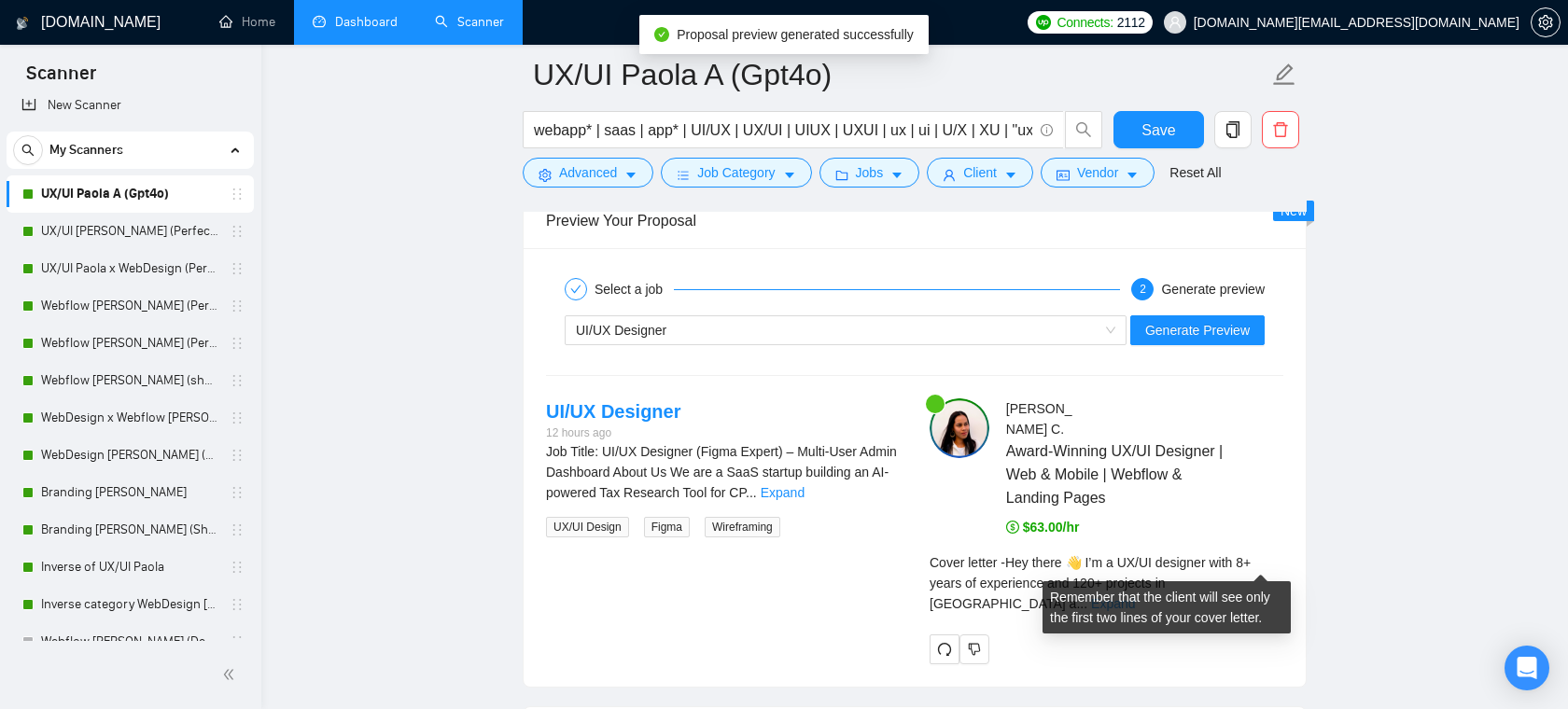
click at [1135, 596] on link "Expand" at bounding box center [1113, 604] width 44 height 15
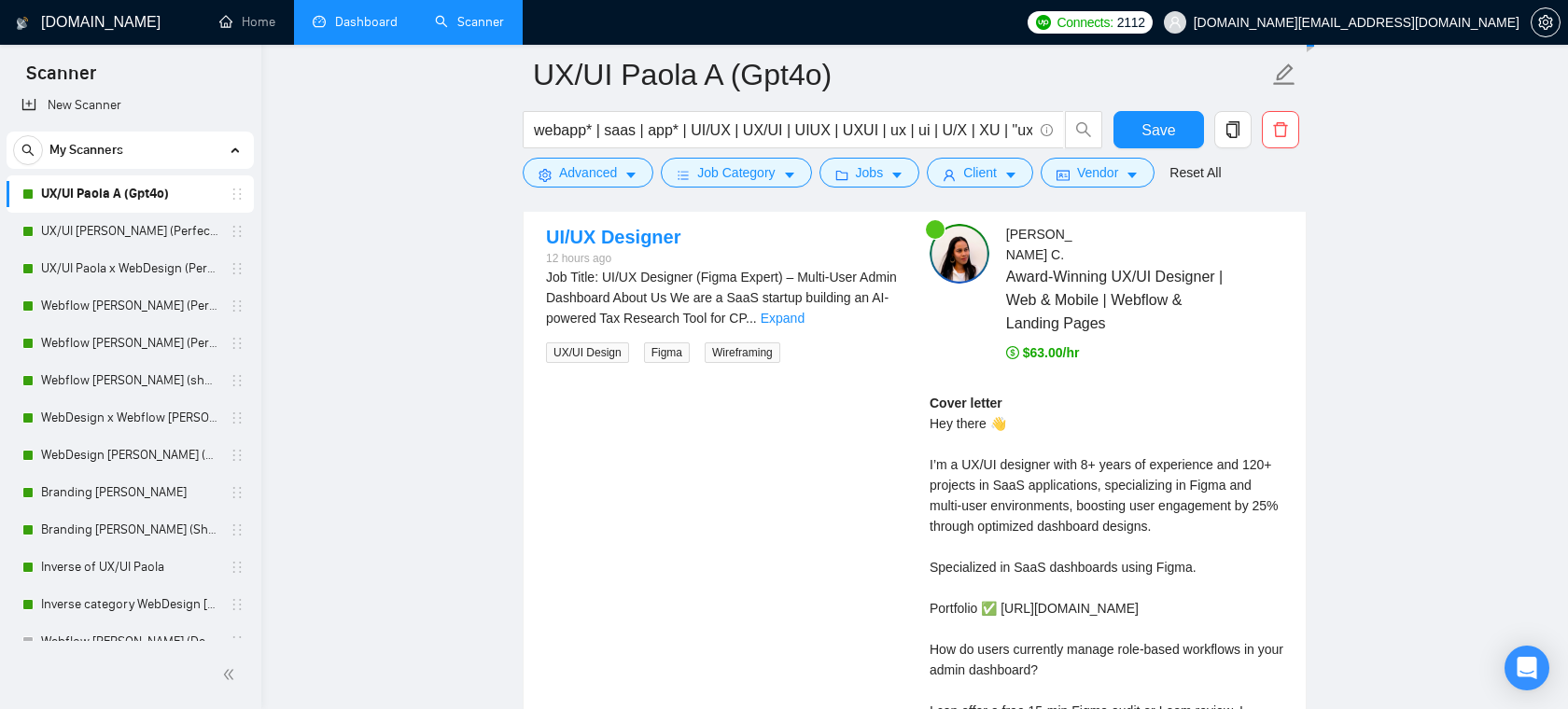
scroll to position [4126, 0]
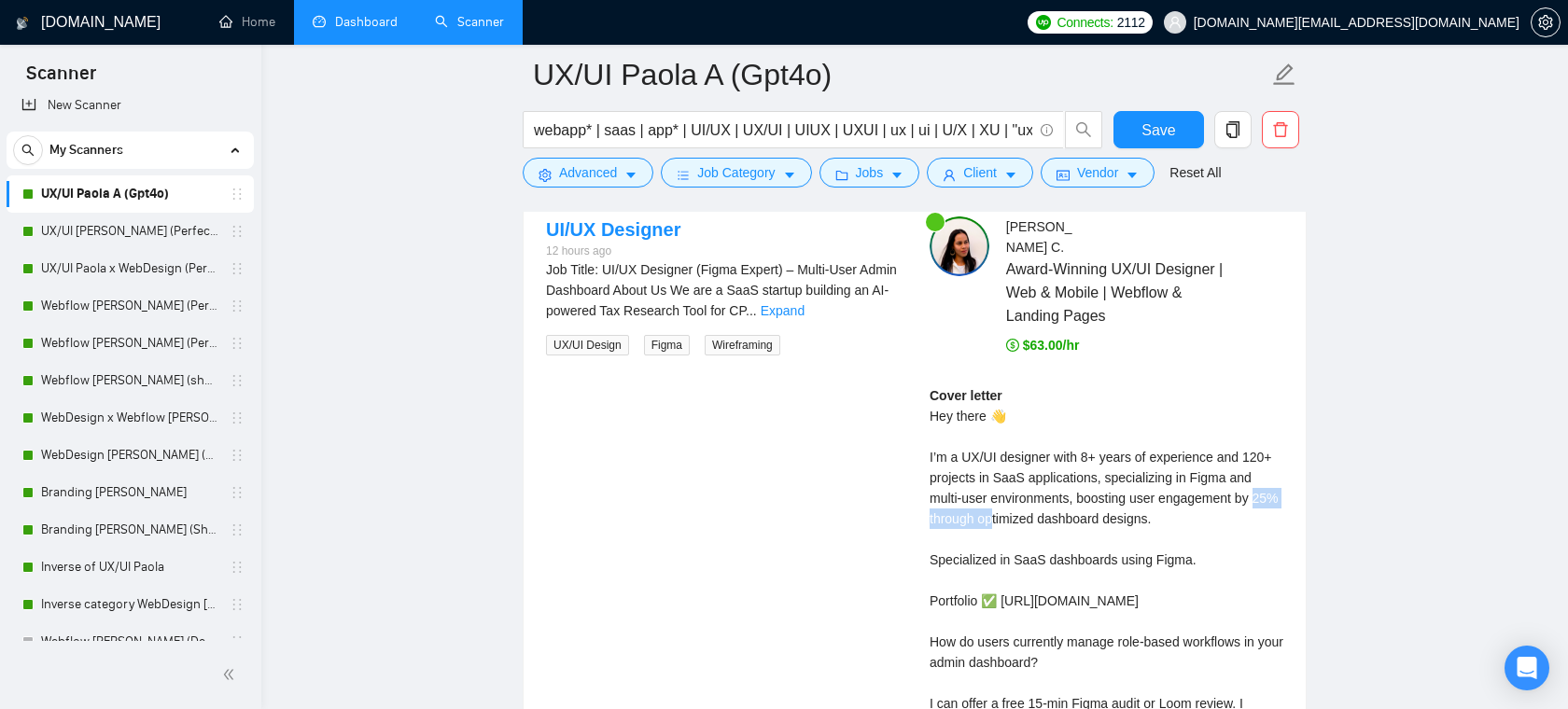
drag, startPoint x: 946, startPoint y: 503, endPoint x: 1042, endPoint y: 495, distance: 96.3
click at [1042, 495] on div "Cover letter Hey there 👋 I’m a UX/UI designer with 8+ years of experience and 1…" at bounding box center [1106, 601] width 354 height 431
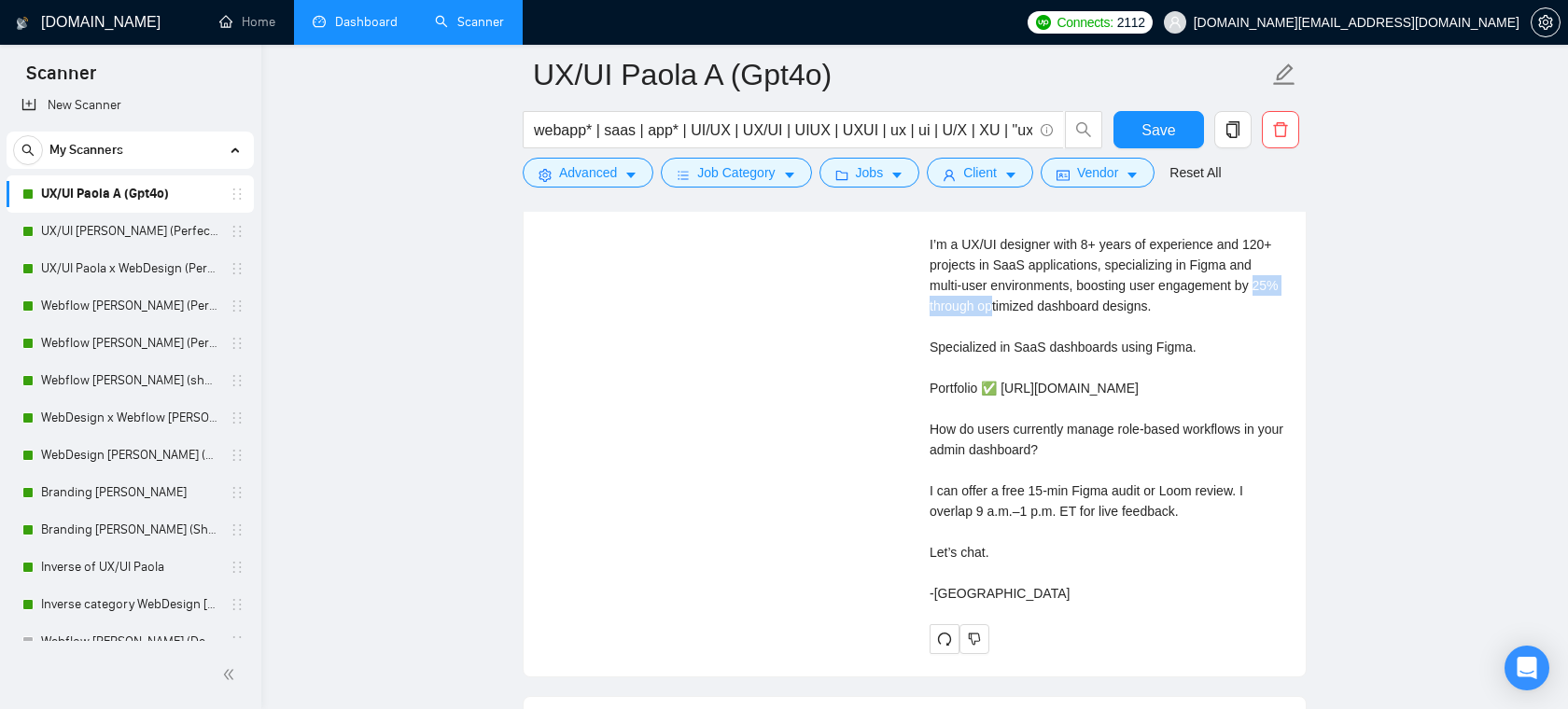
scroll to position [4339, 0]
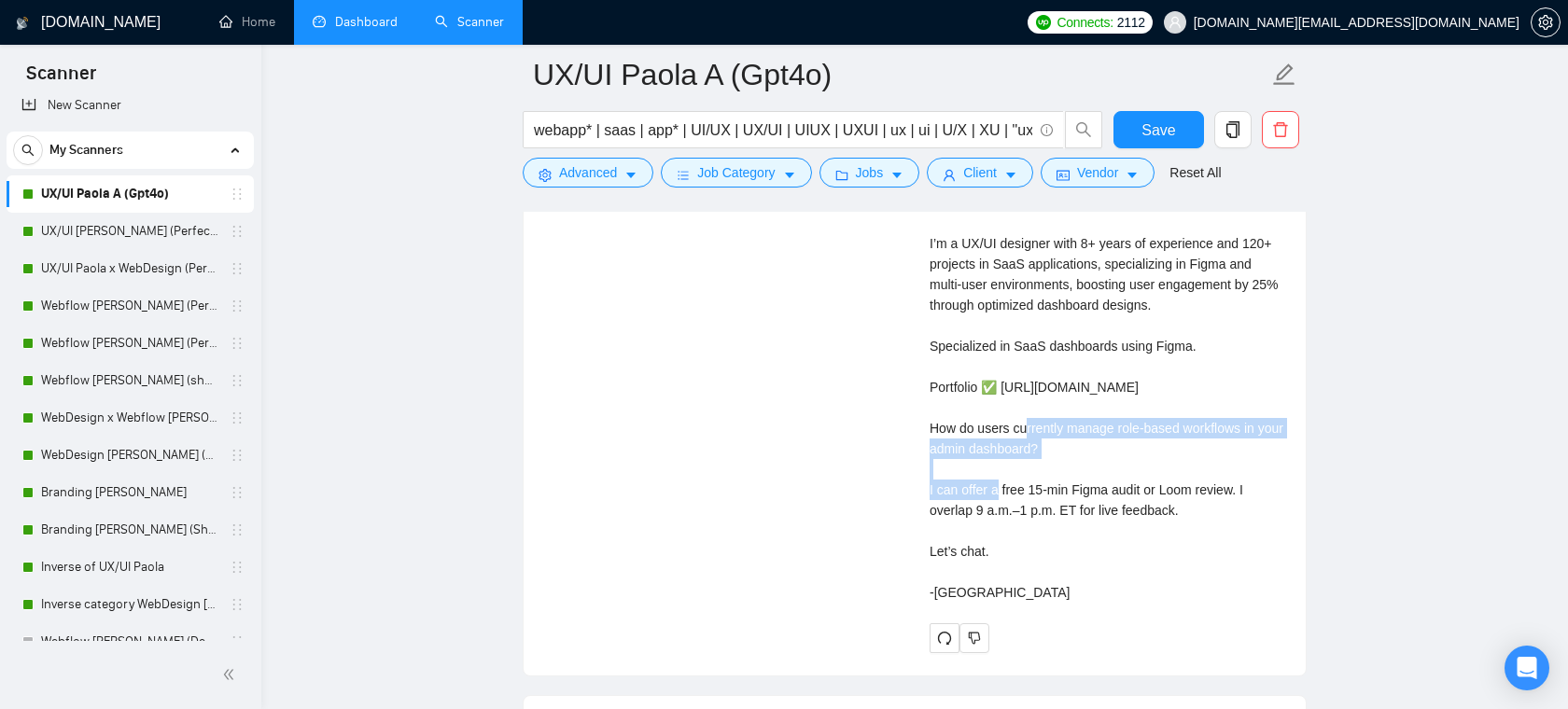
drag, startPoint x: 1088, startPoint y: 436, endPoint x: 923, endPoint y: 412, distance: 166.7
click at [923, 412] on div "Paola C . Award-Winning UX/UI Designer | Web & Mobile | Webflow & Landing Pages…" at bounding box center [1106, 328] width 384 height 651
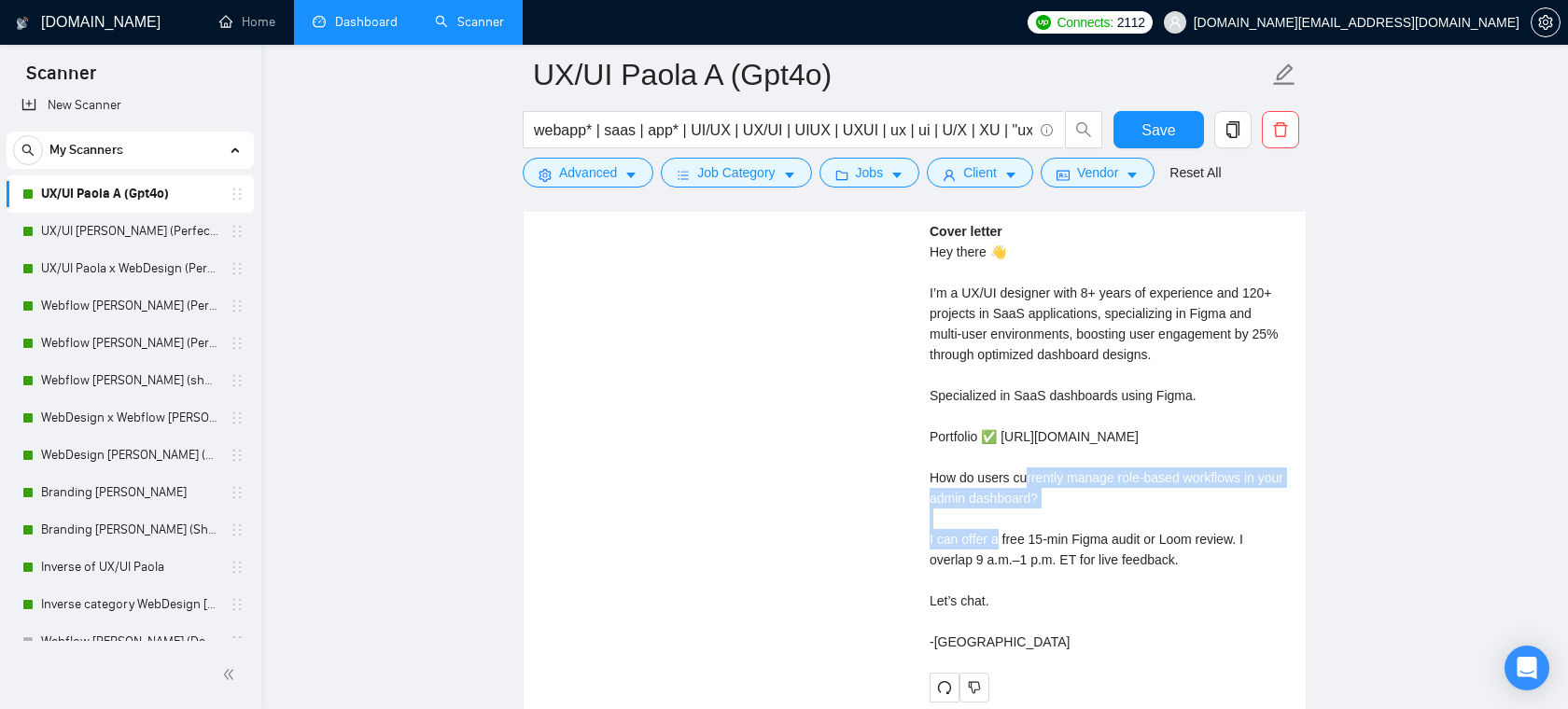
scroll to position [4287, 0]
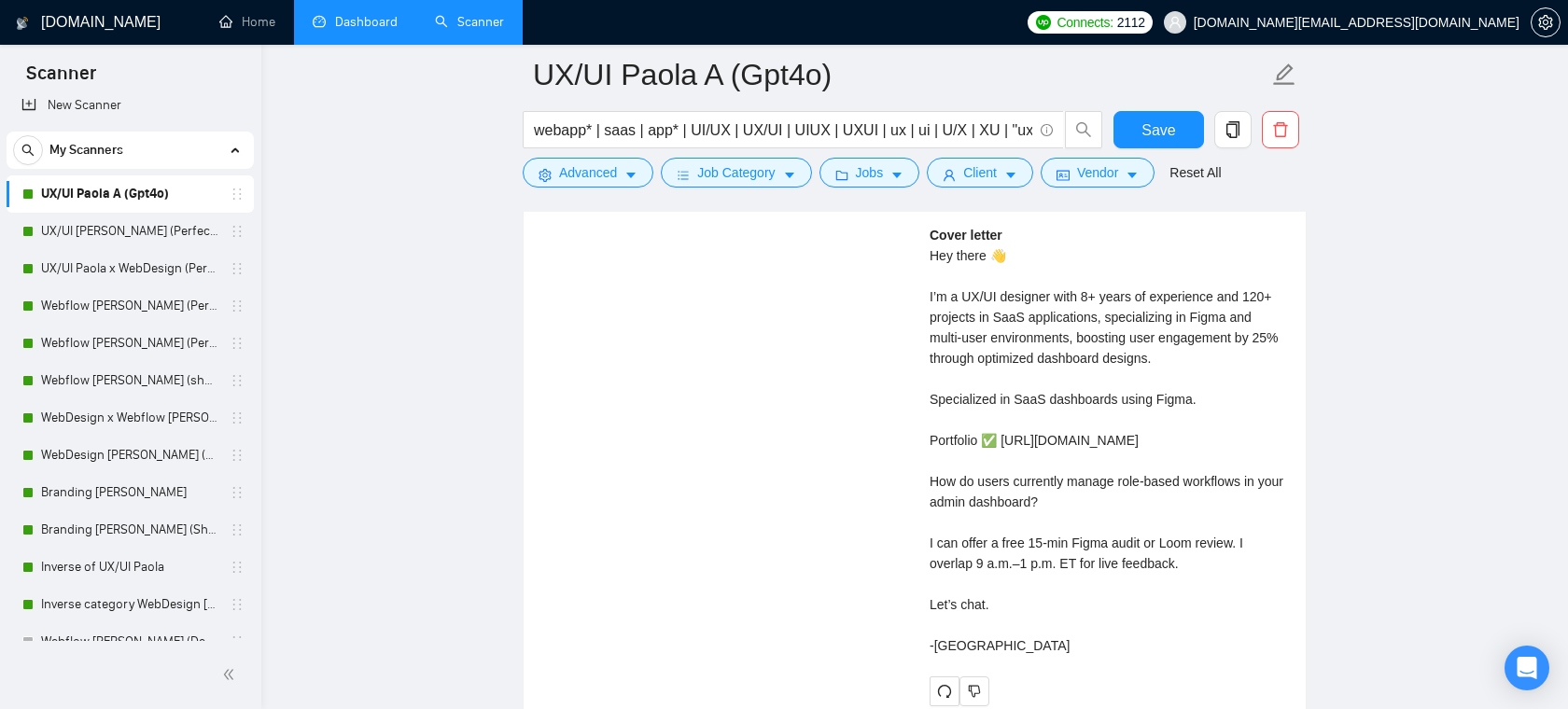
click at [1075, 393] on div "Cover letter Hey there 👋 I’m a UX/UI designer with 8+ years of experience and 1…" at bounding box center [1106, 440] width 354 height 431
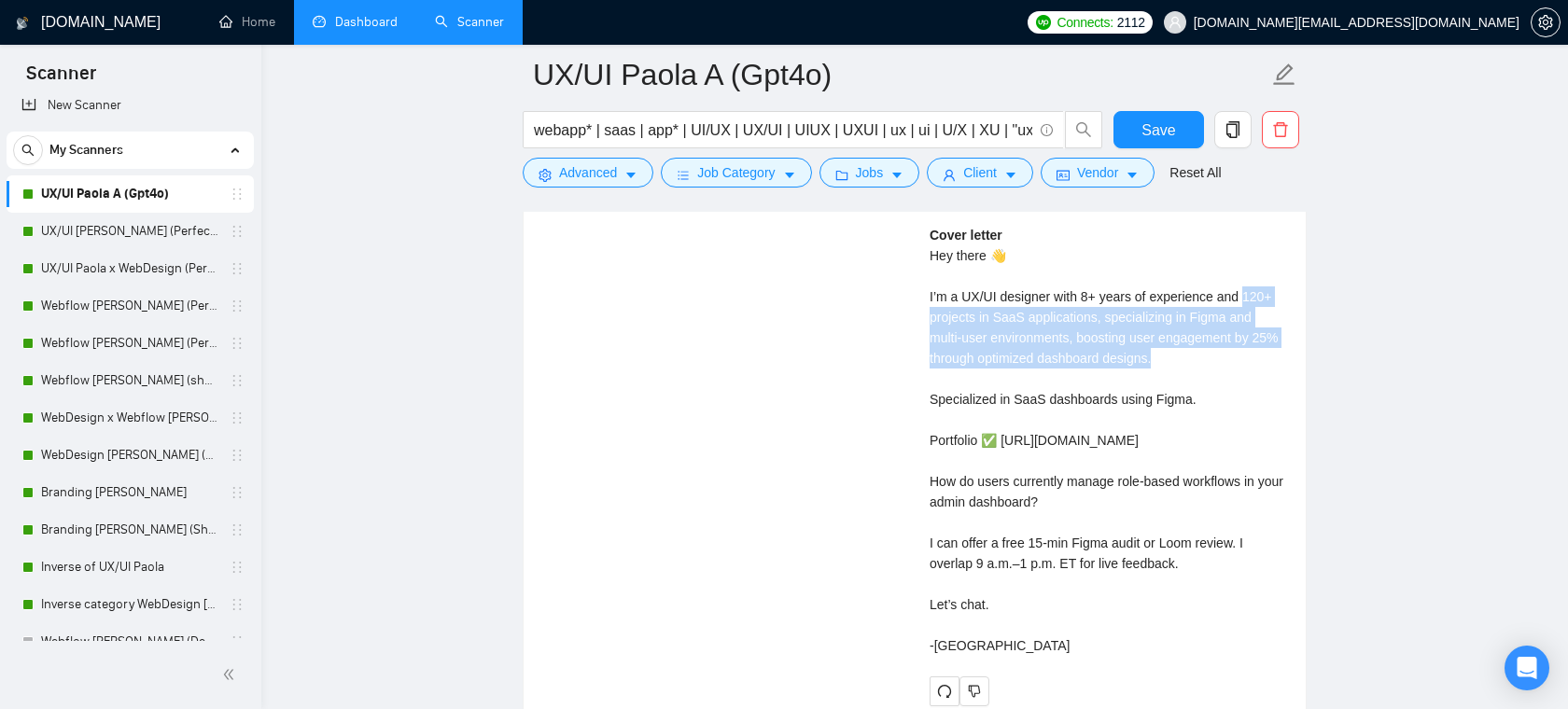
drag, startPoint x: 1216, startPoint y: 332, endPoint x: 927, endPoint y: 298, distance: 291.0
click at [927, 299] on div "Paola C . Award-Winning UX/UI Designer | Web & Mobile | Webflow & Landing Pages…" at bounding box center [1106, 381] width 384 height 651
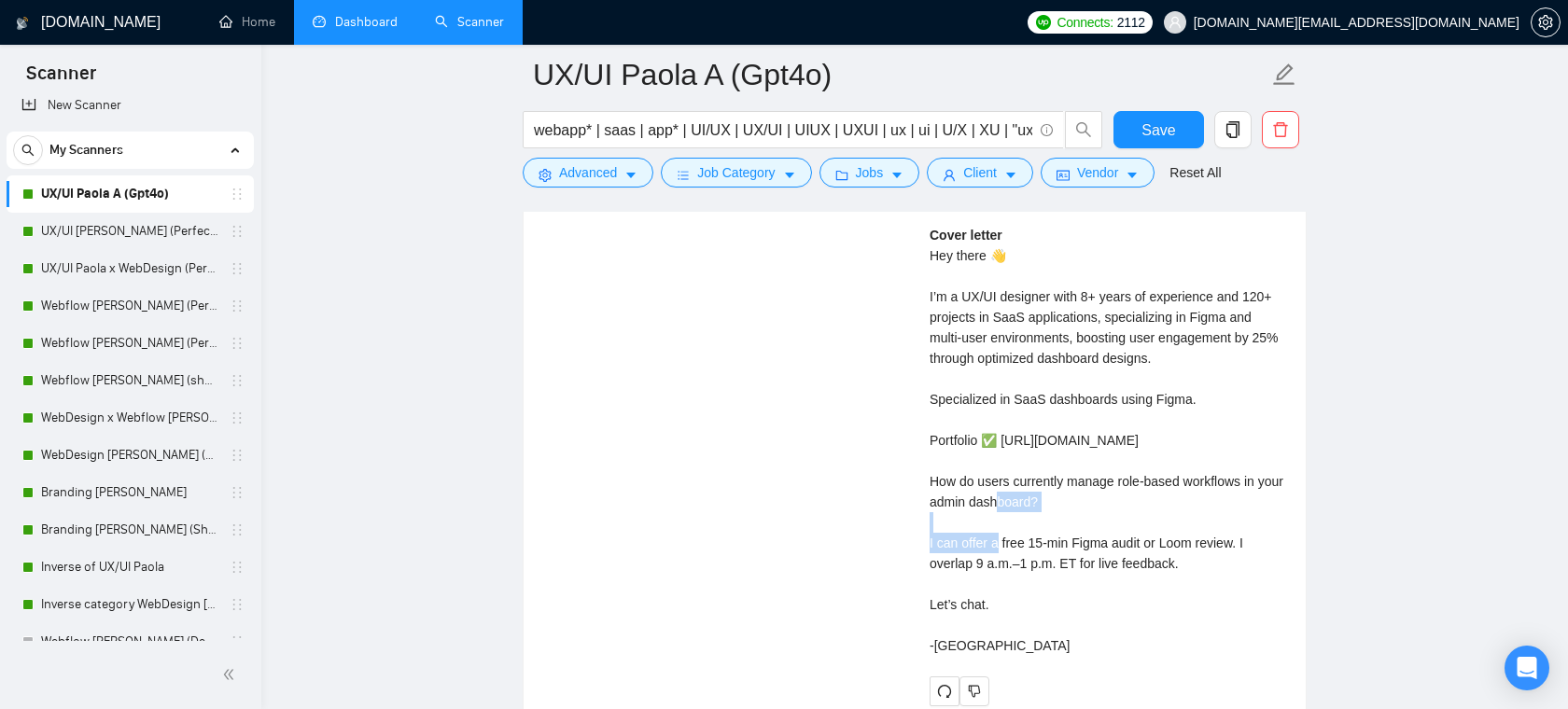
drag, startPoint x: 1081, startPoint y: 484, endPoint x: 873, endPoint y: 478, distance: 208.1
click at [873, 478] on div "UI/UX Designer 12 hours ago Job Title: UI/UX Designer (Figma Expert) – Multi-Us…" at bounding box center [915, 381] width 767 height 651
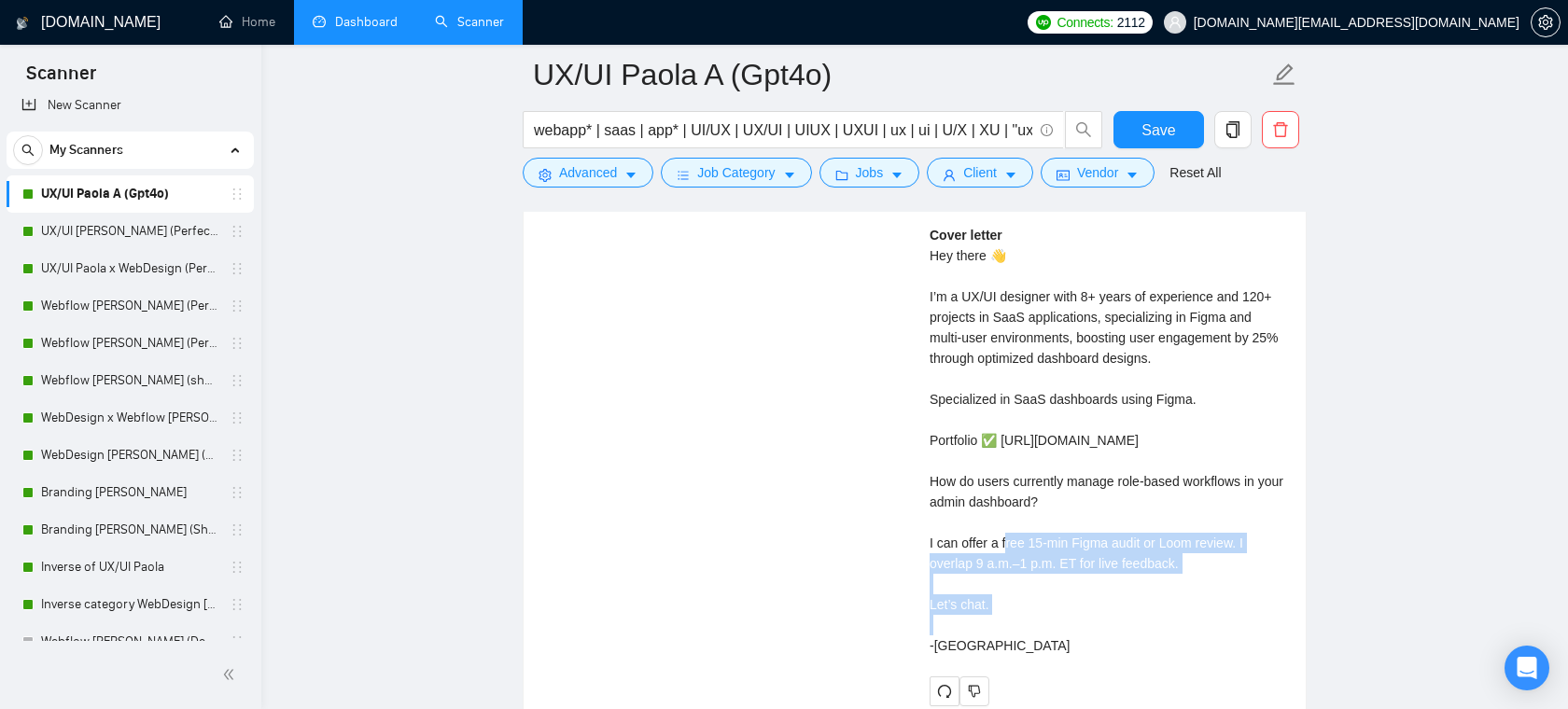
drag, startPoint x: 1201, startPoint y: 542, endPoint x: 927, endPoint y: 529, distance: 274.3
click at [927, 529] on div "Paola C . Award-Winning UX/UI Designer | Web & Mobile | Webflow & Landing Pages…" at bounding box center [1106, 381] width 384 height 651
click at [1072, 555] on div "Cover letter Hey there 👋 I’m a UX/UI designer with 8+ years of experience and 1…" at bounding box center [1106, 440] width 354 height 431
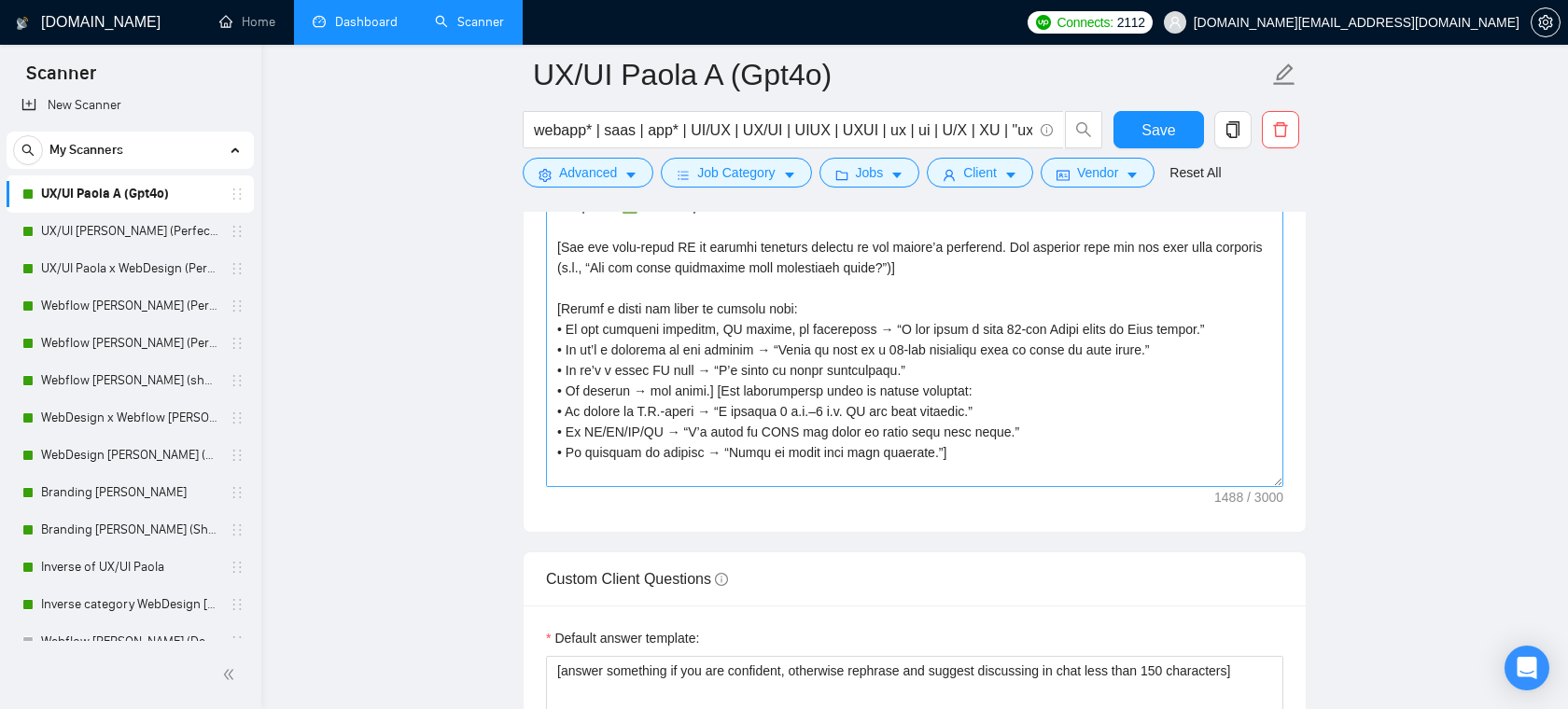
scroll to position [123, 0]
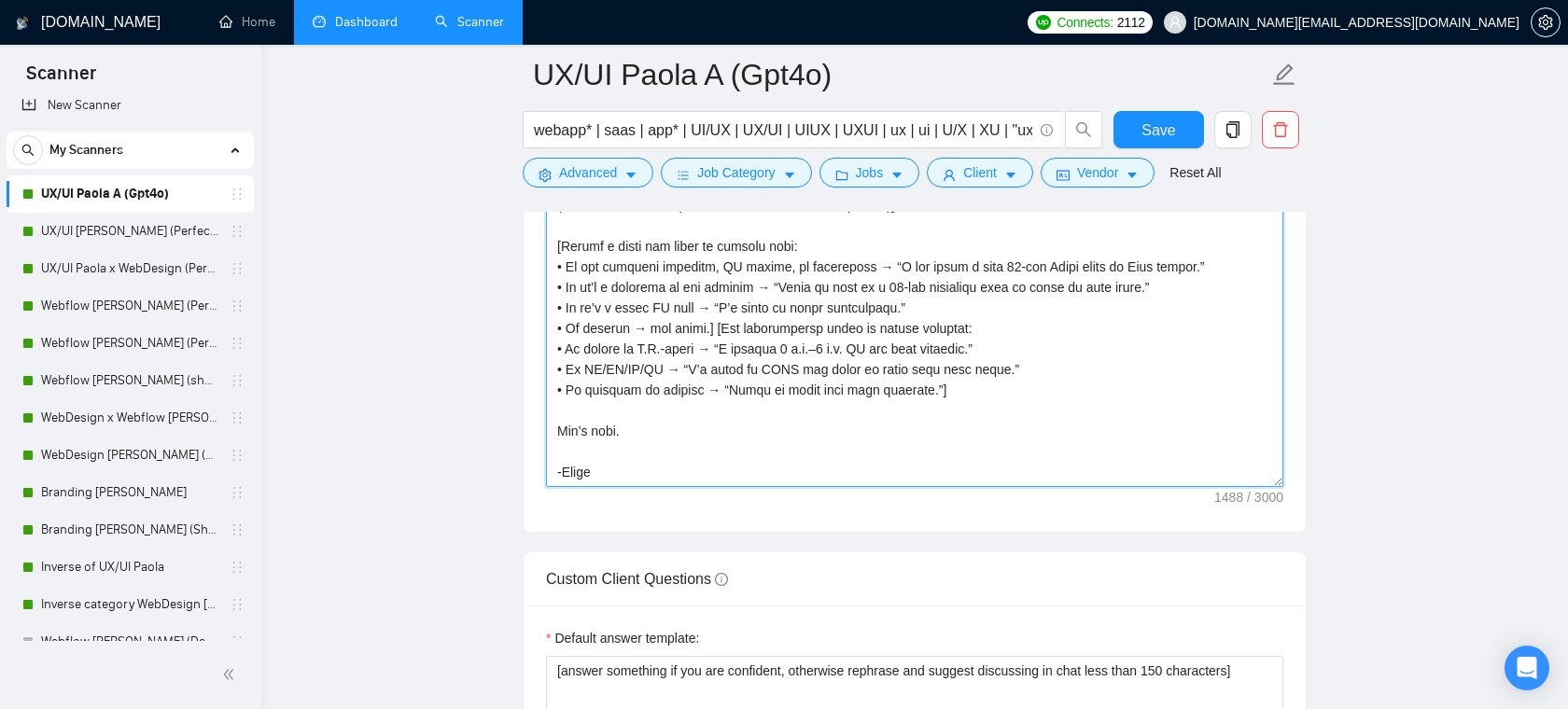
click at [967, 418] on textarea "Cover letter template:" at bounding box center [915, 277] width 737 height 420
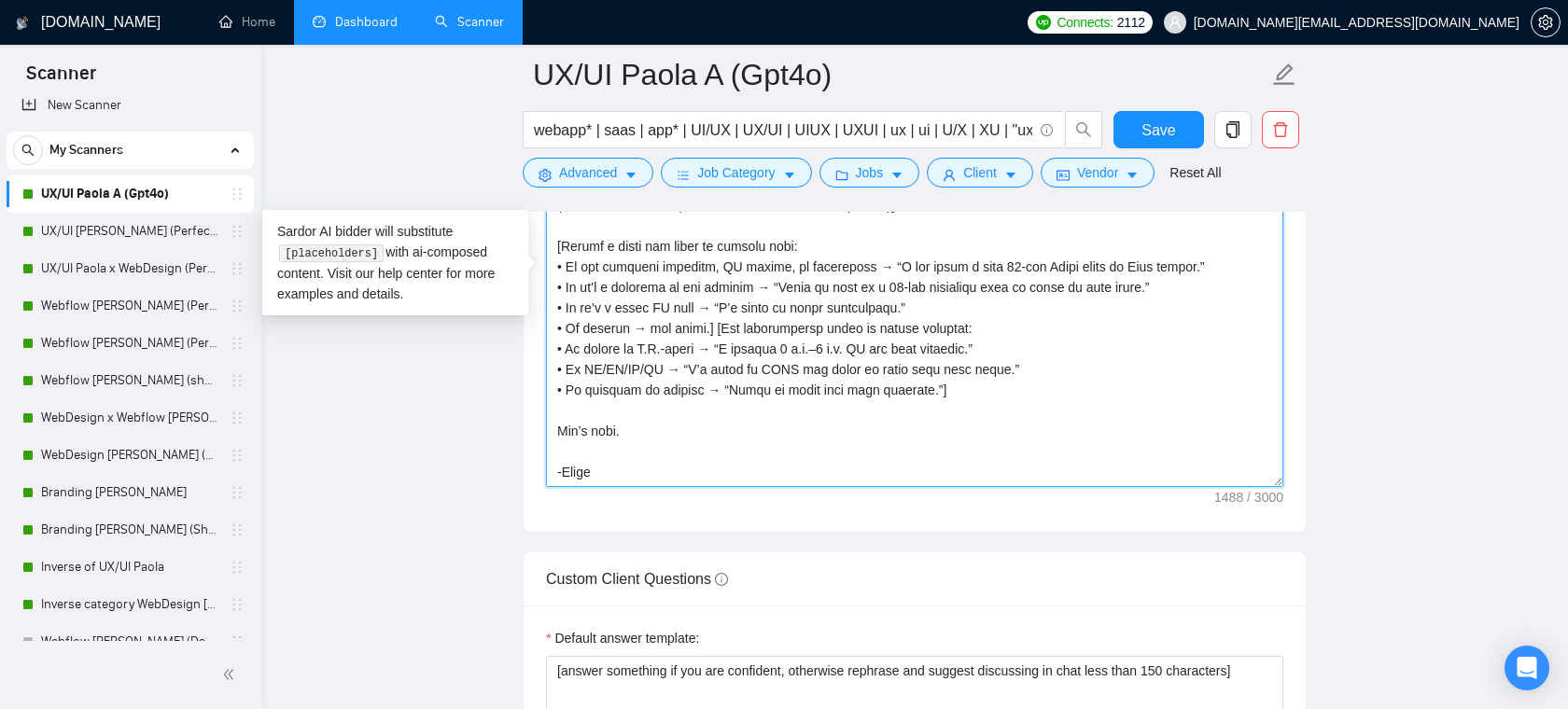
click at [967, 418] on textarea "Cover letter template:" at bounding box center [915, 277] width 737 height 420
click at [970, 413] on textarea "Cover letter template:" at bounding box center [915, 277] width 737 height 420
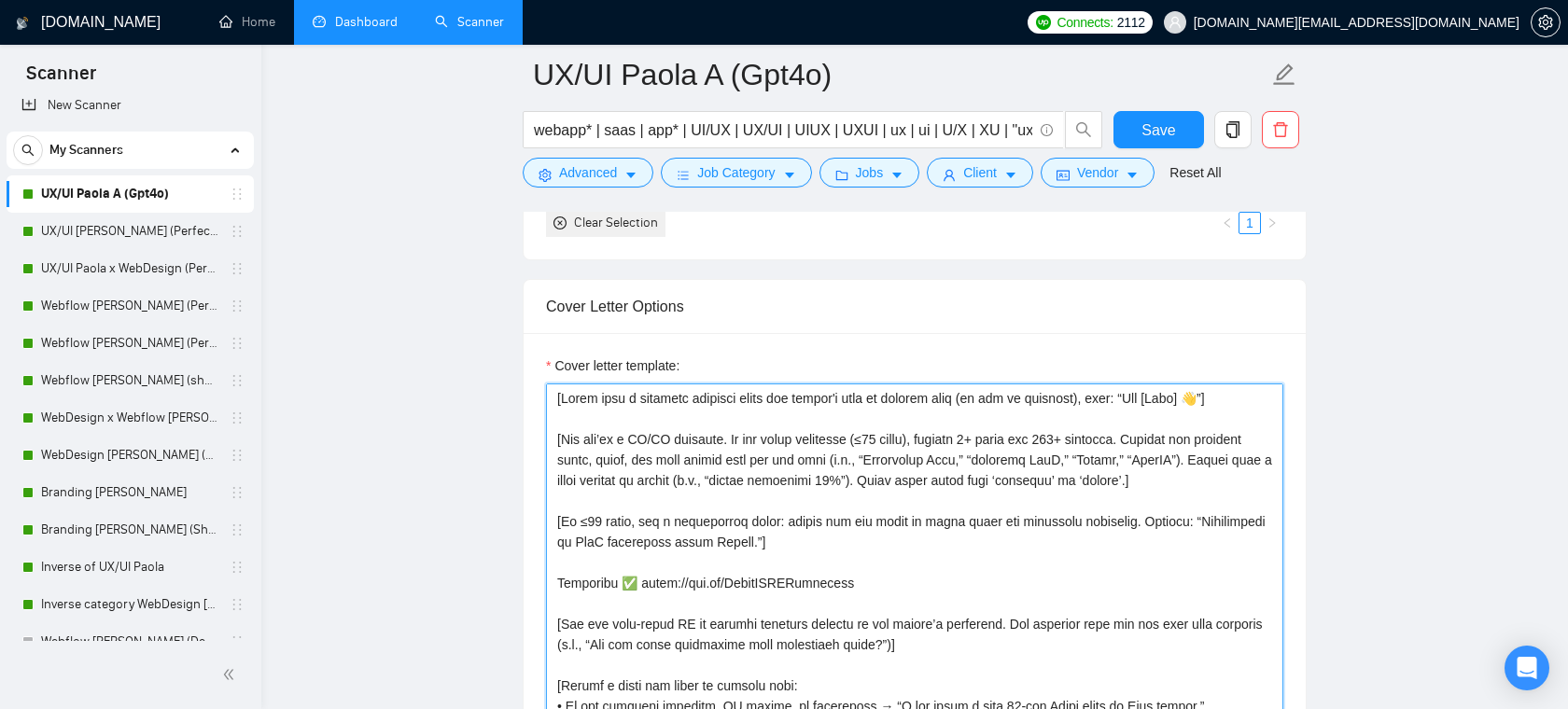
scroll to position [2325, 0]
